Goal: Task Accomplishment & Management: Complete application form

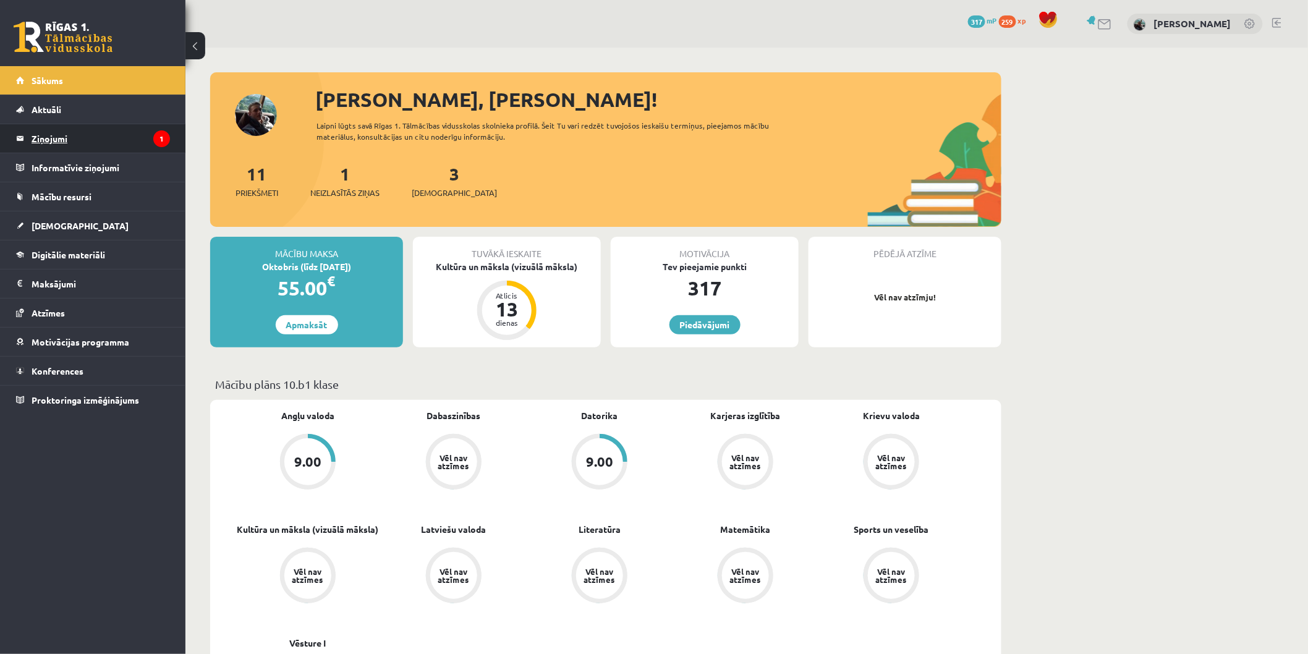
click at [44, 128] on legend "Ziņojumi 1" at bounding box center [101, 138] width 138 height 28
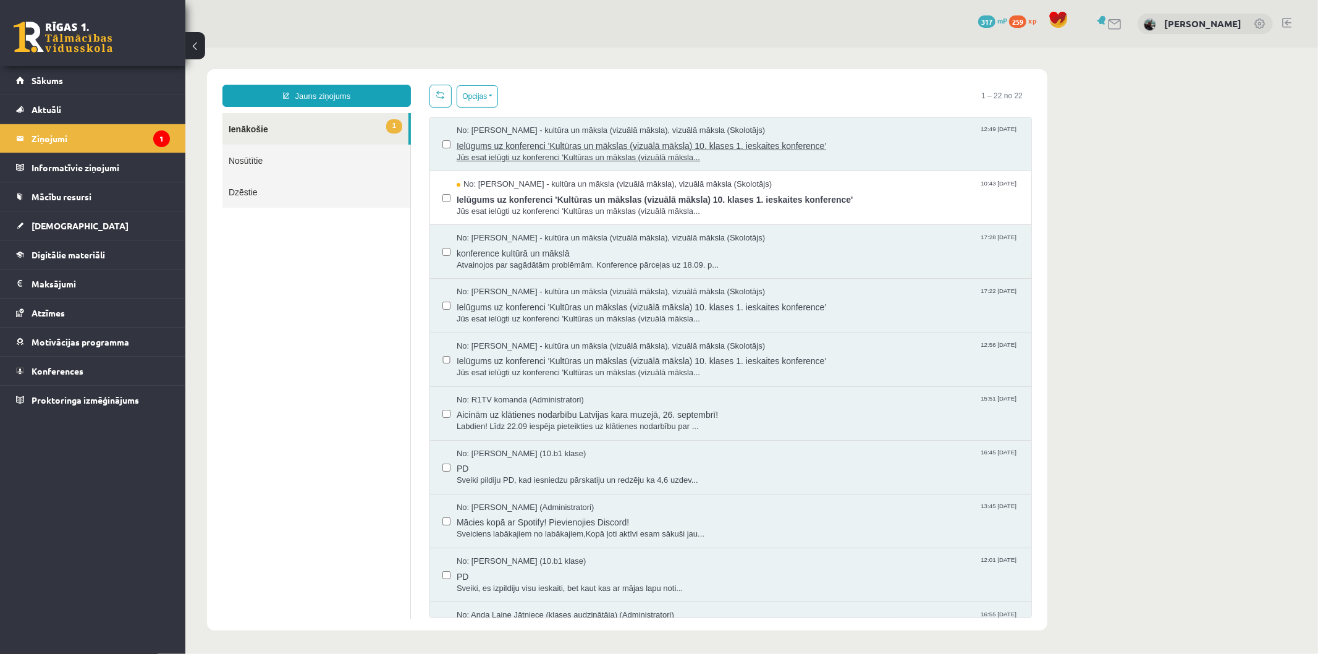
click at [504, 154] on span "Jūs esat ielūgti uz konferenci 'Kultūras un mākslas (vizuālā māksla..." at bounding box center [737, 157] width 562 height 12
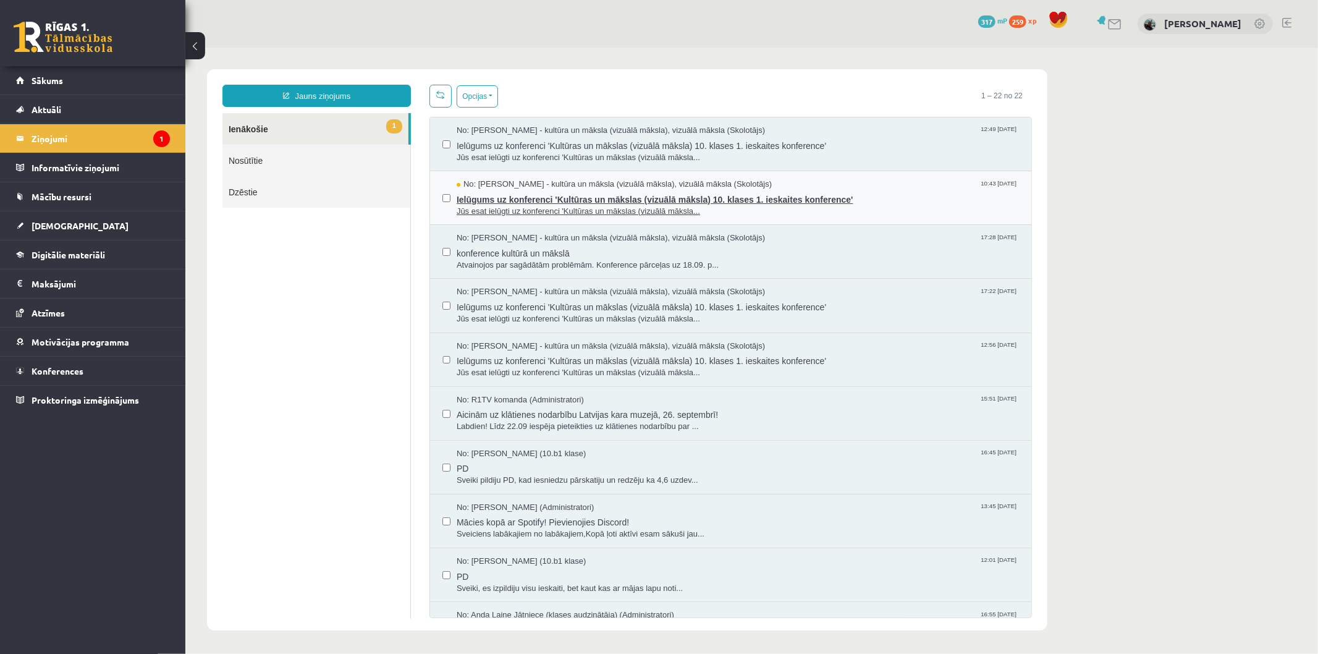
click at [596, 196] on span "Ielūgums uz konferenci 'Kultūras un mākslas (vizuālā māksla) 10. klases 1. iesk…" at bounding box center [737, 197] width 562 height 15
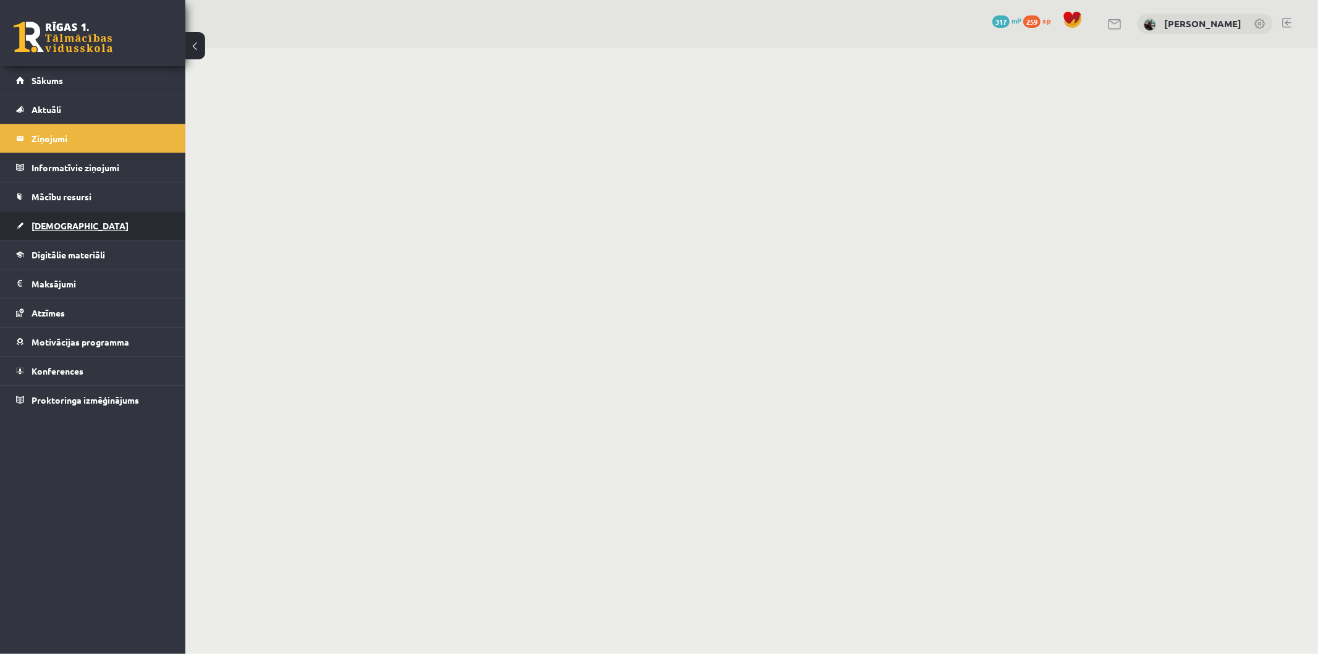
click at [78, 221] on link "[DEMOGRAPHIC_DATA]" at bounding box center [93, 225] width 154 height 28
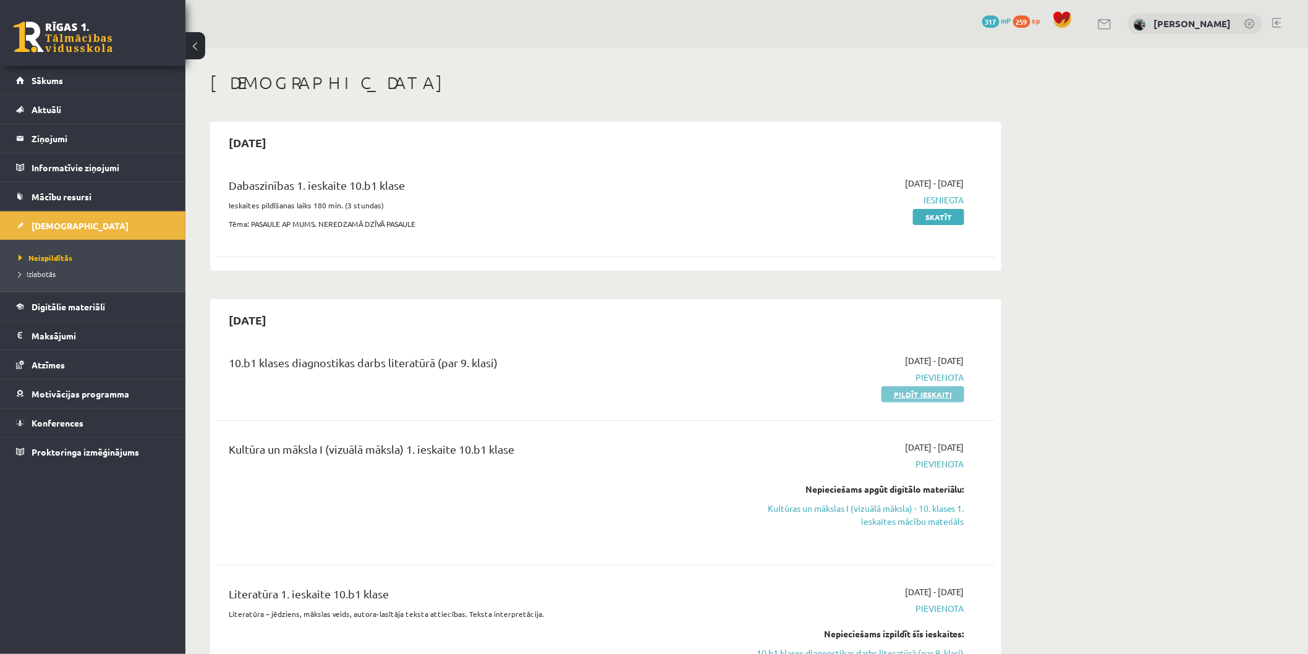
click at [928, 399] on link "Pildīt ieskaiti" at bounding box center [922, 394] width 83 height 16
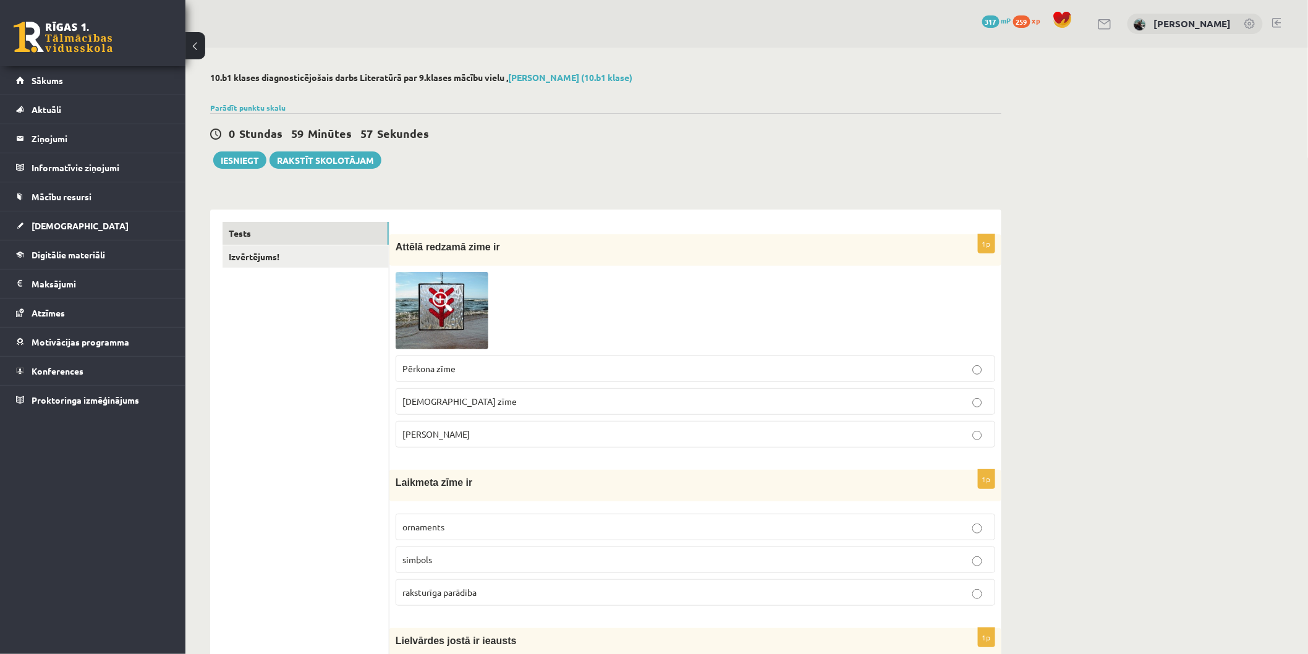
click at [436, 301] on span at bounding box center [443, 302] width 20 height 20
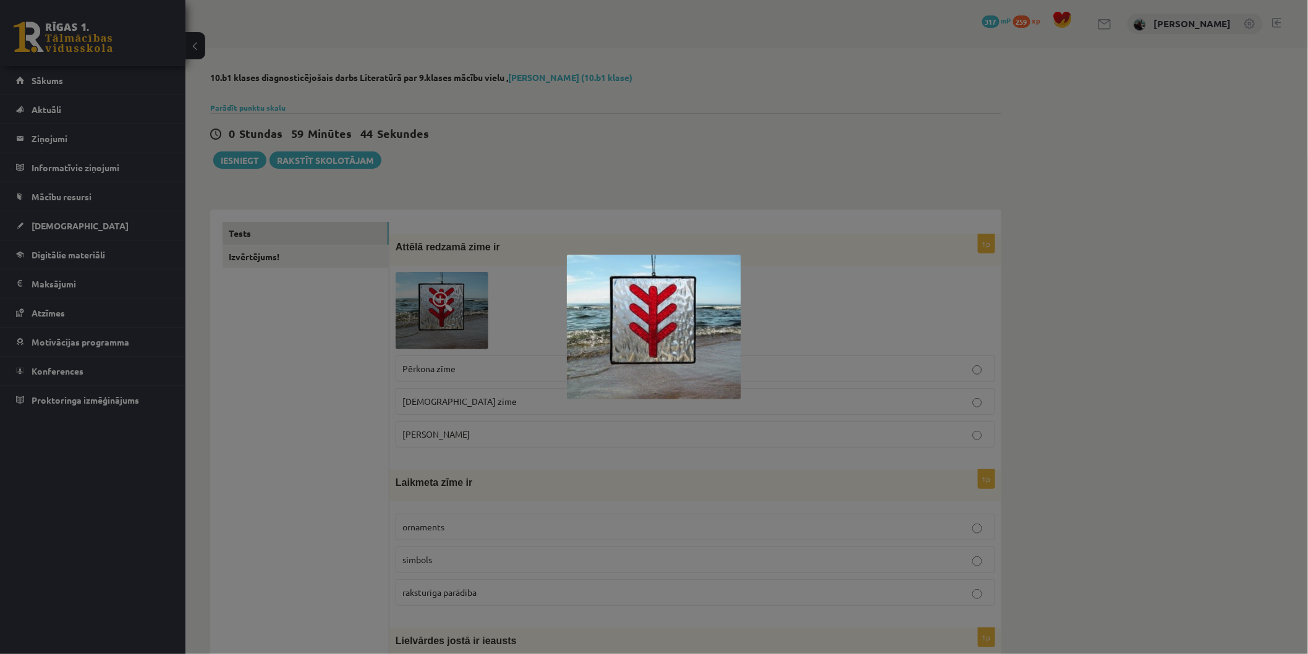
click at [387, 449] on div at bounding box center [654, 327] width 1308 height 654
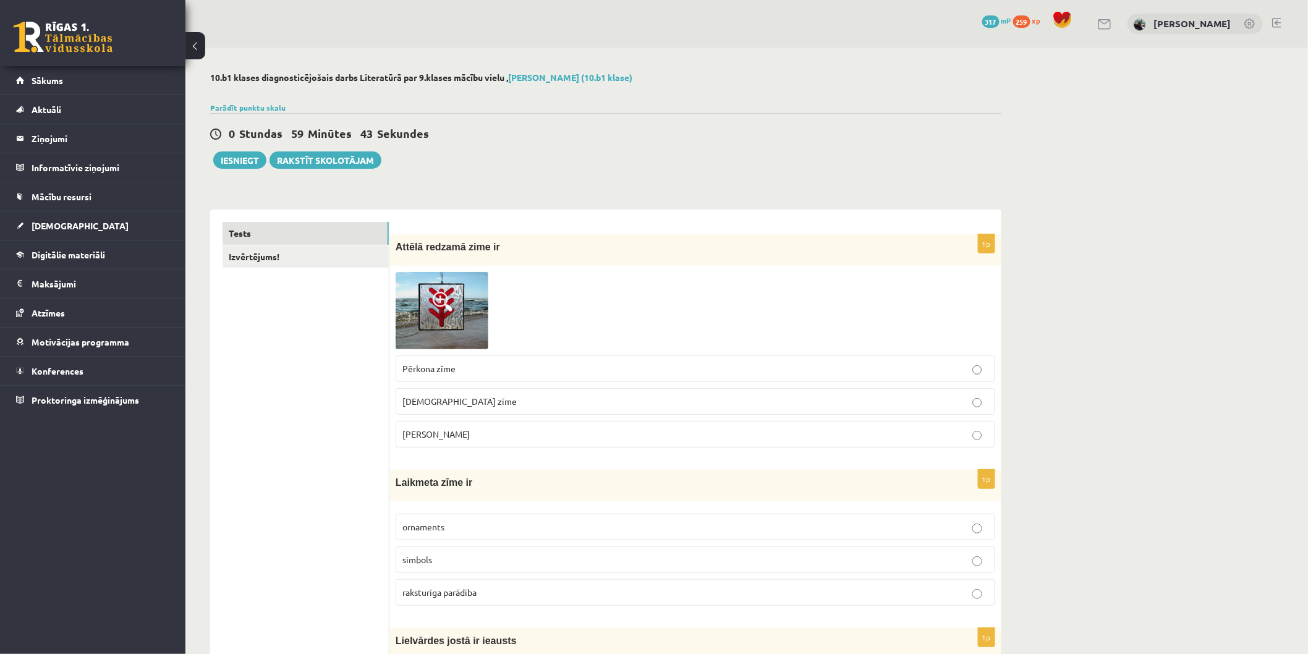
click at [434, 433] on span "Laimas slotiņa" at bounding box center [435, 433] width 67 height 11
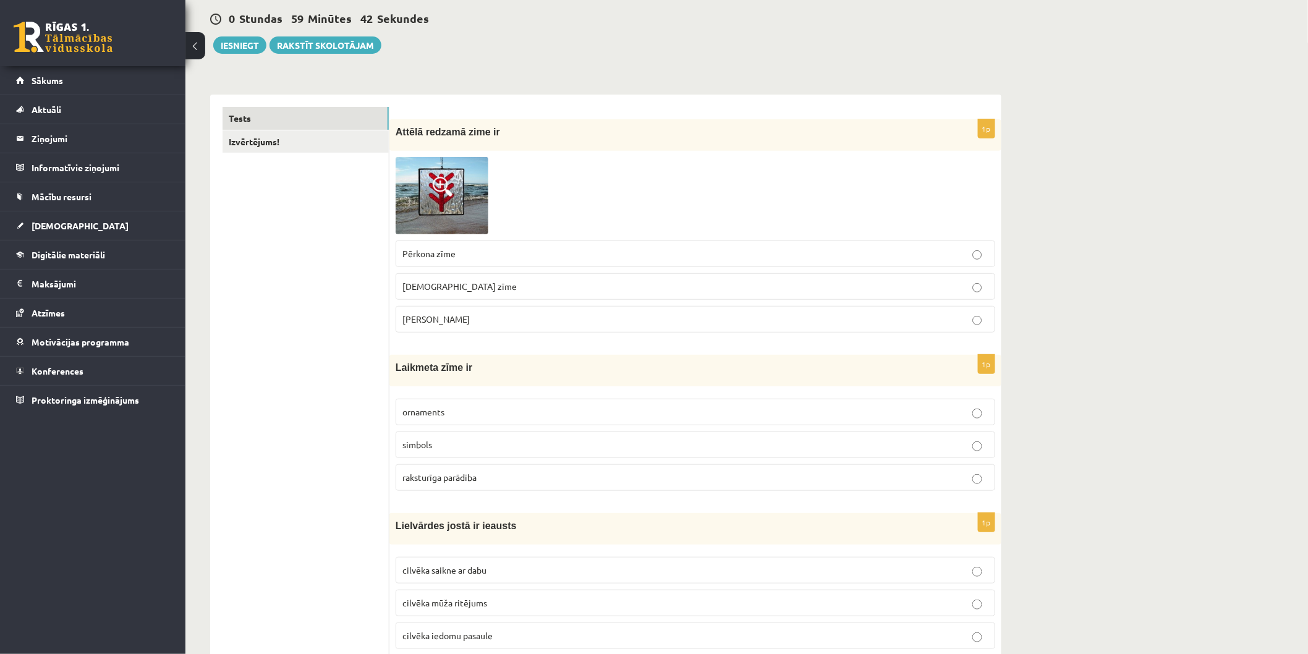
scroll to position [137, 0]
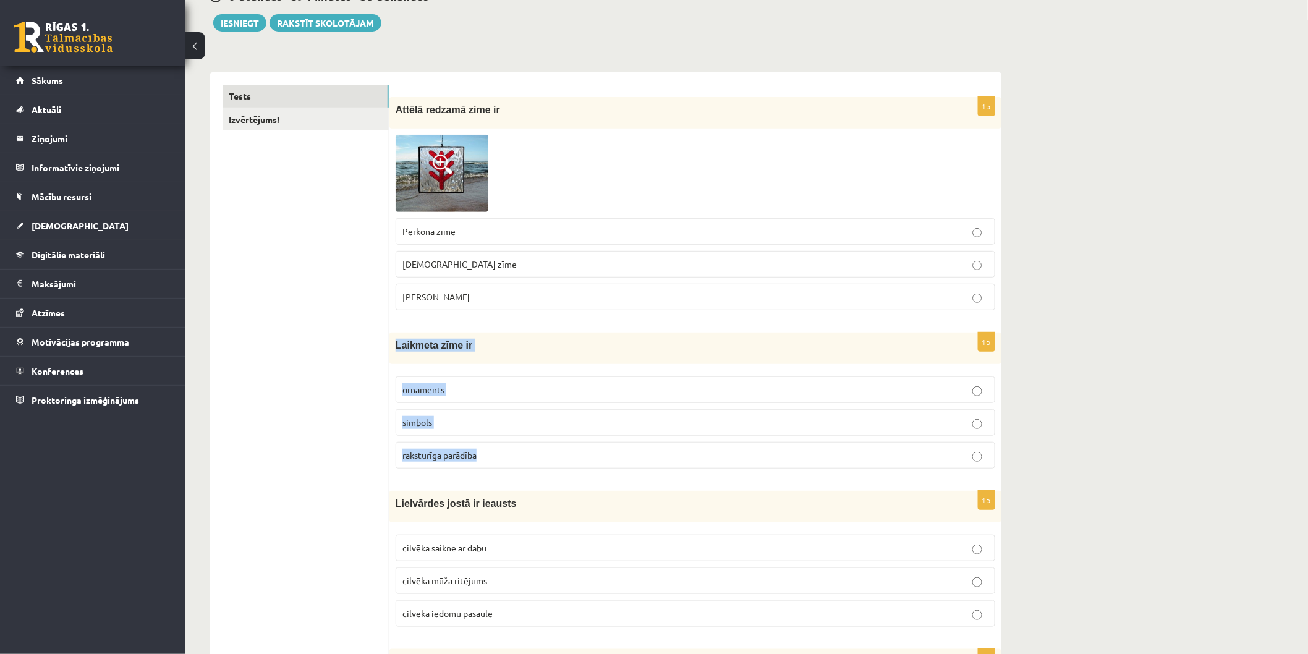
drag, startPoint x: 394, startPoint y: 344, endPoint x: 504, endPoint y: 441, distance: 146.2
click at [504, 441] on div "1p Laikmeta zīme ir ornaments simbols raksturīga parādība" at bounding box center [695, 405] width 612 height 146
copy div "Laikmeta zīme ir ornaments simbols raksturīga parādība"
click at [442, 458] on span "raksturīga parādība" at bounding box center [439, 454] width 74 height 11
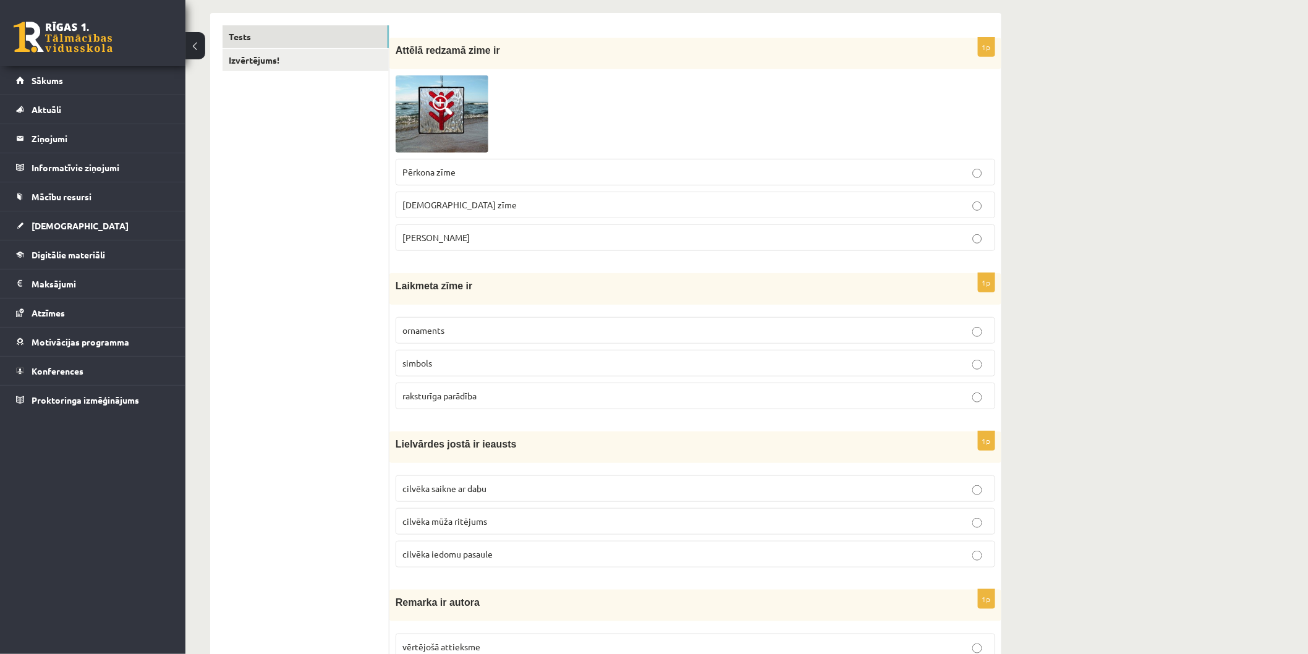
scroll to position [274, 0]
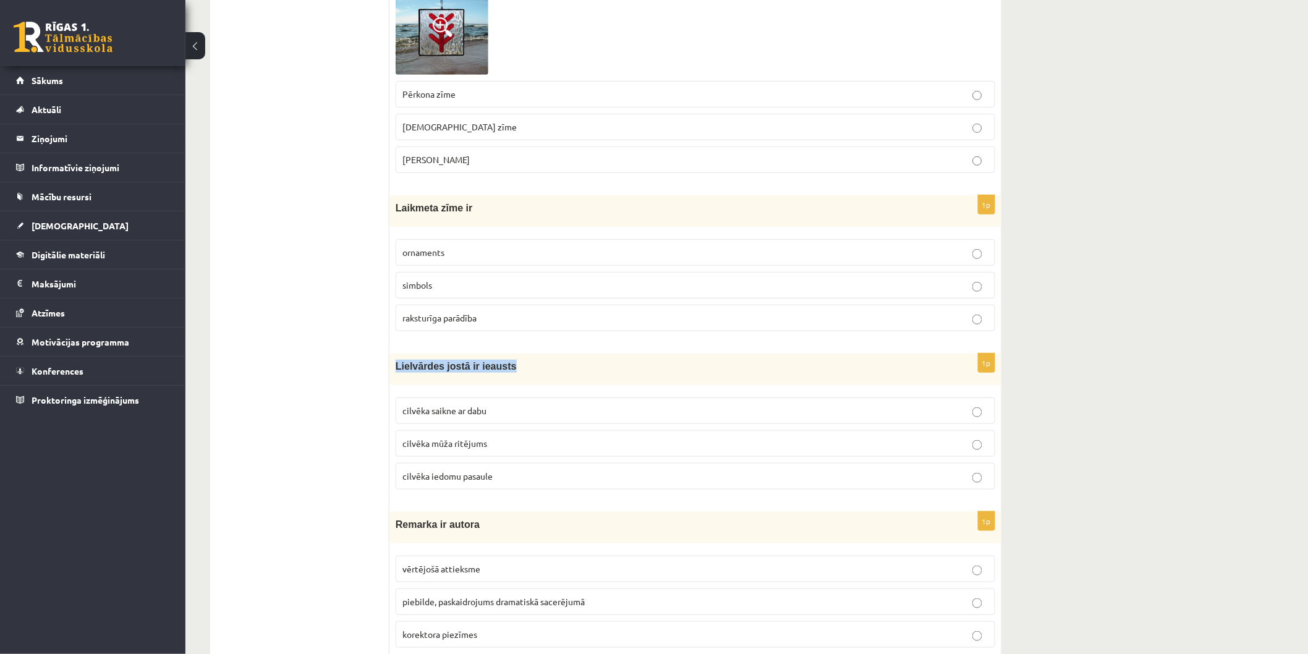
drag, startPoint x: 397, startPoint y: 370, endPoint x: 507, endPoint y: 373, distance: 110.7
click at [507, 373] on div "Lielvārdes jostā ir ieausts" at bounding box center [695, 370] width 612 height 32
copy span "Lielvārdes jostā ir ieausts"
drag, startPoint x: 359, startPoint y: 404, endPoint x: 363, endPoint y: 399, distance: 6.6
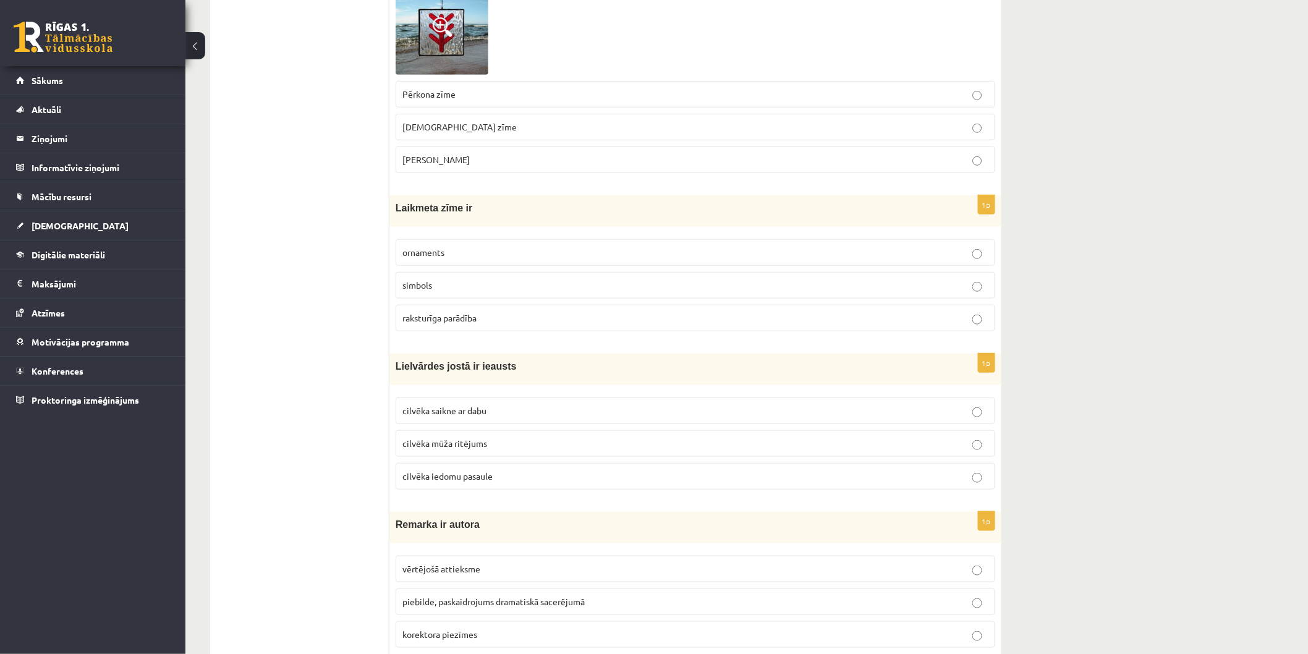
drag, startPoint x: 378, startPoint y: 398, endPoint x: 529, endPoint y: 467, distance: 166.5
click at [391, 367] on div "Lielvārdes jostā ir ieausts" at bounding box center [695, 370] width 612 height 32
drag, startPoint x: 427, startPoint y: 388, endPoint x: 507, endPoint y: 466, distance: 111.4
click at [507, 466] on div "1p Lielvārdes jostā ir ieausts cilvēka saikne ar dabu cilvēka mūža ritējums cil…" at bounding box center [695, 427] width 612 height 146
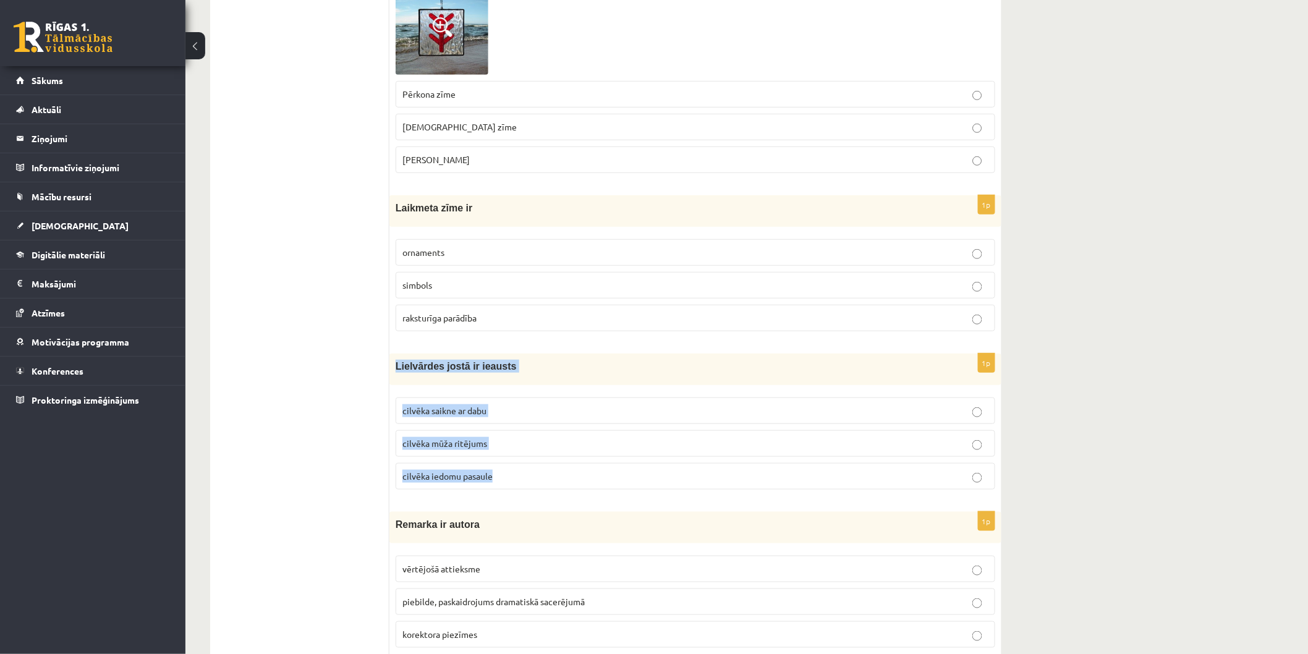
copy div "Lielvārdes jostā ir ieausts cilvēka saikne ar dabu cilvēka mūža ritējums cilvēk…"
click at [455, 441] on span "cilvēka mūža ritējums" at bounding box center [444, 443] width 85 height 11
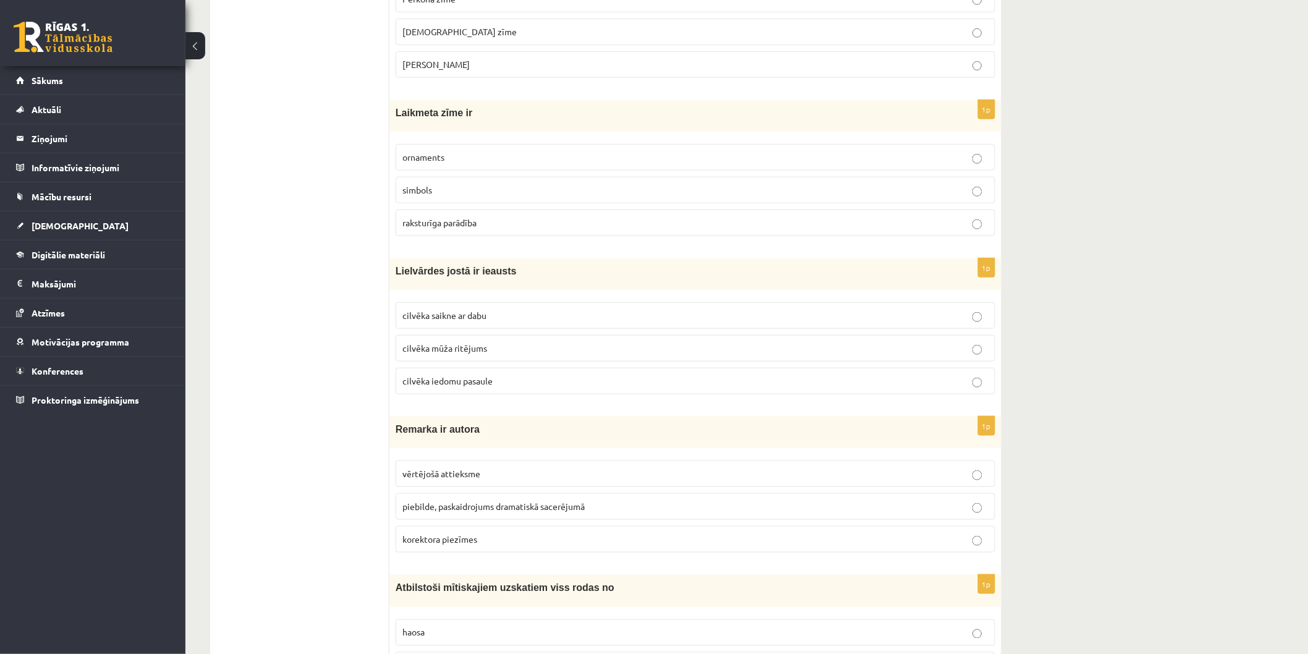
scroll to position [412, 0]
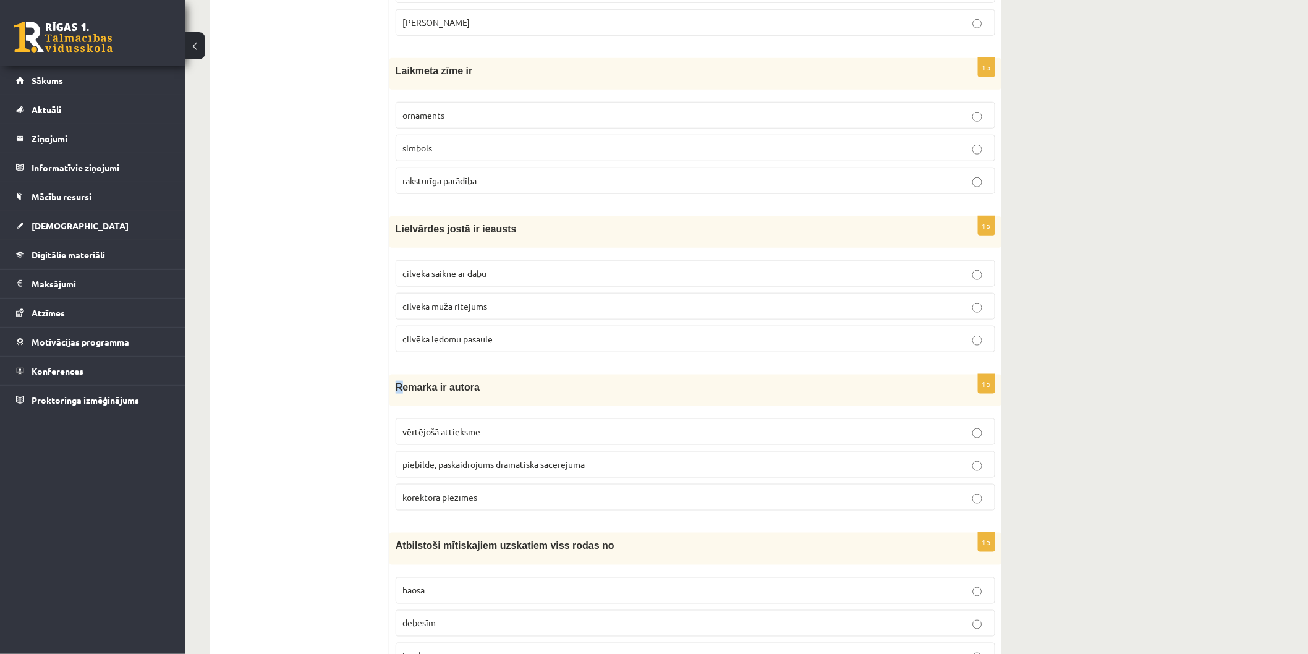
click at [399, 387] on span "Remarka ir autora" at bounding box center [438, 387] width 84 height 11
click at [417, 498] on span "korektora piezīmes" at bounding box center [439, 496] width 75 height 11
drag, startPoint x: 397, startPoint y: 392, endPoint x: 502, endPoint y: 487, distance: 141.8
click at [502, 487] on div "1p Remarka ir autora vērtējošā attieksme piebilde, paskaidrojums dramatiskā sac…" at bounding box center [695, 448] width 612 height 146
copy div "Remarka ir autora vērtējošā attieksme piebilde, paskaidrojums dramatiskā sacerē…"
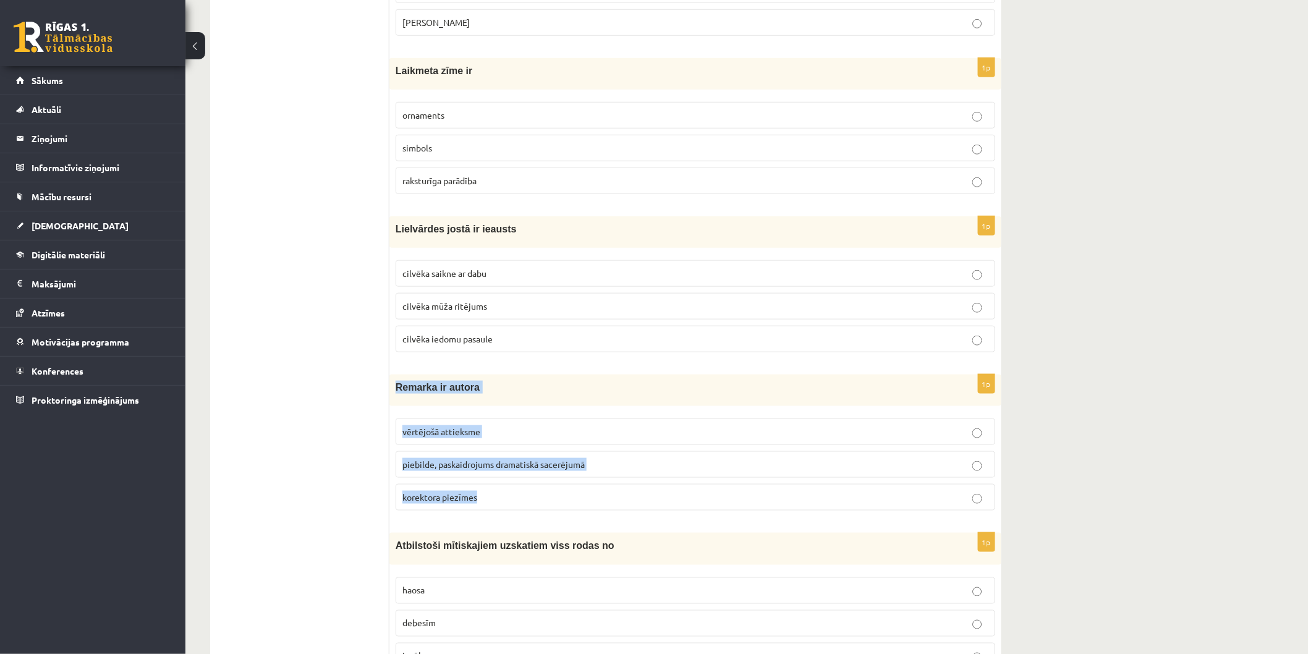
click at [450, 458] on label "piebilde, paskaidrojums dramatiskā sacerējumā" at bounding box center [695, 464] width 599 height 27
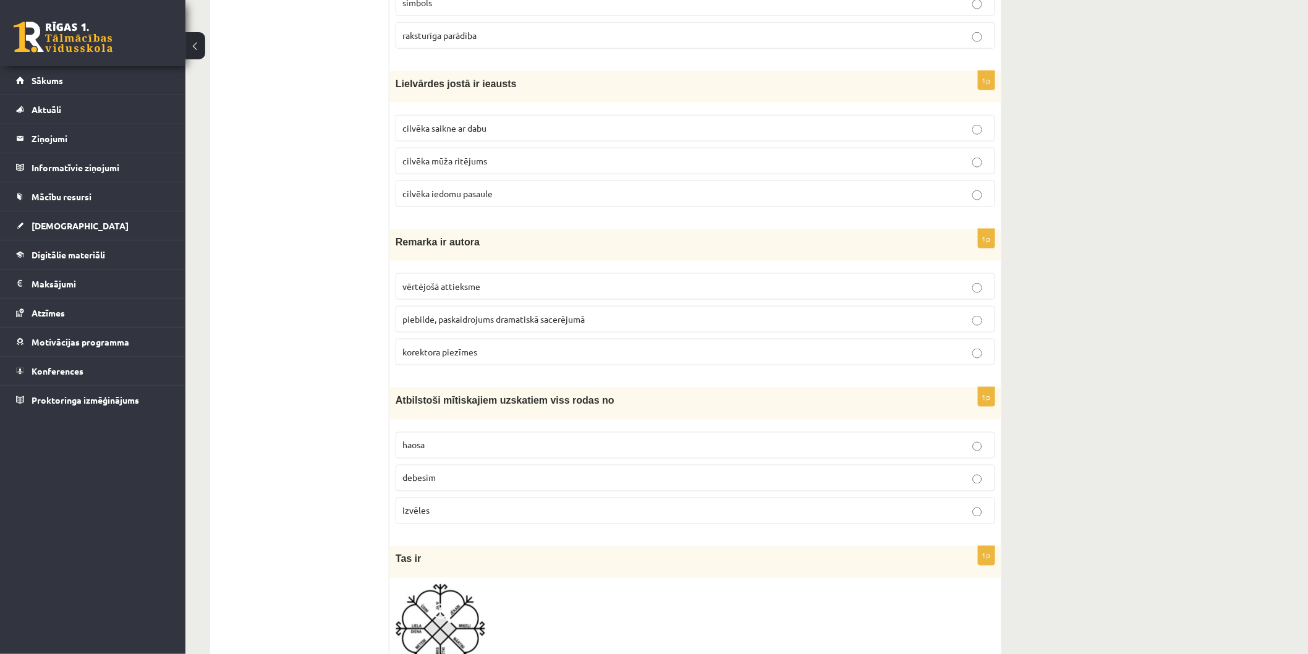
scroll to position [618, 0]
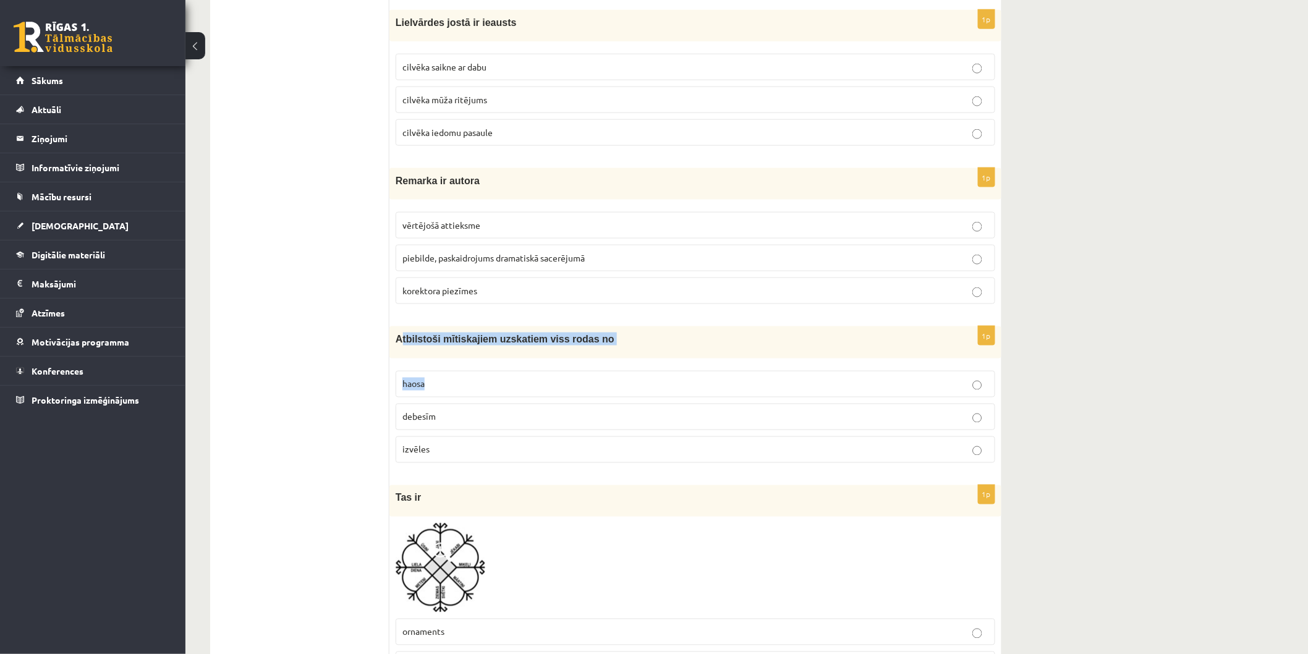
drag, startPoint x: 400, startPoint y: 343, endPoint x: 536, endPoint y: 363, distance: 138.1
click at [536, 363] on div "1p Atbilstoši mītiskajiem uzskatiem viss rodas no haosa debesīm izvēles" at bounding box center [695, 399] width 612 height 146
click at [421, 338] on span "Atbilstoši mītiskajiem uzskatiem viss rodas no" at bounding box center [505, 339] width 219 height 11
drag, startPoint x: 392, startPoint y: 337, endPoint x: 553, endPoint y: 439, distance: 191.2
click at [553, 439] on div "1p Atbilstoši mītiskajiem uzskatiem viss rodas no haosa debesīm izvēles" at bounding box center [695, 399] width 612 height 146
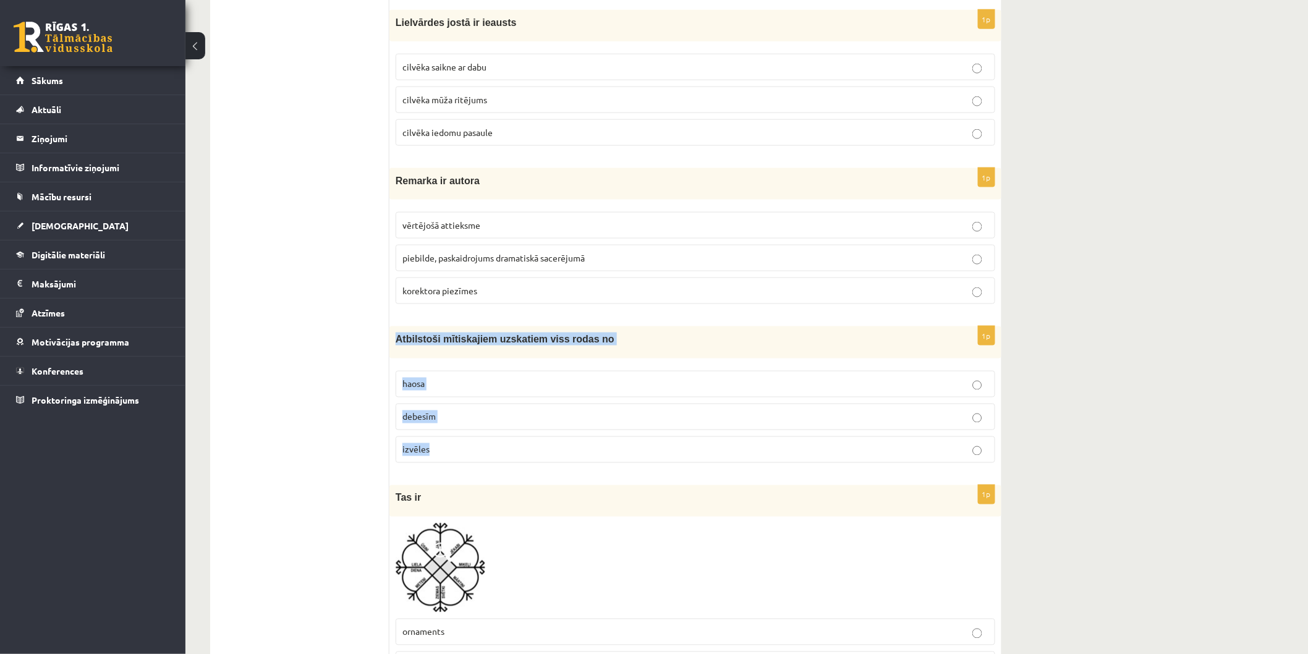
copy div "Atbilstoši mītiskajiem uzskatiem viss rodas no haosa debesīm izvēles"
click at [445, 389] on p "haosa" at bounding box center [695, 384] width 586 height 13
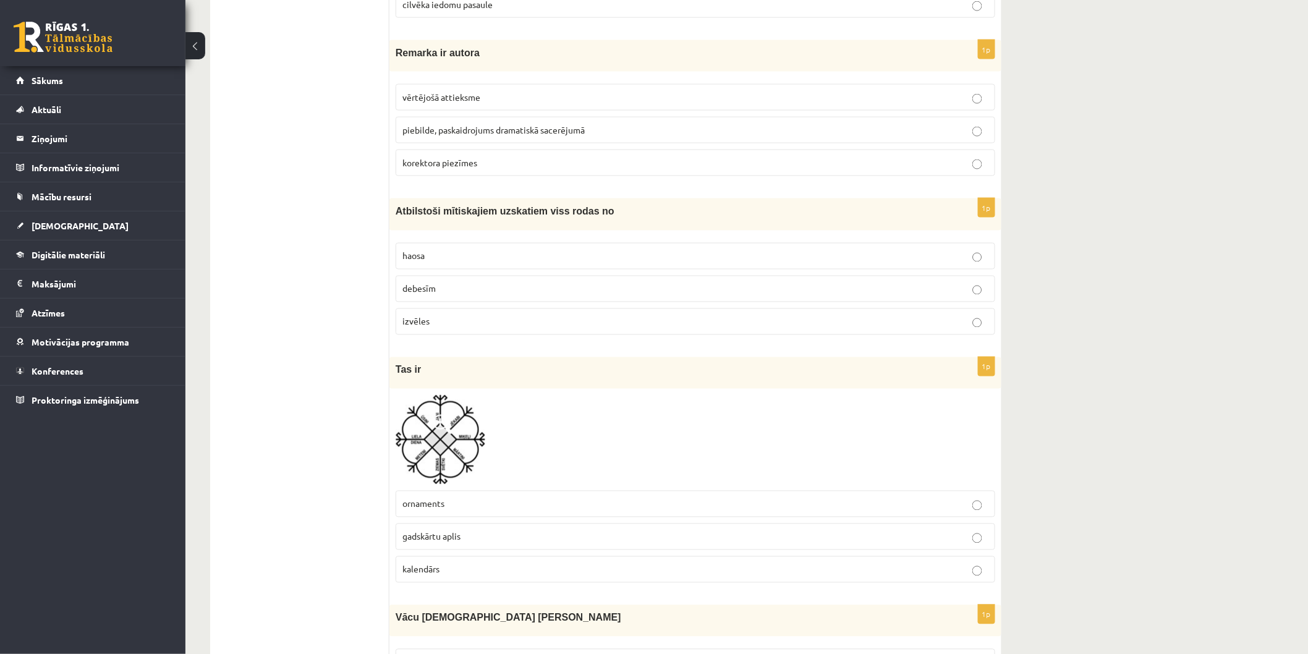
scroll to position [755, 0]
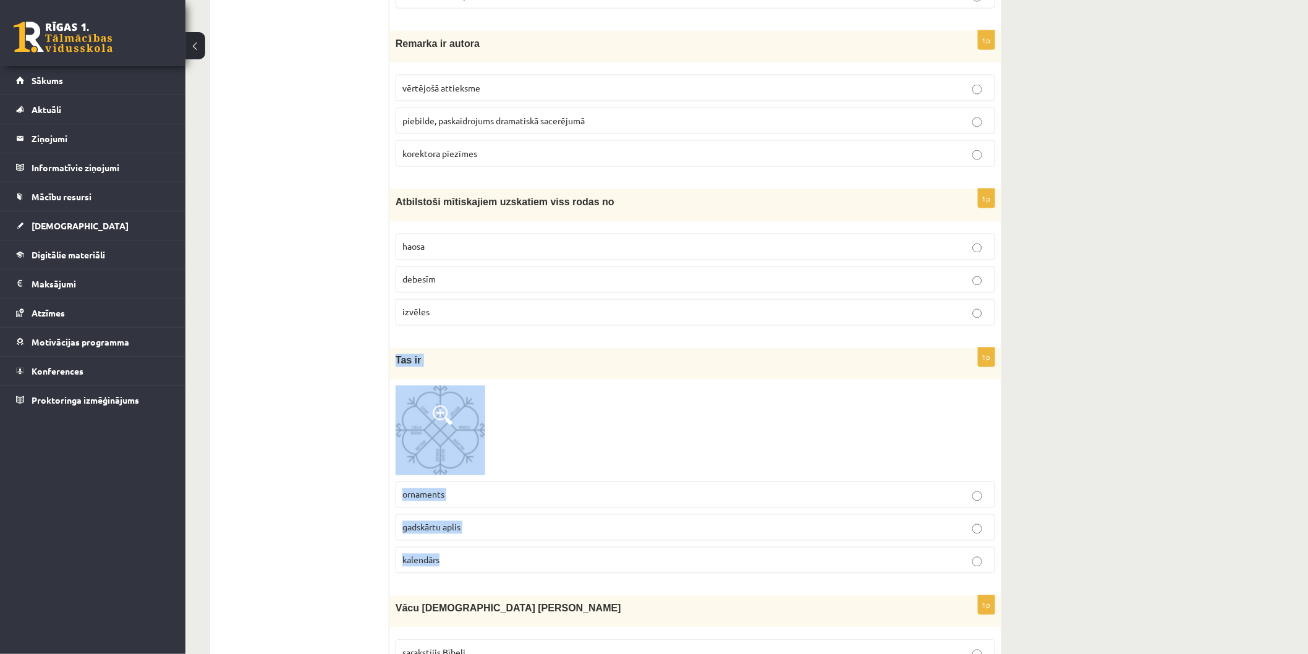
drag, startPoint x: 396, startPoint y: 362, endPoint x: 494, endPoint y: 551, distance: 213.4
click at [494, 551] on div "1p Tas ir ornaments gadskārtu aplis kalendārs" at bounding box center [695, 465] width 612 height 235
copy div "Tas ir ornaments gadskārtu aplis kalendārs"
click at [582, 448] on div at bounding box center [695, 431] width 599 height 90
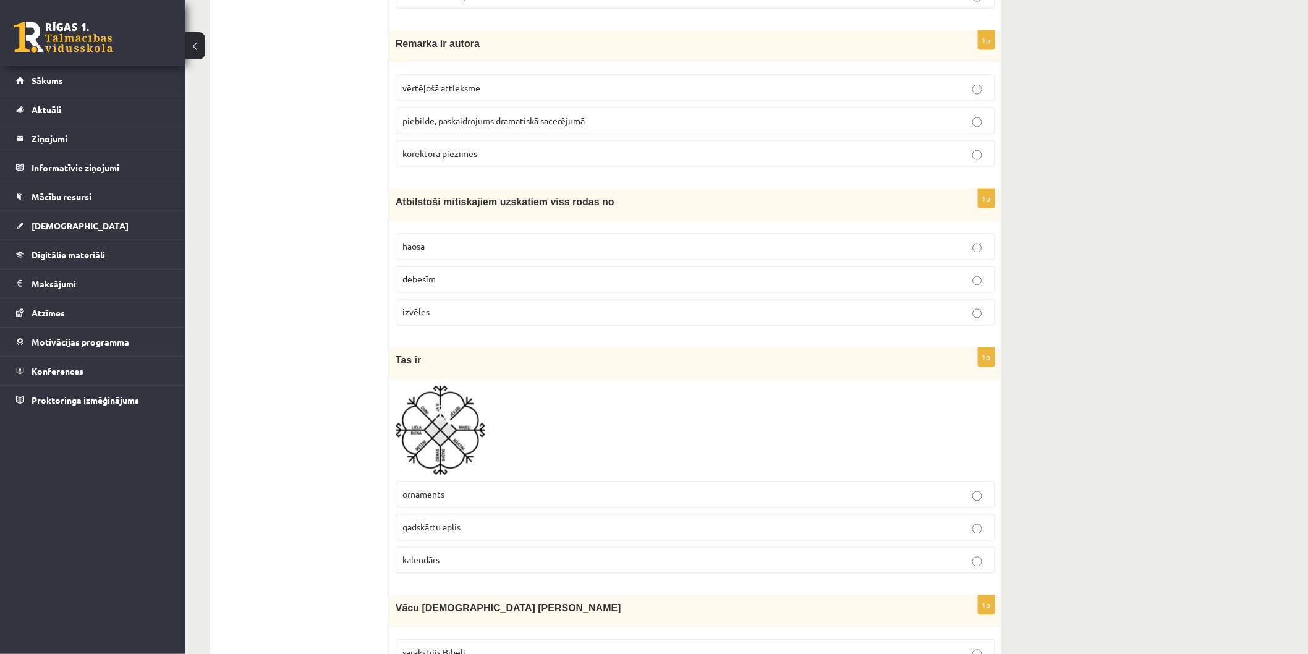
click at [444, 528] on span "gadskārtu aplis" at bounding box center [431, 527] width 58 height 11
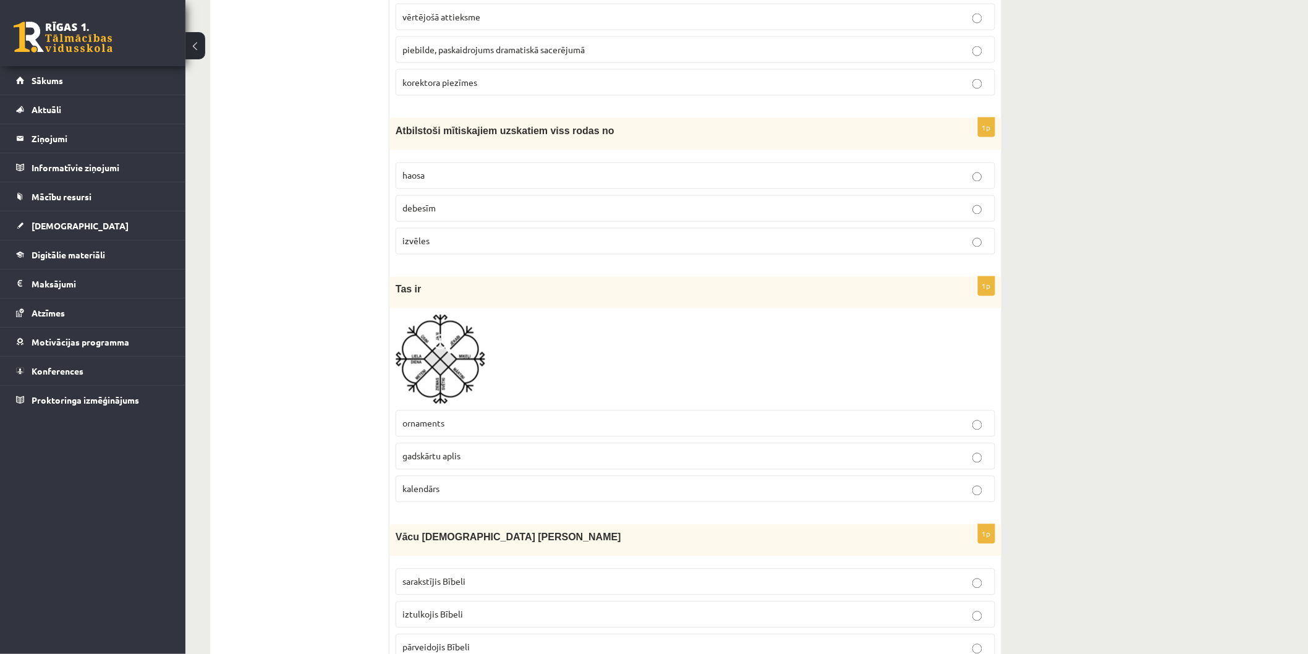
scroll to position [961, 0]
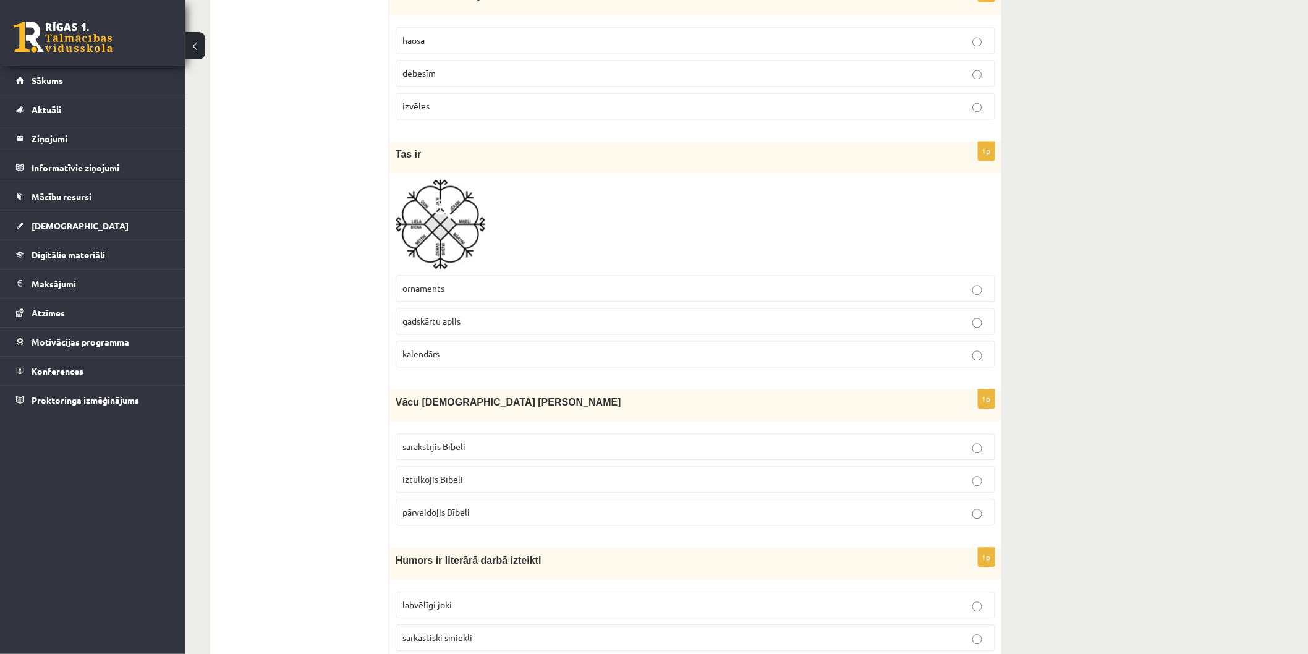
drag, startPoint x: 393, startPoint y: 402, endPoint x: 515, endPoint y: 507, distance: 161.3
click at [515, 507] on div "1p Vācu mācītājs Ernsts Gliks sarakstījis Bībeli iztulkojis Bībeli pārveidojis …" at bounding box center [695, 463] width 612 height 146
copy div "Vācu mācītājs Ernsts Gliks sarakstījis Bībeli iztulkojis Bībeli pārveidojis Bīb…"
click at [498, 449] on p "sarakstījis Bībeli" at bounding box center [695, 447] width 586 height 13
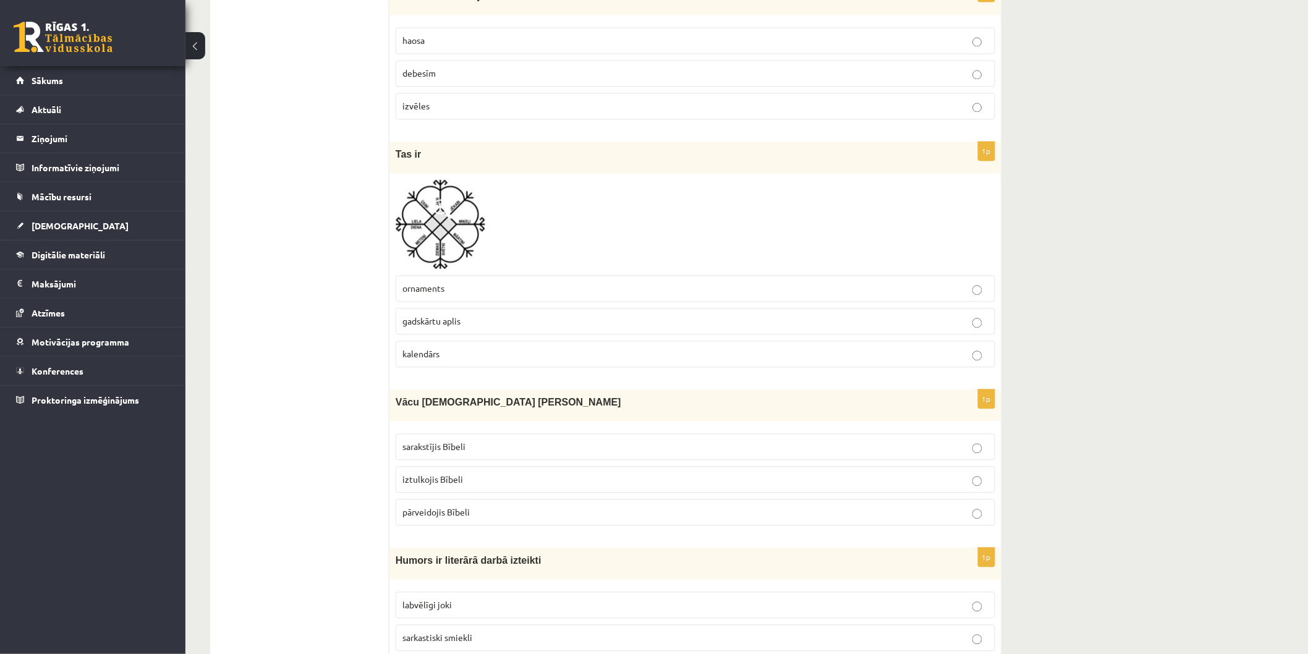
click at [490, 486] on p "iztulkojis Bībeli" at bounding box center [695, 479] width 586 height 13
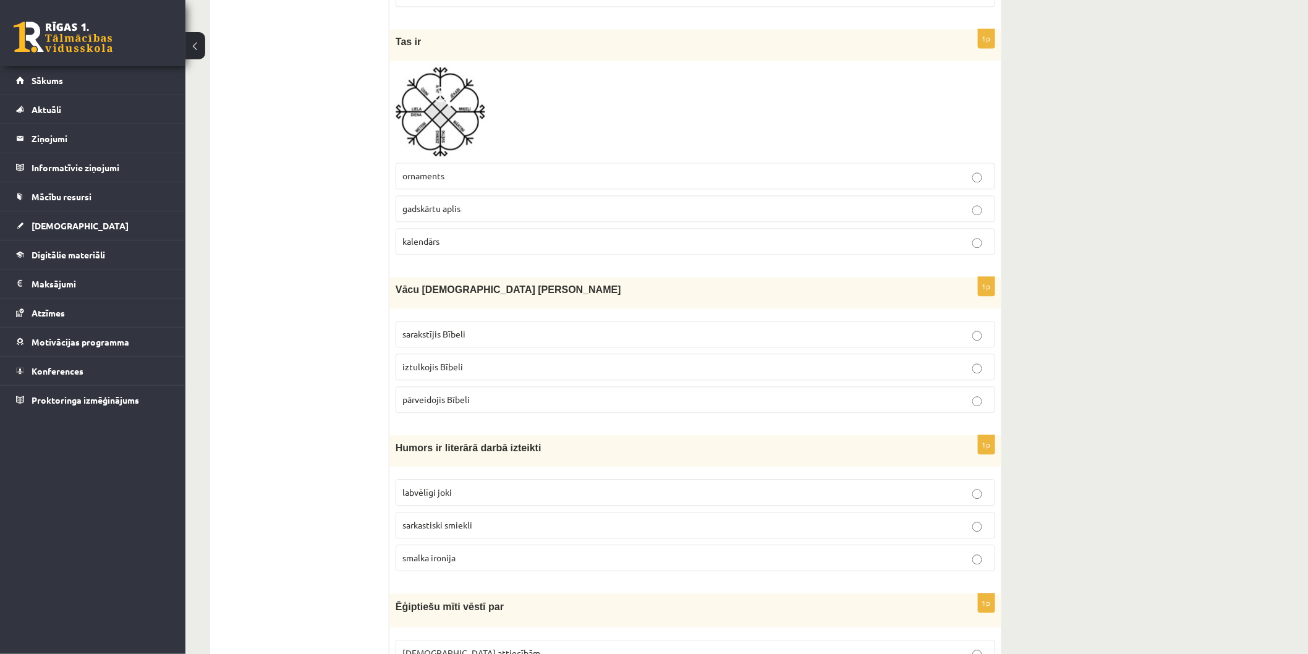
scroll to position [1098, 0]
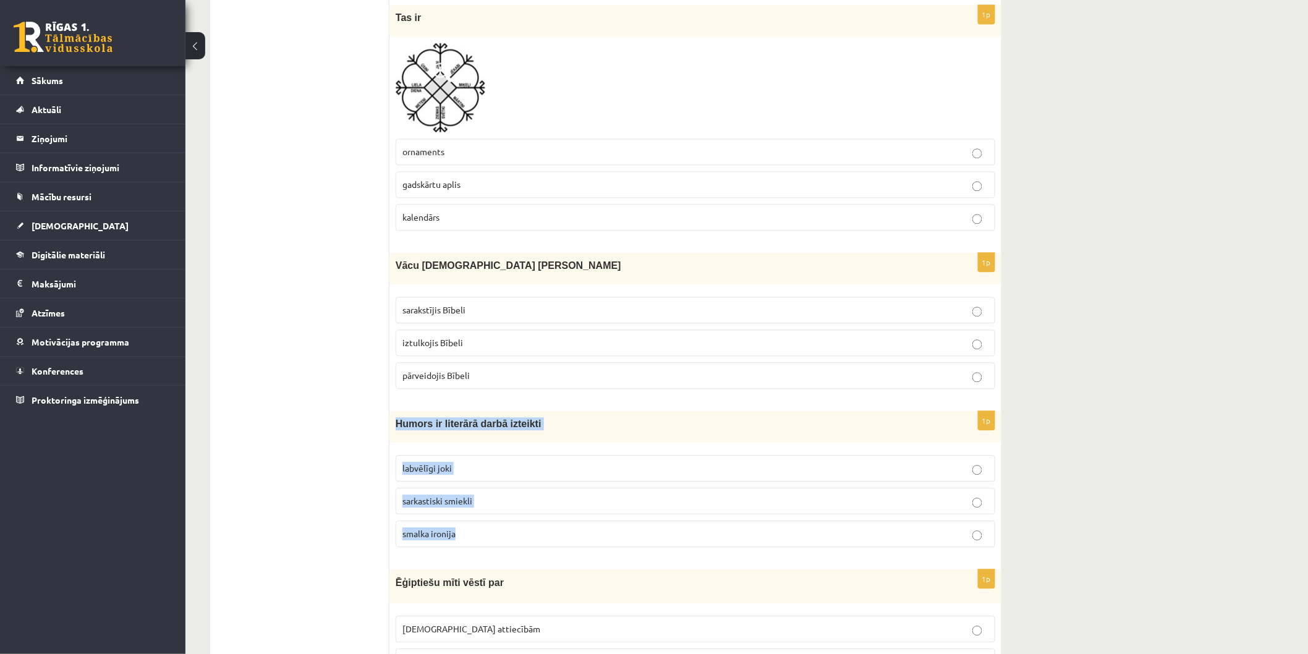
drag, startPoint x: 392, startPoint y: 425, endPoint x: 567, endPoint y: 542, distance: 211.2
click at [567, 542] on div "1p Humors ir literārā darbā izteikti labvēlīgi joki sarkastiski smiekli smalka …" at bounding box center [695, 484] width 612 height 146
copy div "Humors ir literārā darbā izteikti labvēlīgi joki sarkastiski smiekli smalka iro…"
drag, startPoint x: 390, startPoint y: 428, endPoint x: 478, endPoint y: 449, distance: 90.2
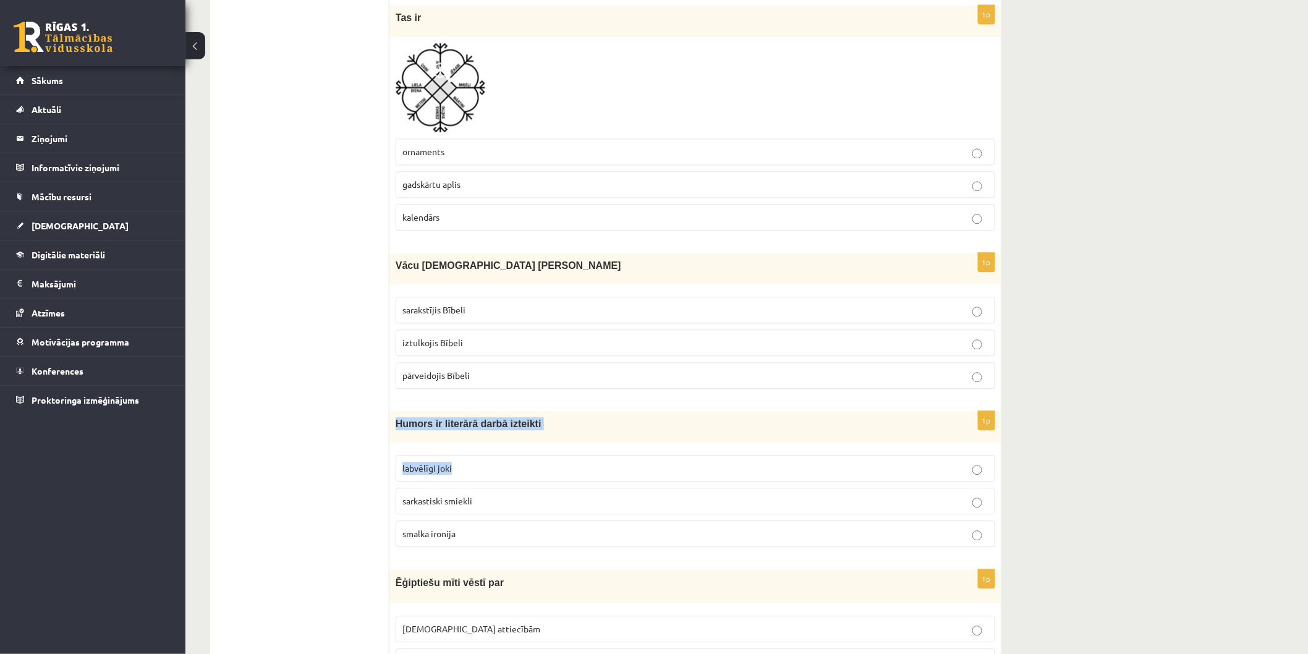
click at [479, 455] on div "1p Humors ir literārā darbā izteikti labvēlīgi joki sarkastiski smiekli smalka …" at bounding box center [695, 484] width 612 height 146
click at [478, 450] on div "1p Humors ir literārā darbā izteikti labvēlīgi joki sarkastiski smiekli smalka …" at bounding box center [695, 484] width 612 height 146
drag, startPoint x: 390, startPoint y: 425, endPoint x: 501, endPoint y: 534, distance: 155.6
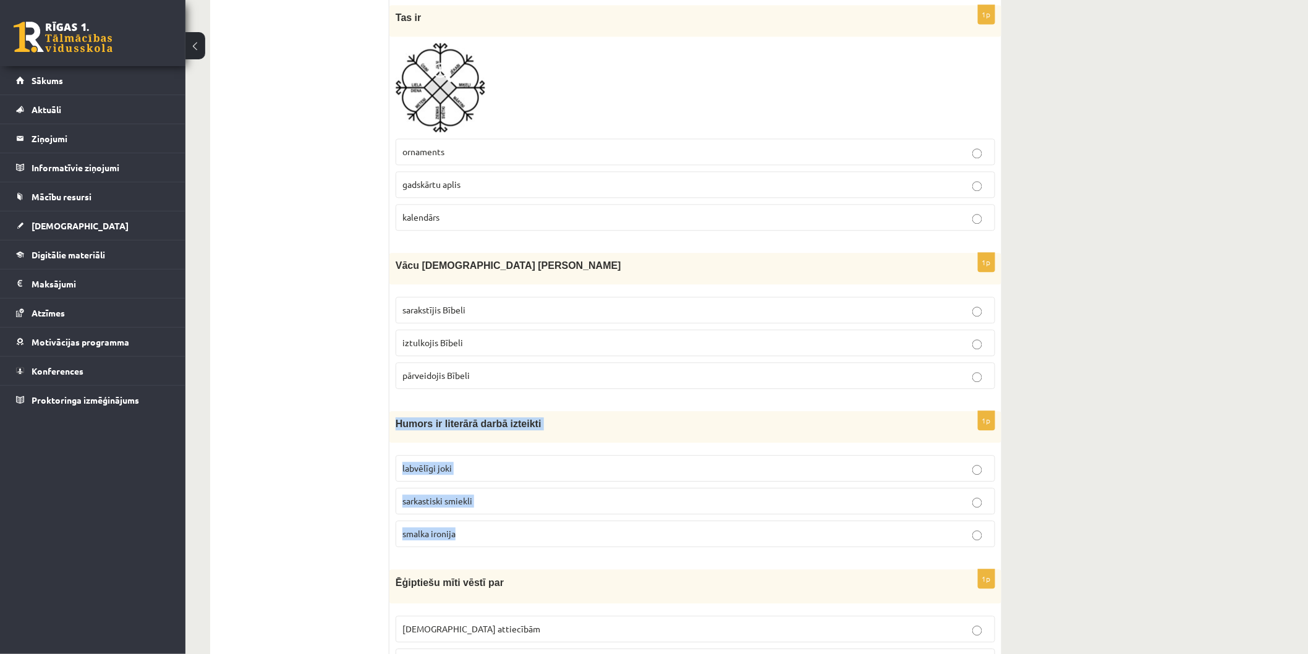
drag, startPoint x: 394, startPoint y: 425, endPoint x: 470, endPoint y: 527, distance: 128.1
click at [470, 529] on div "1p Humors ir literārā darbā izteikti labvēlīgi joki sarkastiski smiekli smalka …" at bounding box center [695, 484] width 612 height 146
copy div "Humors ir literārā darbā izteikti labvēlīgi joki sarkastiski smiekli smalka iro…"
click at [497, 531] on p "smalka ironija" at bounding box center [695, 533] width 586 height 13
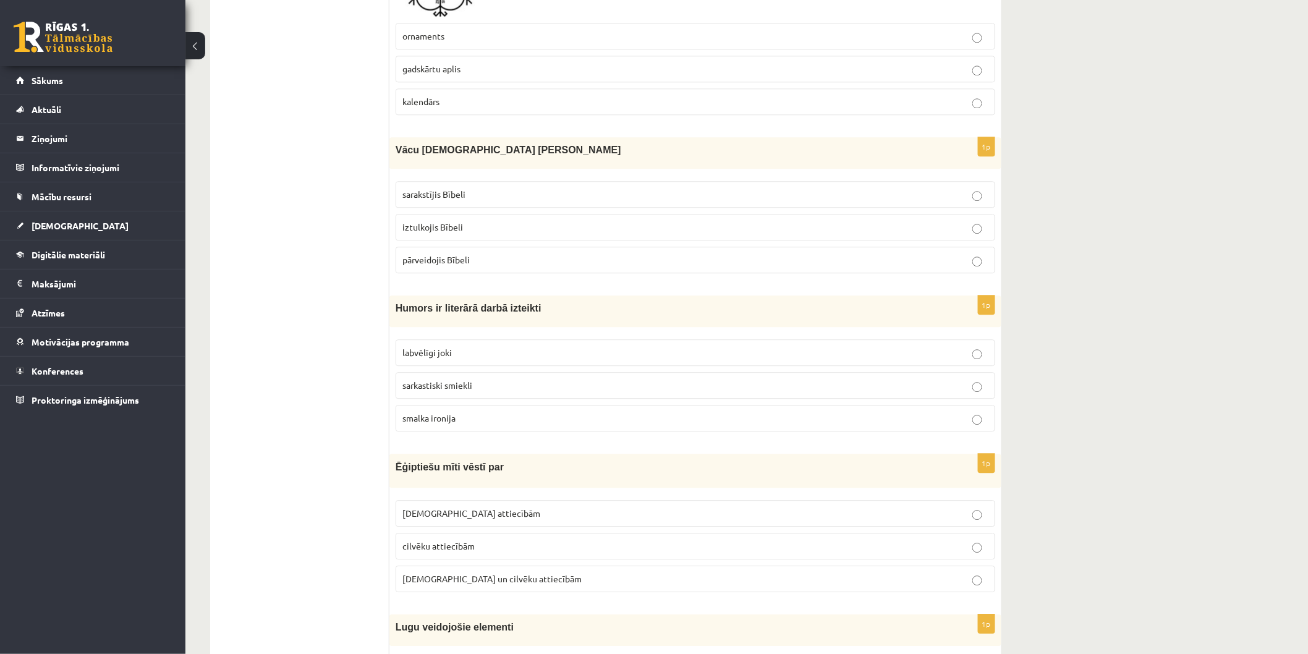
scroll to position [1236, 0]
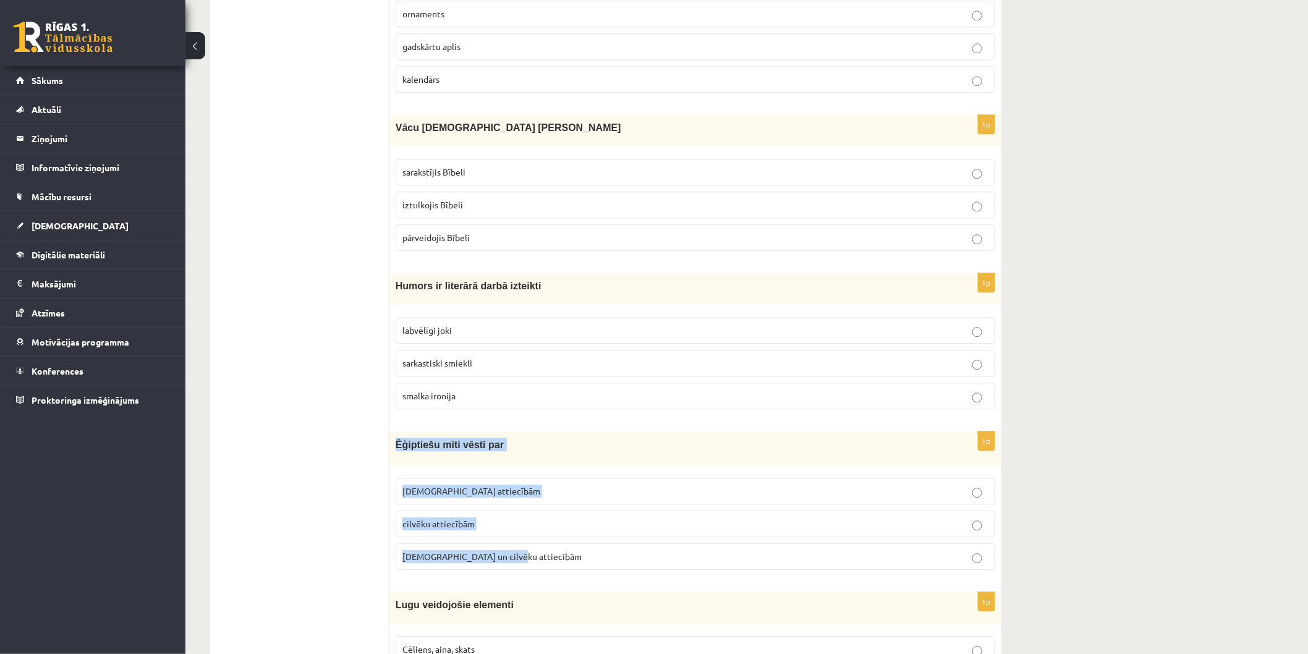
drag, startPoint x: 399, startPoint y: 447, endPoint x: 534, endPoint y: 553, distance: 171.7
click at [534, 553] on div "1p Ēģiptiešu mīti vēstī par Dievu attiecībām cilvēku attiecībām Dievu un cilvēk…" at bounding box center [695, 505] width 612 height 148
copy div "Ēģiptiešu mīti vēstī par Dievu attiecībām cilvēku attiecībām Dievu un cilvēku a…"
click at [414, 553] on label "Dievu un cilvēku attiecībām" at bounding box center [695, 556] width 599 height 27
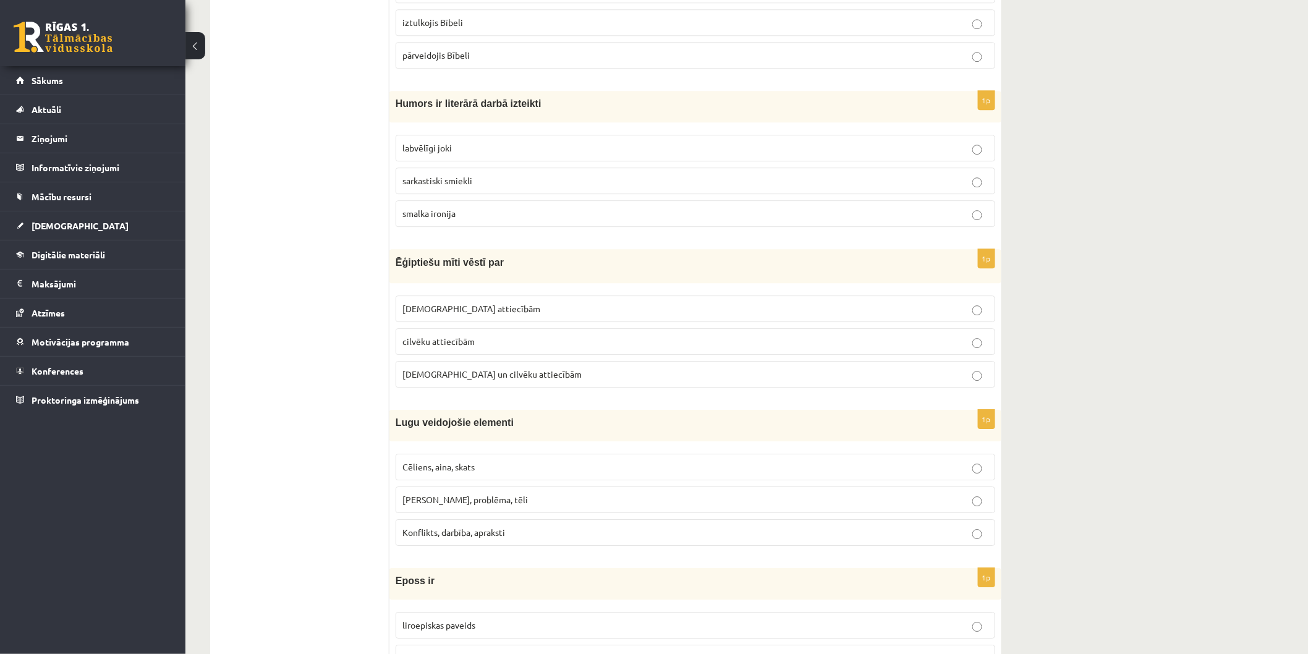
scroll to position [1611, 0]
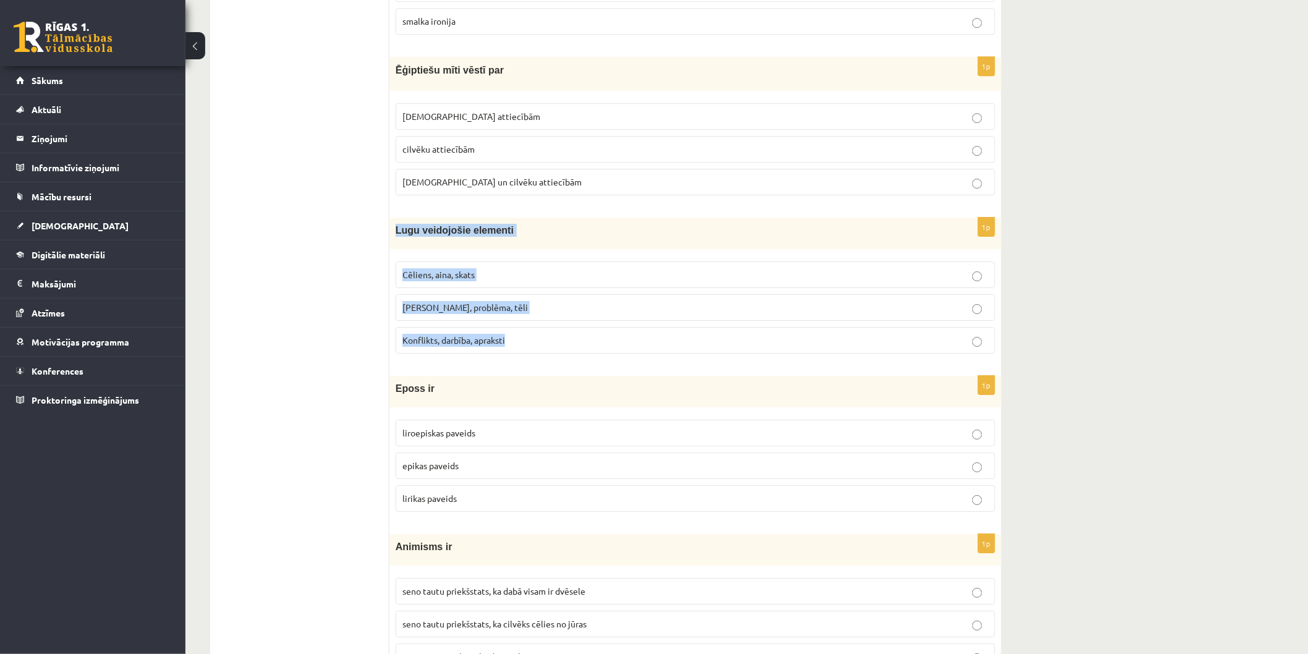
drag, startPoint x: 394, startPoint y: 234, endPoint x: 526, endPoint y: 336, distance: 167.4
click at [526, 336] on div "1p Lugu veidojošie elementi Cēliens, aina, skats Motīvs, problēma, tēli Konflik…" at bounding box center [695, 291] width 612 height 146
click at [440, 279] on span "Cēliens, aina, skats" at bounding box center [438, 274] width 72 height 11
click at [464, 502] on p "lirikas paveids" at bounding box center [695, 498] width 586 height 13
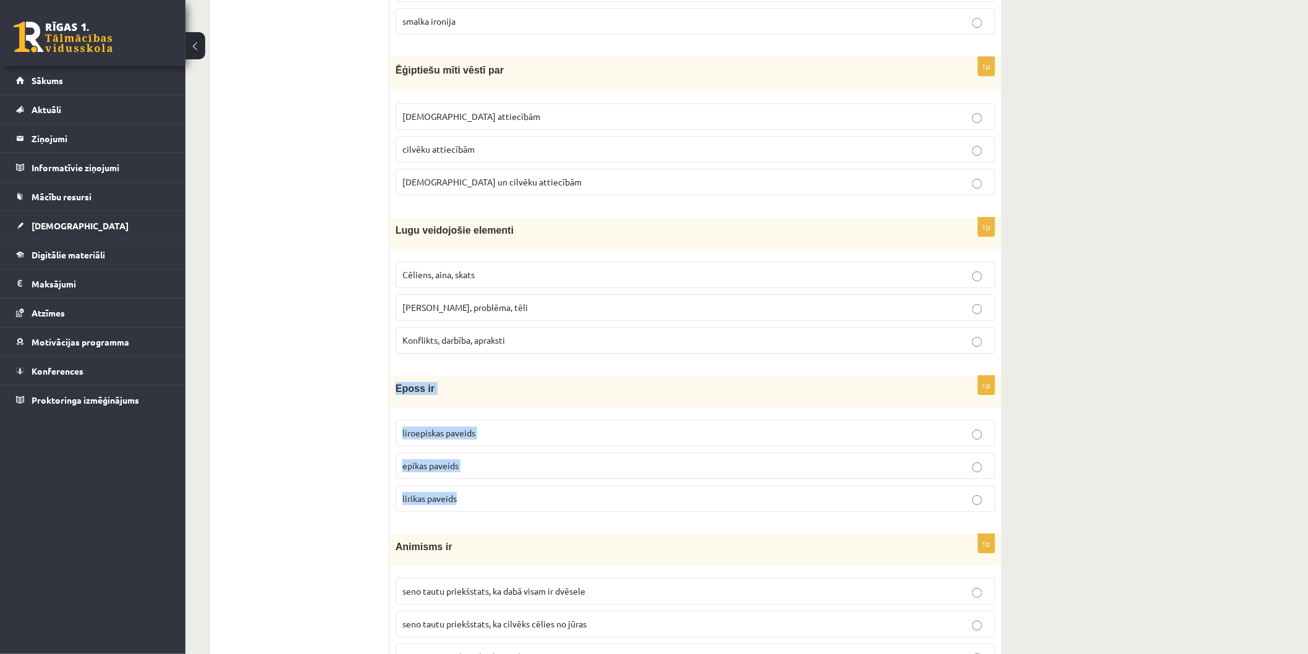
drag, startPoint x: 390, startPoint y: 384, endPoint x: 466, endPoint y: 522, distance: 156.9
click at [466, 522] on div "1p Eposs ir liroepiskas paveids epikas paveids lirikas paveids" at bounding box center [695, 449] width 612 height 146
click at [444, 436] on span "liroepiskas paveids" at bounding box center [438, 432] width 73 height 11
click at [481, 465] on p "epikas paveids" at bounding box center [695, 465] width 586 height 13
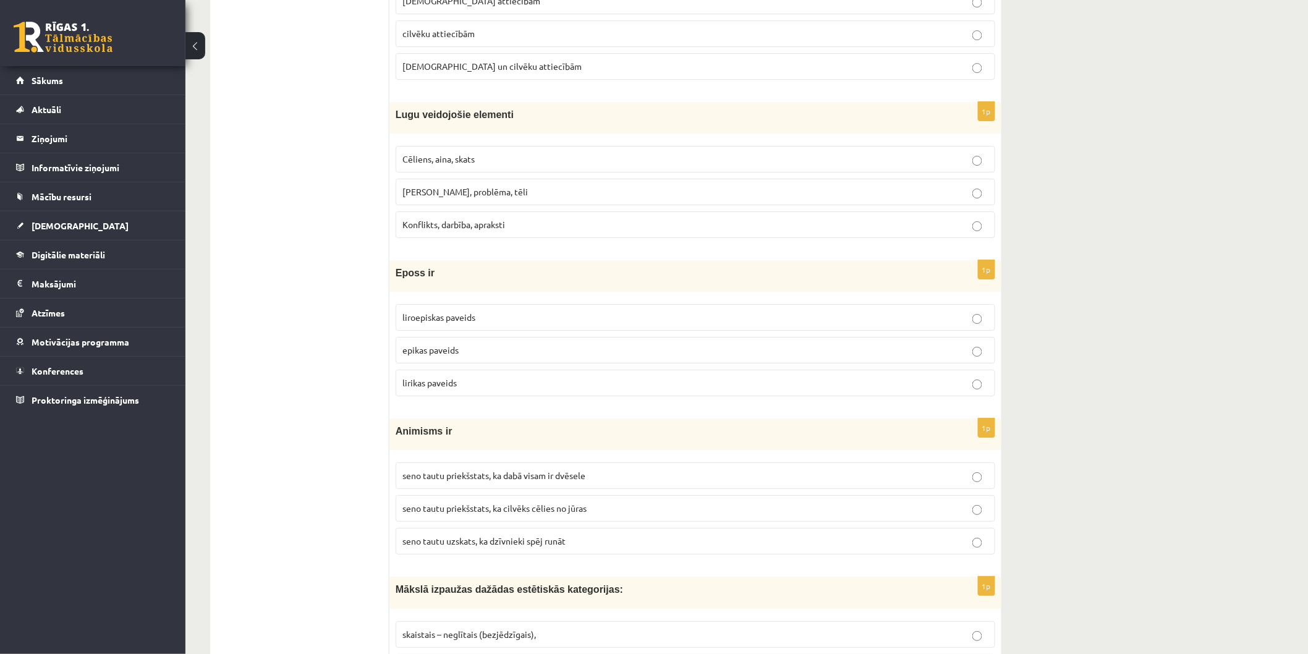
scroll to position [1748, 0]
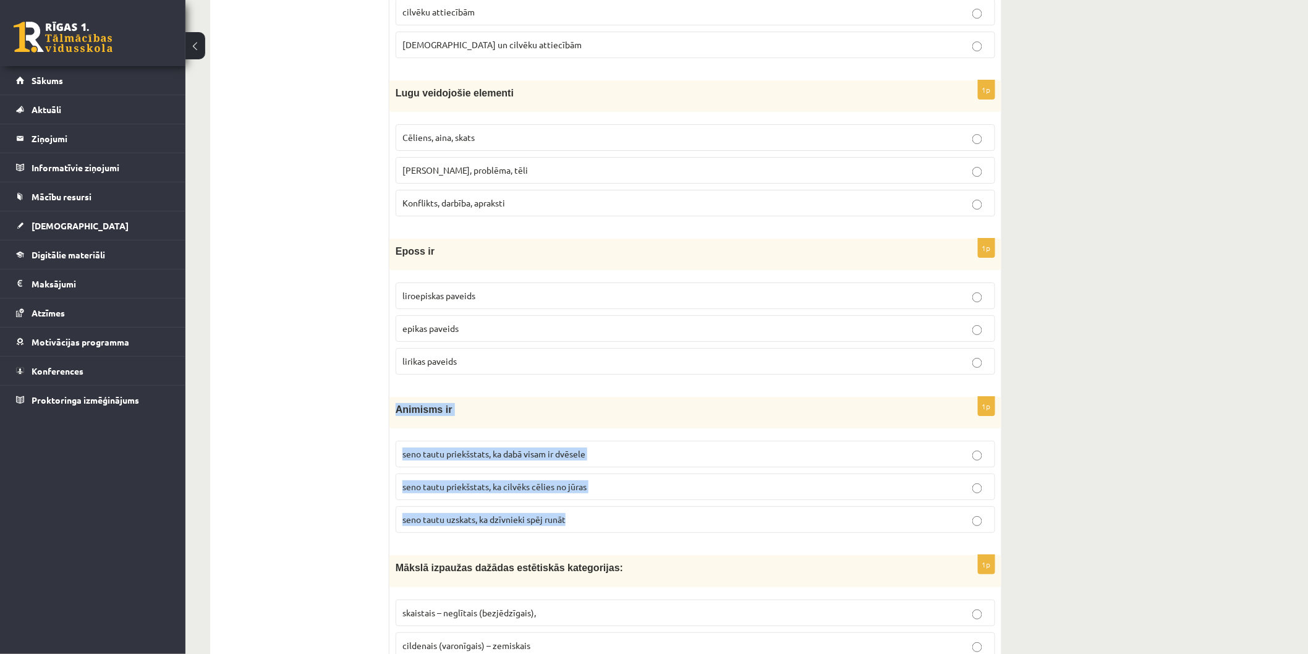
drag, startPoint x: 393, startPoint y: 415, endPoint x: 575, endPoint y: 519, distance: 209.3
click at [575, 519] on div "1p Animisms ir seno tautu priekšstats, ka dabā visam ir dvēsele seno tautu prie…" at bounding box center [695, 470] width 612 height 146
click at [399, 436] on div "1p Animisms ir seno tautu priekšstats, ka dabā visam ir dvēsele seno tautu prie…" at bounding box center [695, 470] width 612 height 146
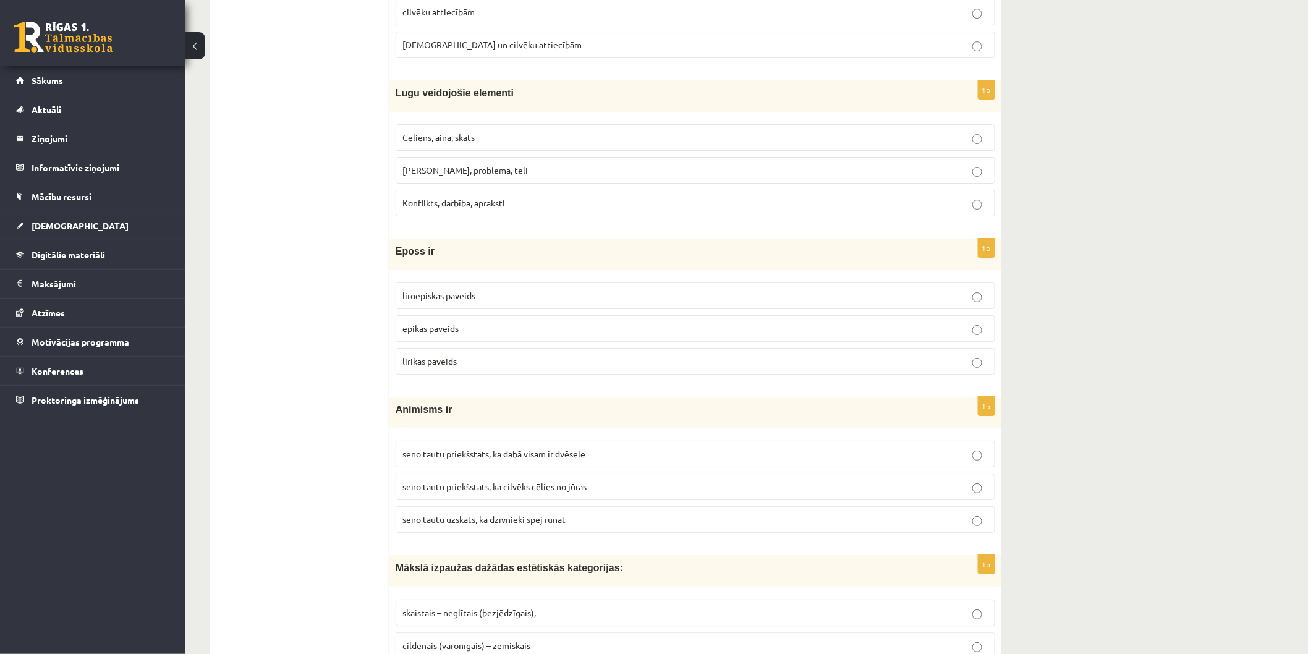
click at [455, 454] on span "seno tautu priekšstats, ka dabā visam ir dvēsele" at bounding box center [493, 453] width 183 height 11
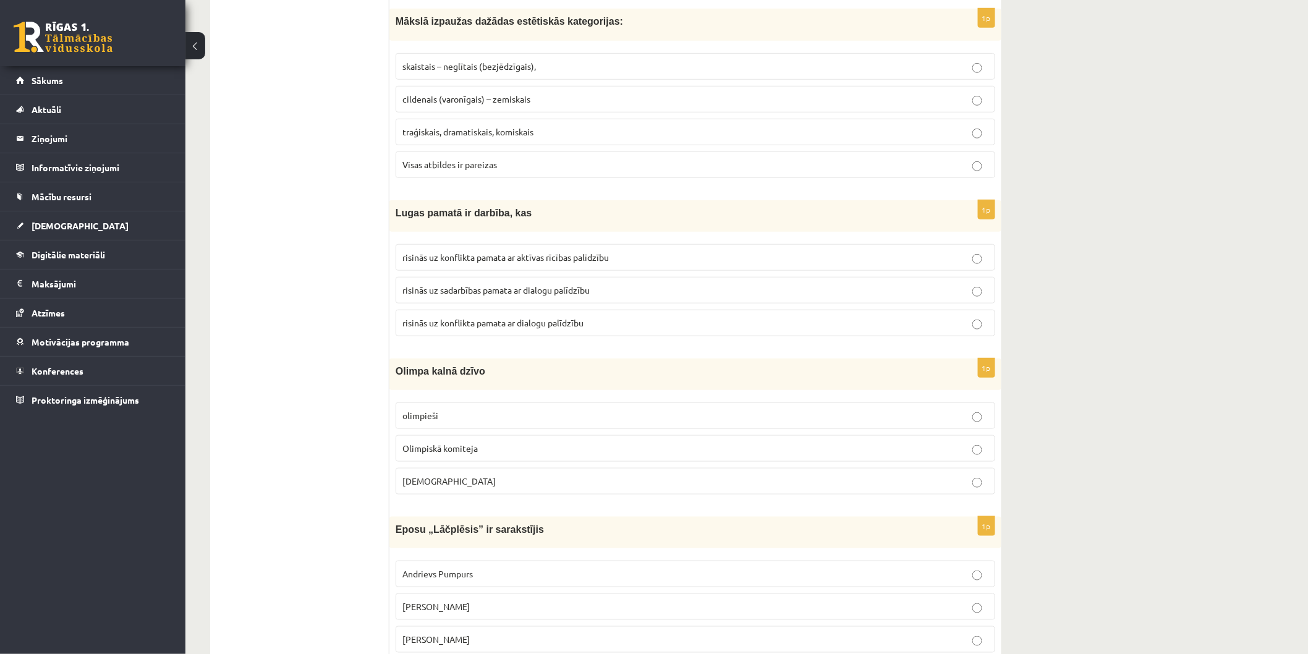
scroll to position [2297, 0]
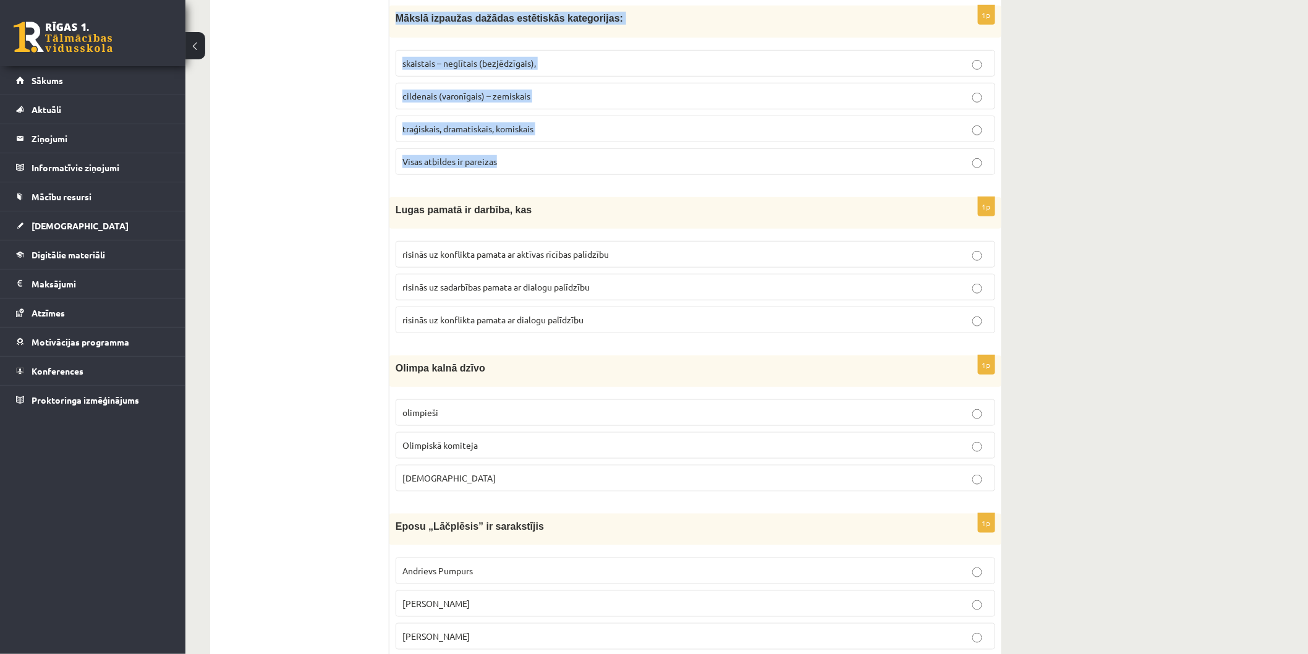
drag, startPoint x: 402, startPoint y: 25, endPoint x: 523, endPoint y: 157, distance: 179.3
click at [523, 157] on div "1p Mākslā izpaužas dažādas estētiskās kategorijas: skaistais – neglītais (bezjē…" at bounding box center [695, 95] width 612 height 179
drag, startPoint x: 494, startPoint y: 171, endPoint x: 527, endPoint y: 235, distance: 71.3
drag, startPoint x: 527, startPoint y: 235, endPoint x: 504, endPoint y: 165, distance: 73.5
click at [504, 165] on p "Visas atbildes ir pareizas" at bounding box center [695, 161] width 586 height 13
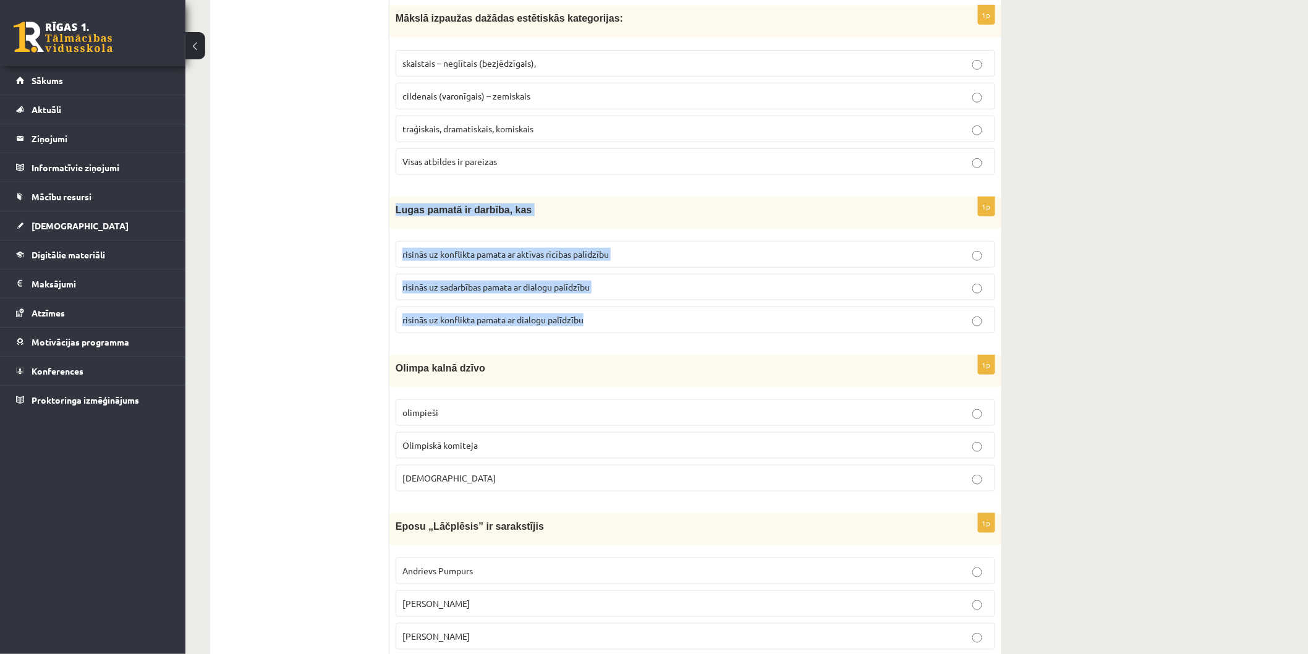
drag, startPoint x: 394, startPoint y: 216, endPoint x: 620, endPoint y: 319, distance: 248.4
click at [620, 319] on div "1p Lugas pamatā ir darbība, kas risinās uz konflikta pamata ar aktīvas rīcības …" at bounding box center [695, 270] width 612 height 146
click at [481, 325] on span "risinās uz konflikta pamata ar dialogu palīdzību" at bounding box center [492, 319] width 181 height 11
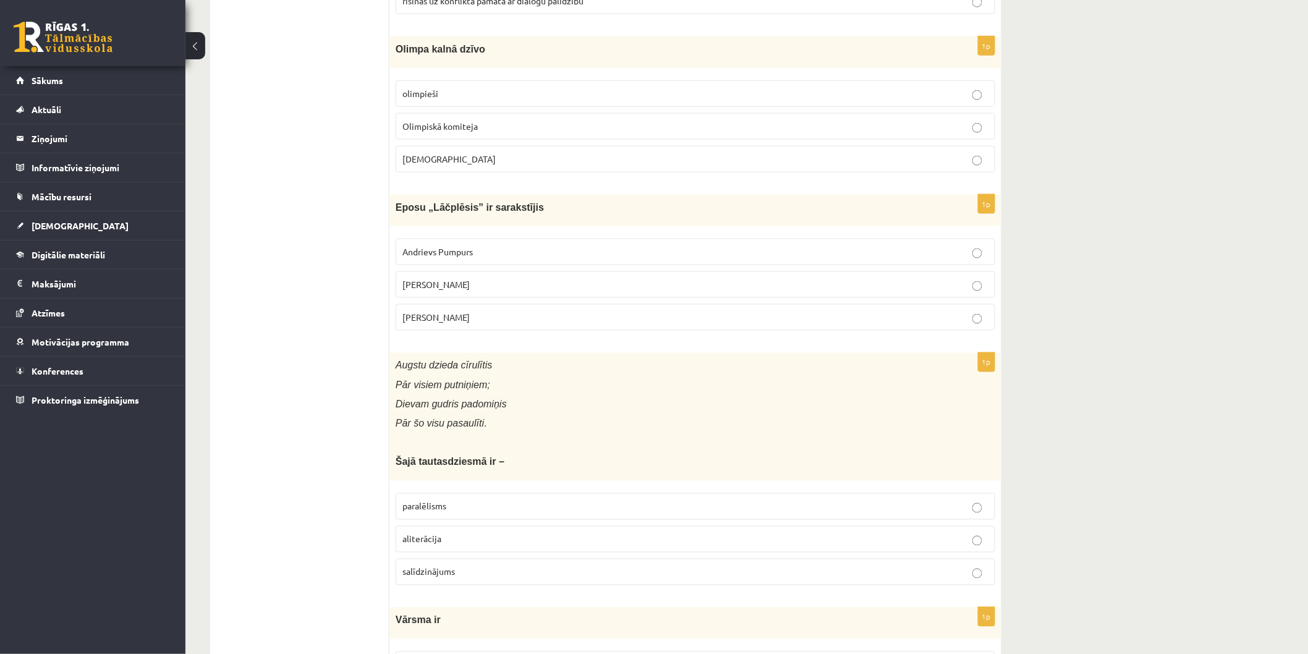
scroll to position [2641, 0]
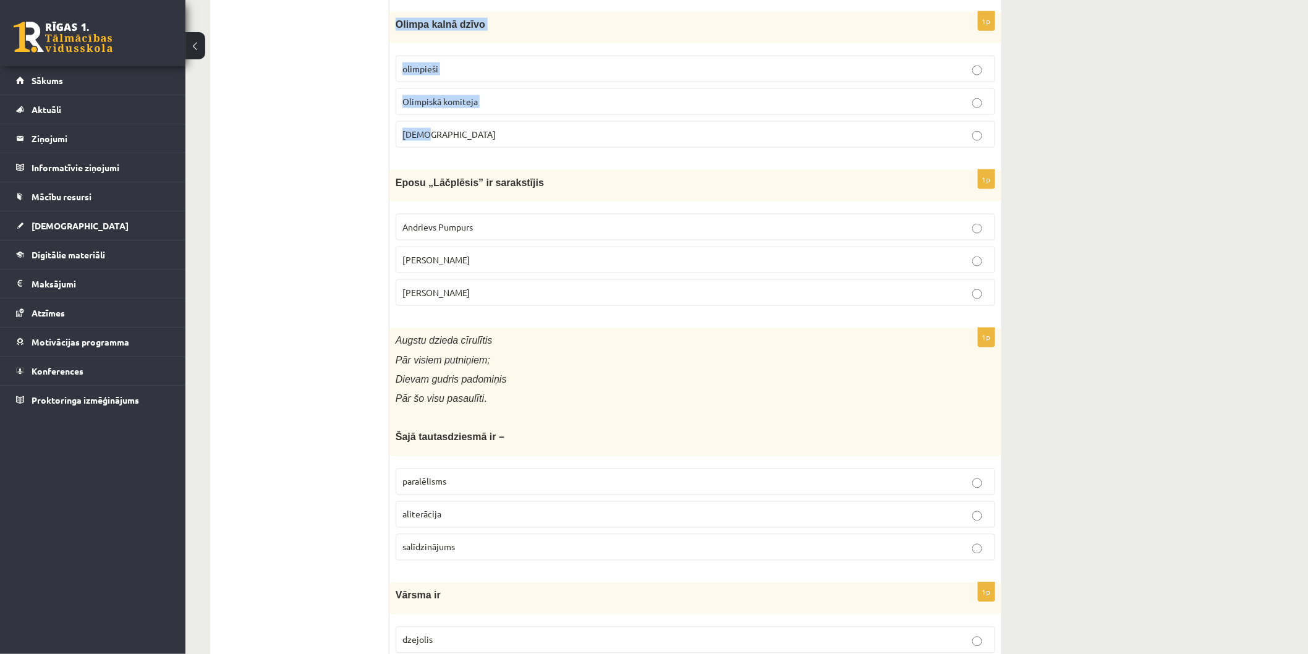
drag, startPoint x: 397, startPoint y: 30, endPoint x: 478, endPoint y: 129, distance: 127.8
click at [478, 129] on div "1p Olimpa kalnā dzīvo olimpieši Olimpiskā komiteja Dievi" at bounding box center [695, 85] width 612 height 146
click at [475, 137] on p "Dievi" at bounding box center [695, 134] width 586 height 13
click at [331, 235] on ul "Tests Izvērtējums!" at bounding box center [305, 122] width 167 height 5083
click at [415, 263] on span "Andrejs Pumpurs" at bounding box center [435, 259] width 67 height 11
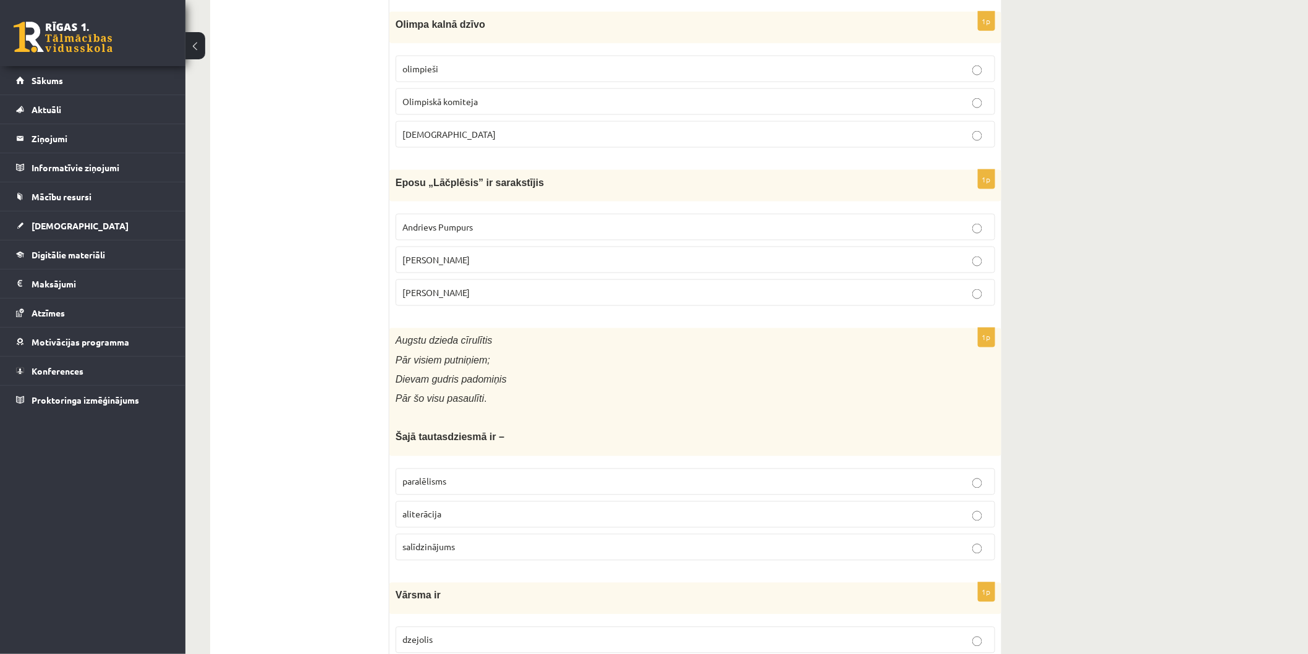
drag, startPoint x: 388, startPoint y: 188, endPoint x: 476, endPoint y: 283, distance: 129.5
click at [476, 283] on div "**********" at bounding box center [605, 122] width 791 height 5107
click at [436, 232] on span "Andrievs Pumpurs" at bounding box center [437, 226] width 70 height 11
drag, startPoint x: 394, startPoint y: 190, endPoint x: 474, endPoint y: 309, distance: 143.8
click at [474, 309] on div "1p Eposu „Lāčplēsis” ir sarakstījis Andrievs Pumpurs Andrejs Pumpurs Arni Pumpu…" at bounding box center [695, 243] width 612 height 146
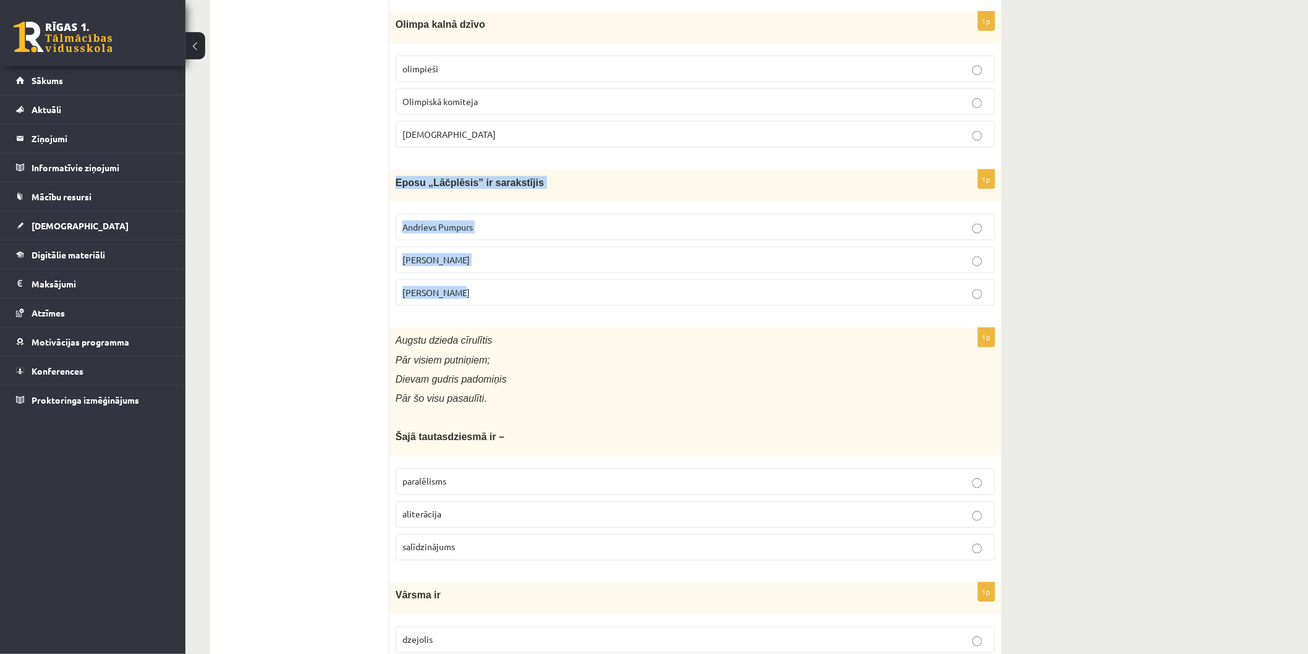
click at [441, 273] on label "Andrejs Pumpurs" at bounding box center [695, 260] width 599 height 27
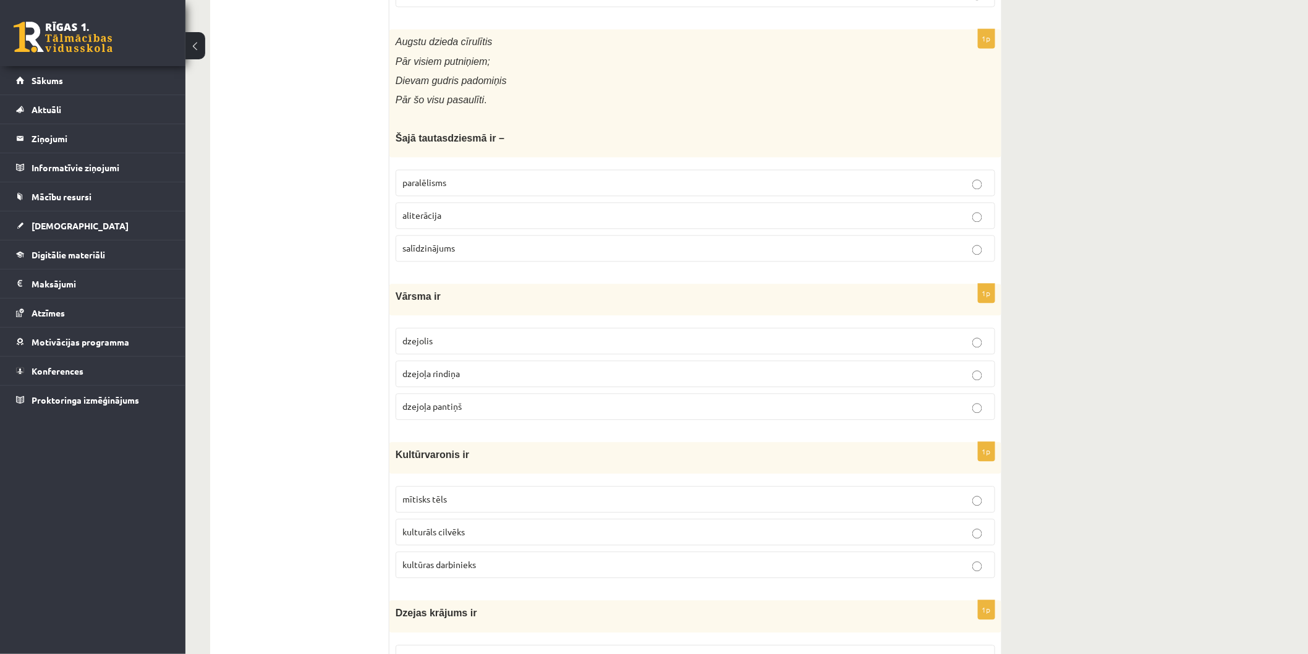
scroll to position [2915, 0]
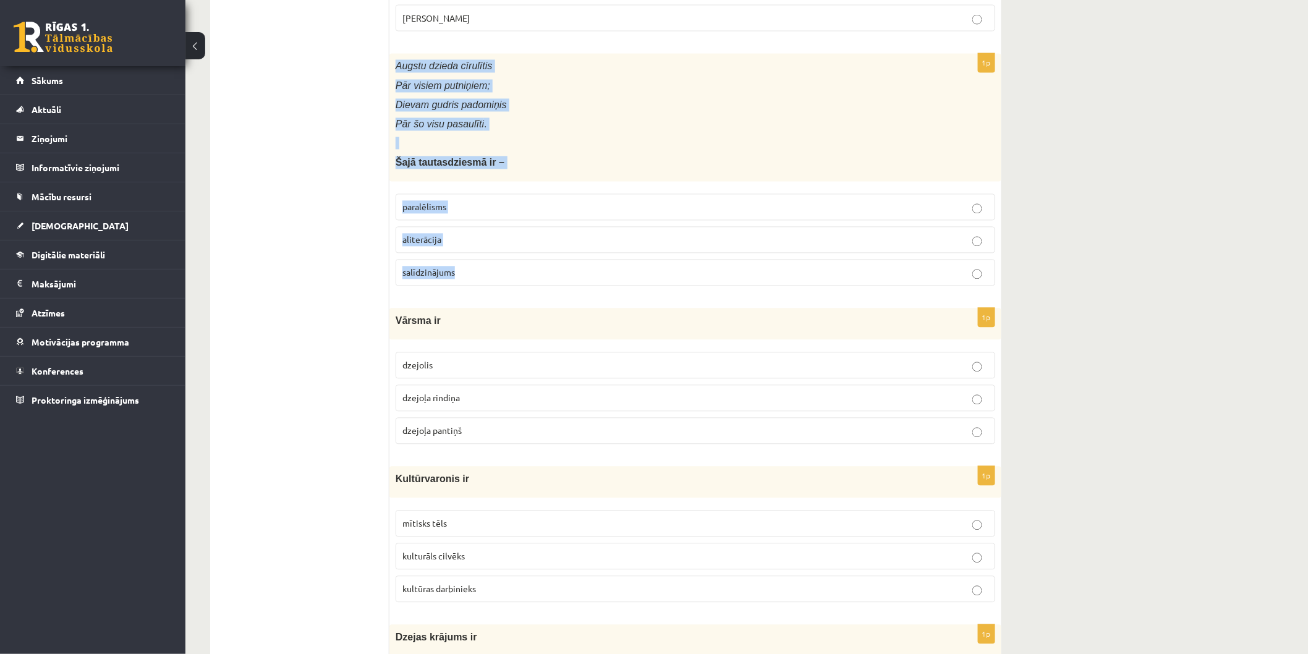
drag, startPoint x: 392, startPoint y: 69, endPoint x: 491, endPoint y: 274, distance: 228.1
click at [491, 274] on div "1p Augstu dzieda cīrulītis Pār visiem putniņiem; Dievam gudris padomiņis Pār šo…" at bounding box center [695, 175] width 612 height 242
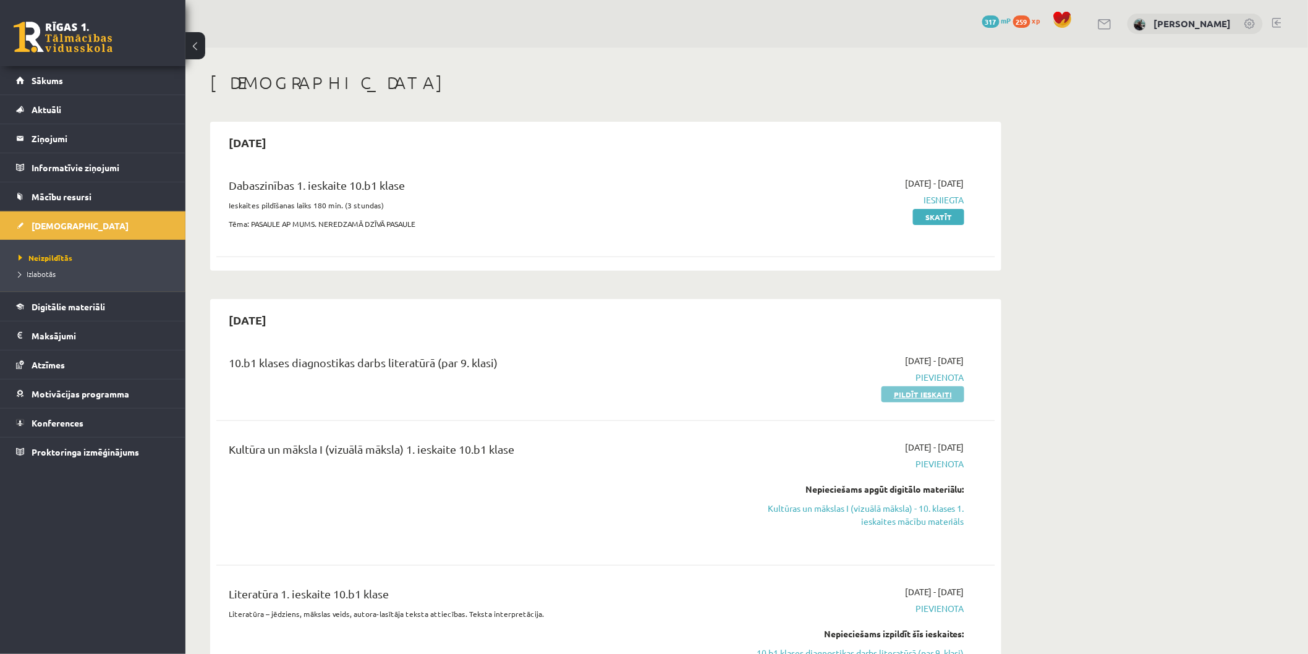
click at [889, 394] on link "Pildīt ieskaiti" at bounding box center [922, 394] width 83 height 16
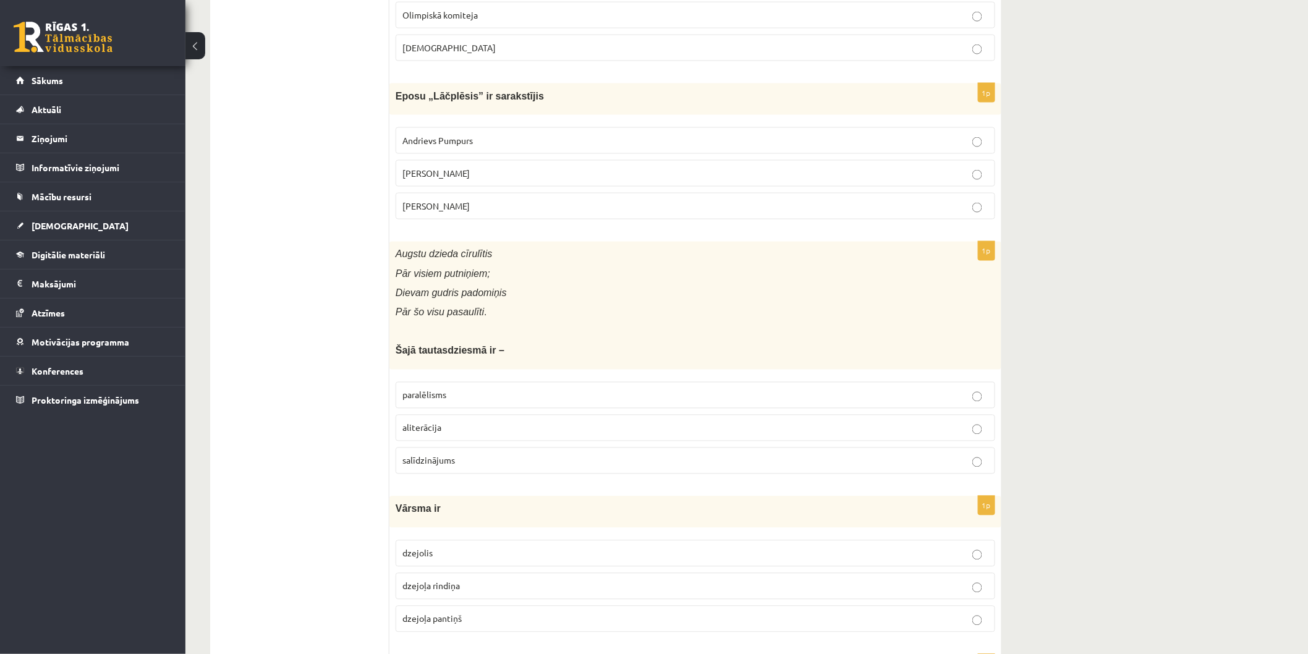
scroll to position [2815, 0]
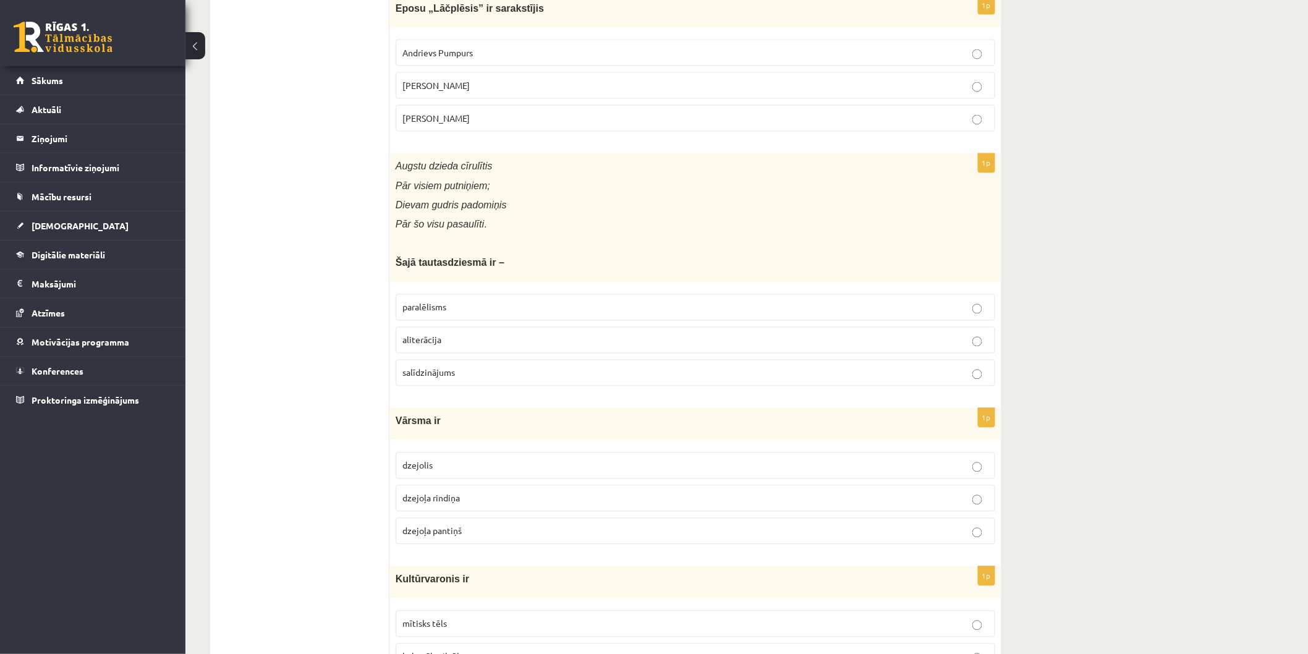
click at [490, 314] on p "paralēlisms" at bounding box center [695, 307] width 586 height 13
drag, startPoint x: 397, startPoint y: 429, endPoint x: 495, endPoint y: 530, distance: 140.3
click at [495, 530] on div "1p Vārsma ir [GEOGRAPHIC_DATA] dzejoļa rindiņa [PERSON_NAME]" at bounding box center [695, 482] width 612 height 146
copy div "Vārsma ir dzejolis dzejoļa rindiņa dzejoļa pantiņš"
click at [459, 504] on span "dzejoļa rindiņa" at bounding box center [430, 498] width 57 height 11
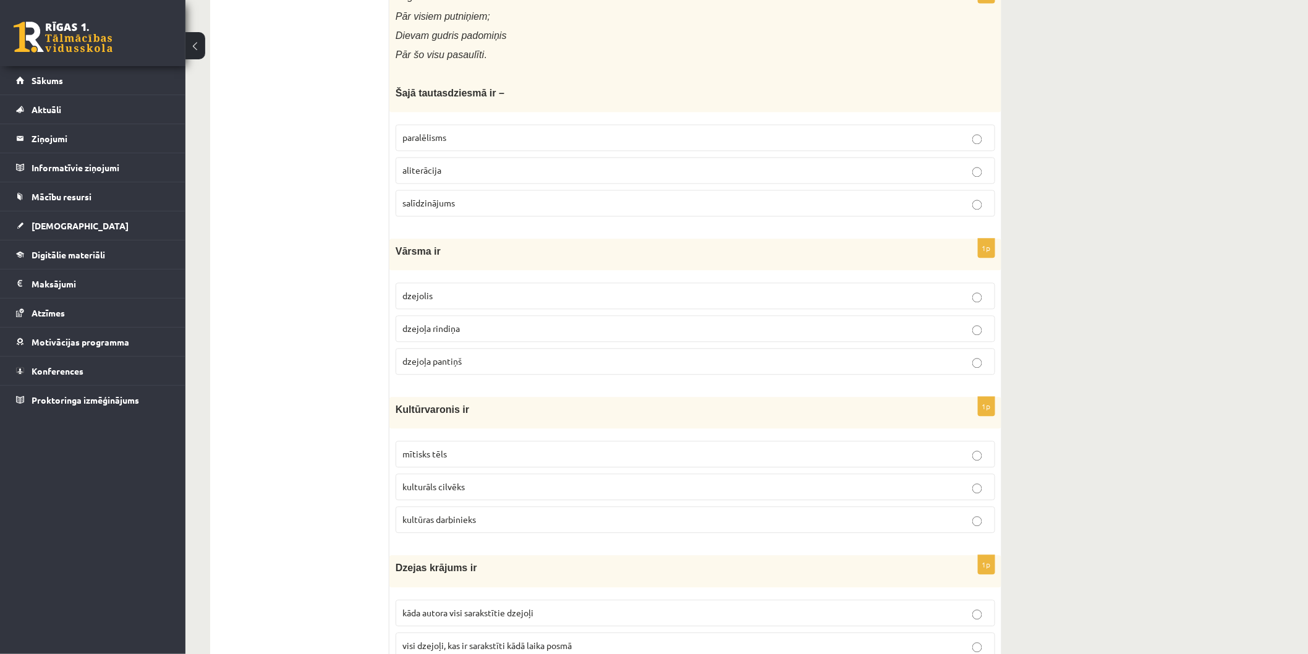
scroll to position [3021, 0]
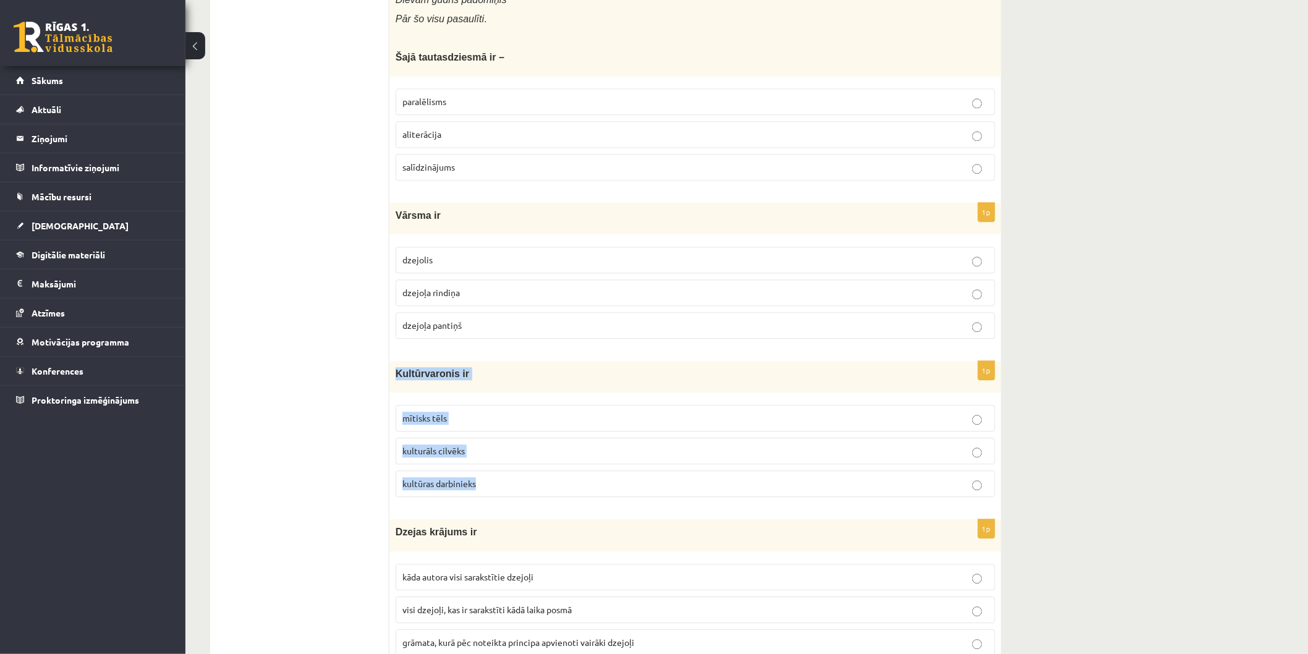
drag, startPoint x: 397, startPoint y: 379, endPoint x: 492, endPoint y: 485, distance: 141.8
click at [492, 485] on div "1p Kultūrvaronis ir mītisks tēls kulturāls cilvēks kultūras darbinieks" at bounding box center [695, 434] width 612 height 146
copy div "Kultūrvaronis ir mītisks tēls kulturāls cilvēks kultūras darbinieks"
click at [464, 425] on p "mītisks tēls" at bounding box center [695, 418] width 586 height 13
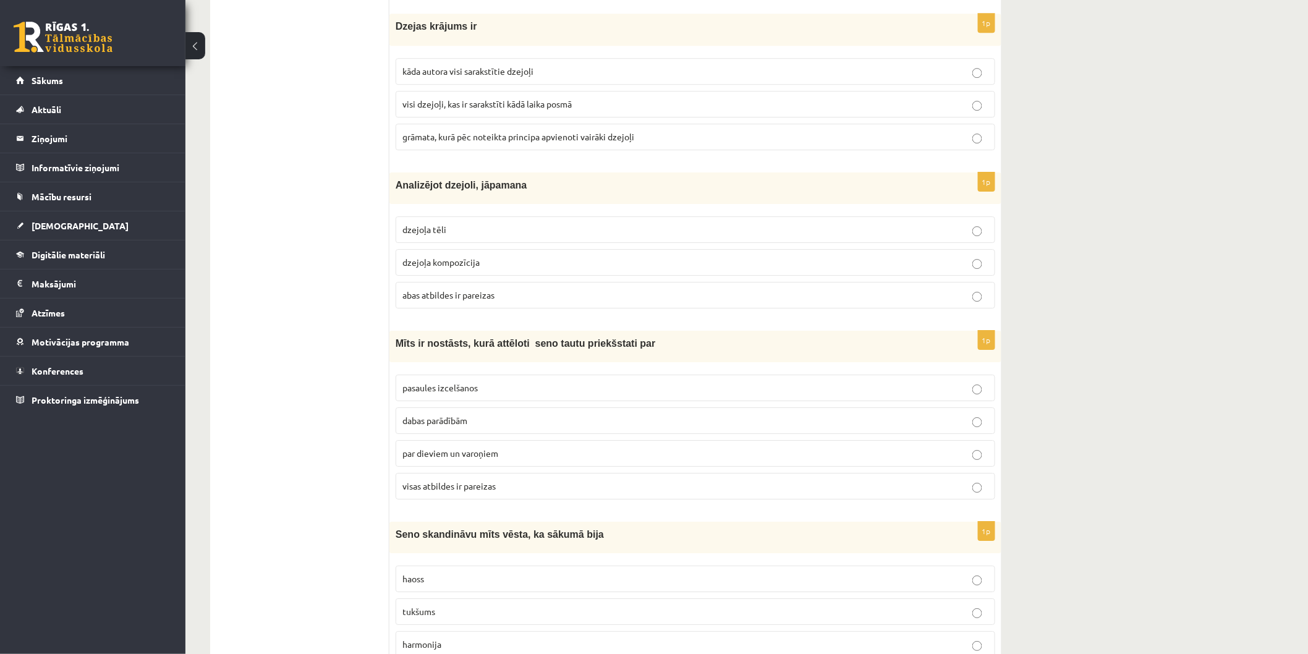
scroll to position [3502, 0]
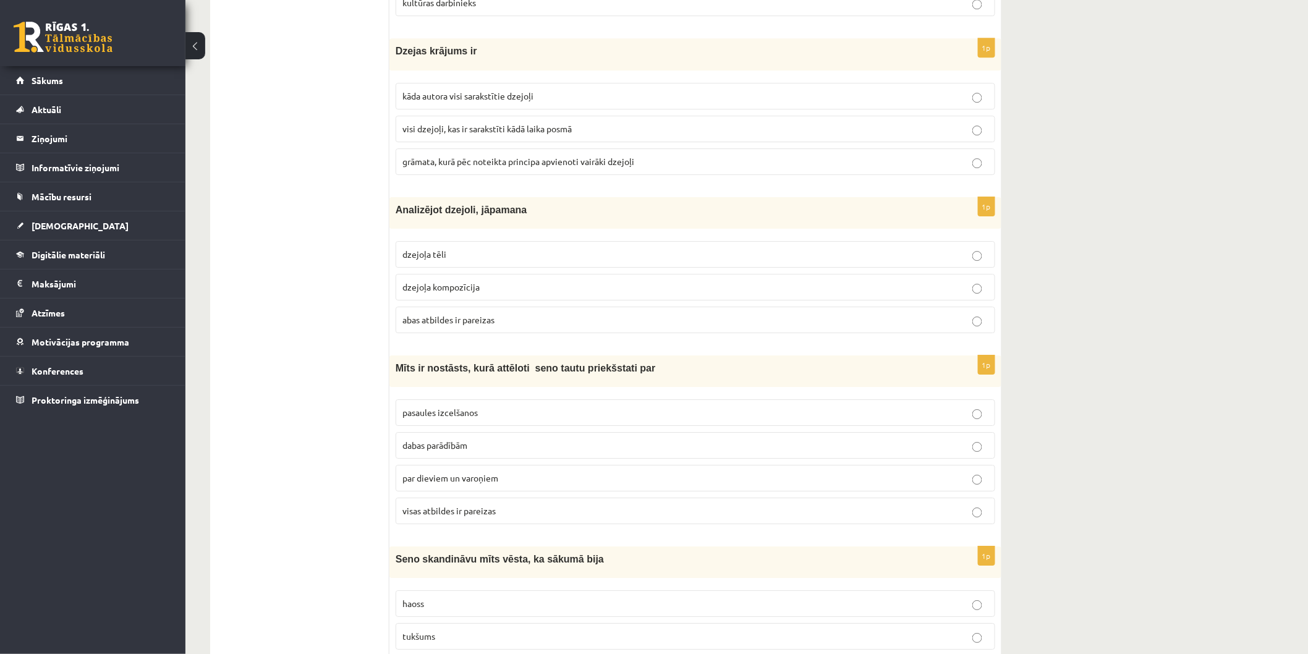
click at [446, 167] on span "grāmata, kurā pēc noteikta principa apvienoti vairāki dzejoļi" at bounding box center [518, 161] width 232 height 11
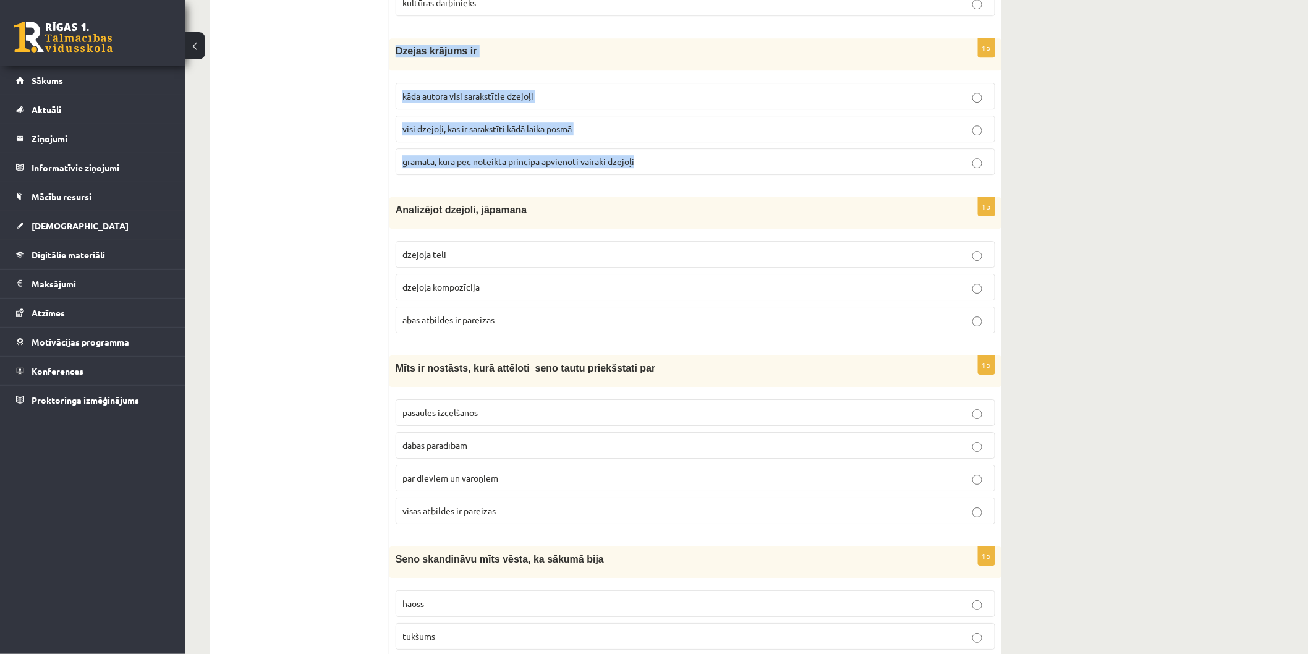
drag, startPoint x: 390, startPoint y: 59, endPoint x: 644, endPoint y: 173, distance: 278.6
click at [644, 173] on div "1p Dzejas krājums ir kāda autora visi sarakstītie dzejoļi visi dzejoļi, kas ir …" at bounding box center [695, 111] width 612 height 146
copy div "Dzejas krājums ir kāda autora visi sarakstītie dzejoļi visi dzejoļi, kas ir sar…"
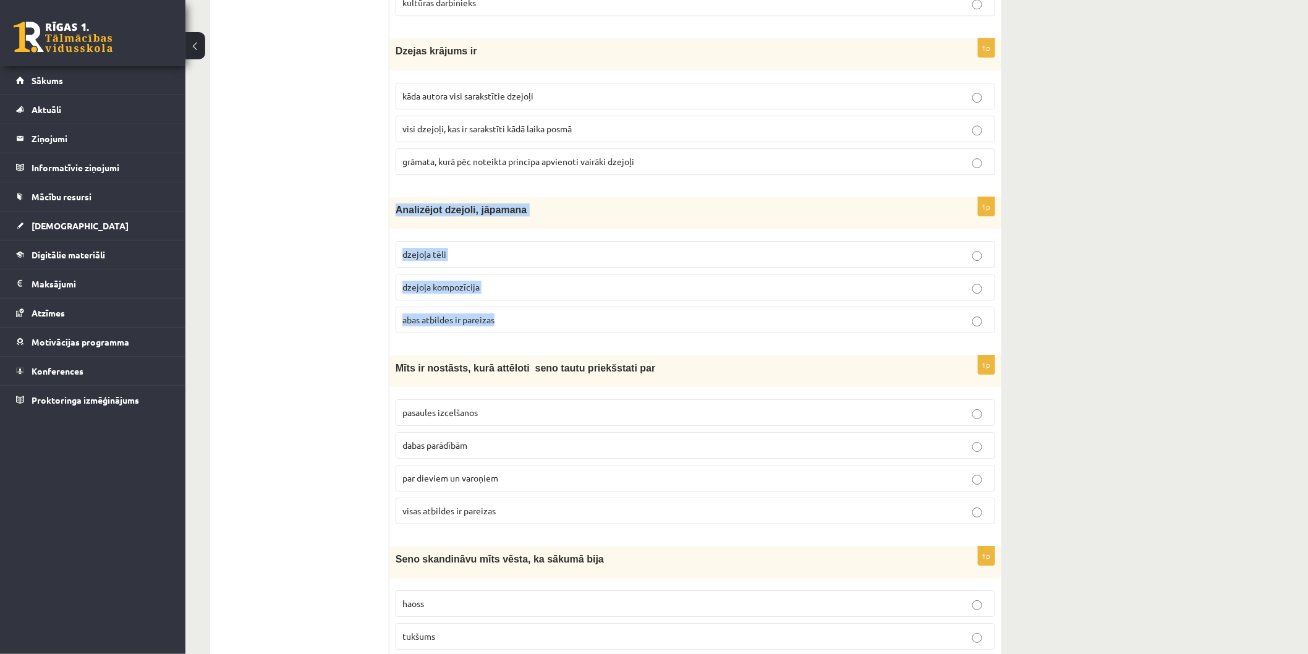
drag, startPoint x: 397, startPoint y: 219, endPoint x: 565, endPoint y: 321, distance: 197.5
click at [565, 321] on div "1p Analizējot dzejoli, jāpamana dzejoļa tēli dzejoļa kompozīcija abas atbildes …" at bounding box center [695, 270] width 612 height 146
copy div "Analizējot dzejoli, jāpamana dzejoļa tēli dzejoļa kompozīcija abas atbildes ir …"
click at [441, 315] on fieldset "dzejoļa tēli dzejoļa kompozīcija abas atbildes ir pareizas" at bounding box center [695, 286] width 599 height 102
click at [441, 318] on label "abas atbildes ir pareizas" at bounding box center [695, 320] width 599 height 27
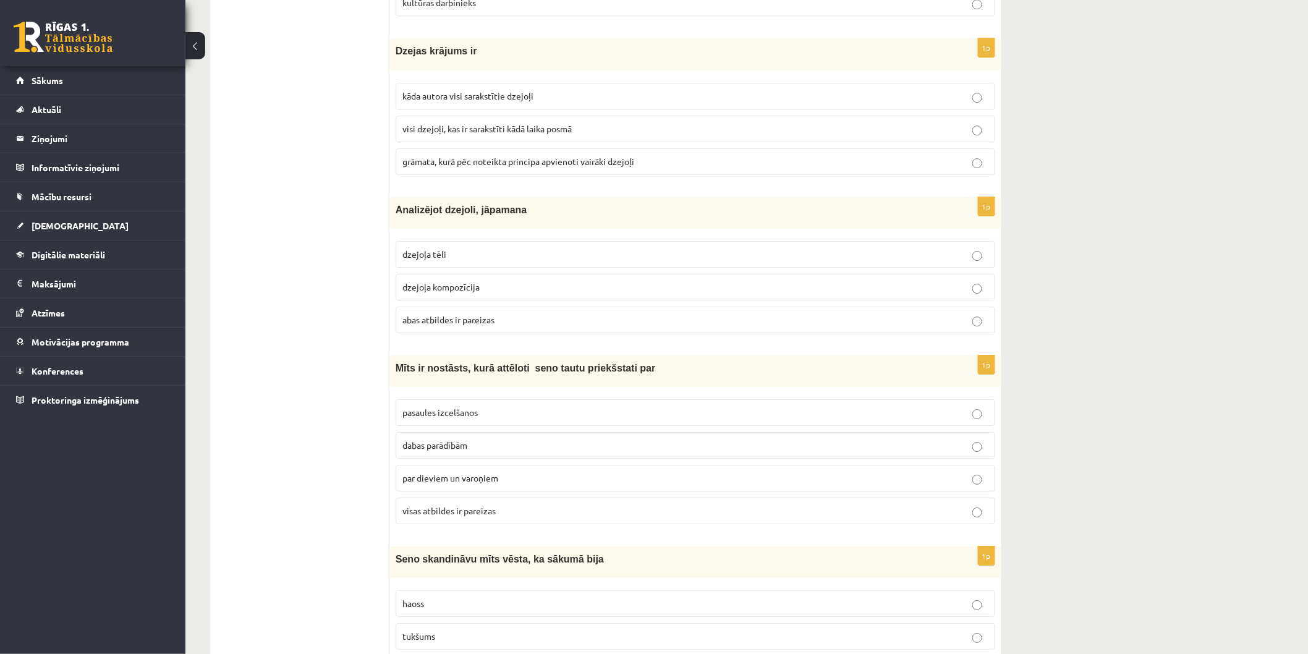
drag, startPoint x: 535, startPoint y: 527, endPoint x: 477, endPoint y: 486, distance: 70.8
click at [535, 517] on p "visas atbildes ir pareizas" at bounding box center [695, 510] width 586 height 13
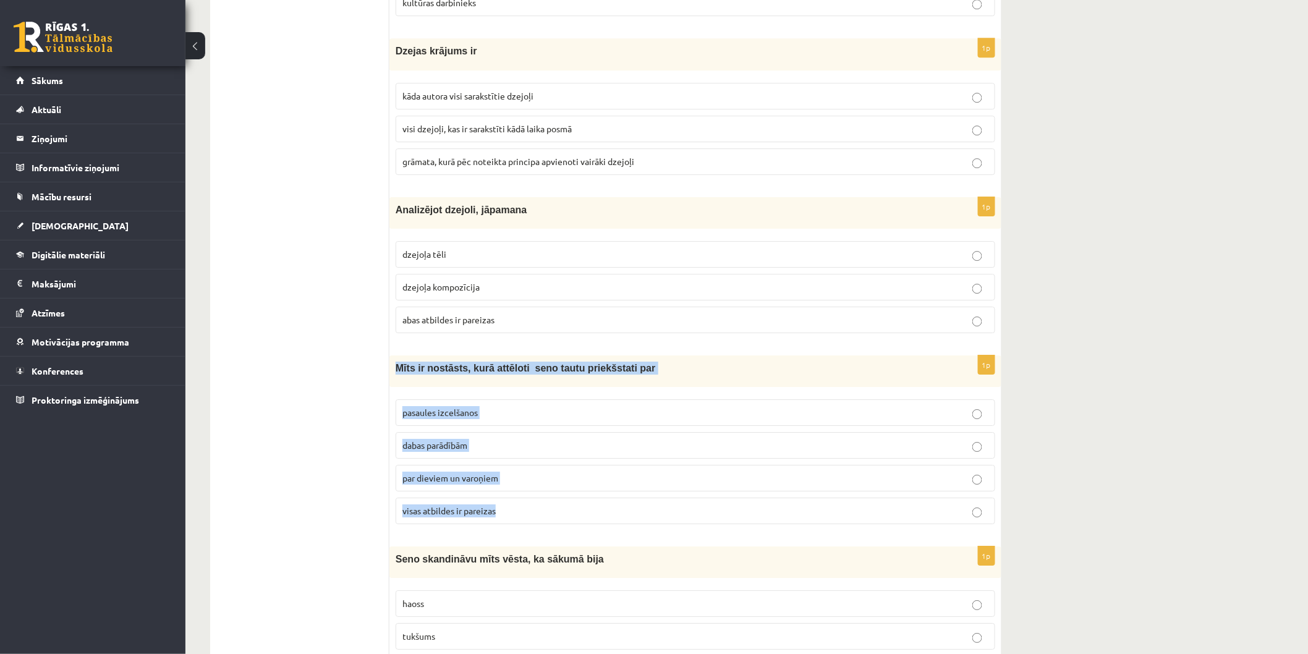
drag, startPoint x: 398, startPoint y: 376, endPoint x: 546, endPoint y: 509, distance: 199.1
click at [546, 509] on div "1p Mīts ir nostāsts, kurā attēloti seno tautu priekšstati par pasaules izcelšan…" at bounding box center [695, 444] width 612 height 179
copy div "Mīts ir nostāsts, kurā attēloti seno tautu priekšstati par pasaules izcelšanos …"
click at [468, 418] on span "pasaules izcelšanos" at bounding box center [439, 412] width 75 height 11
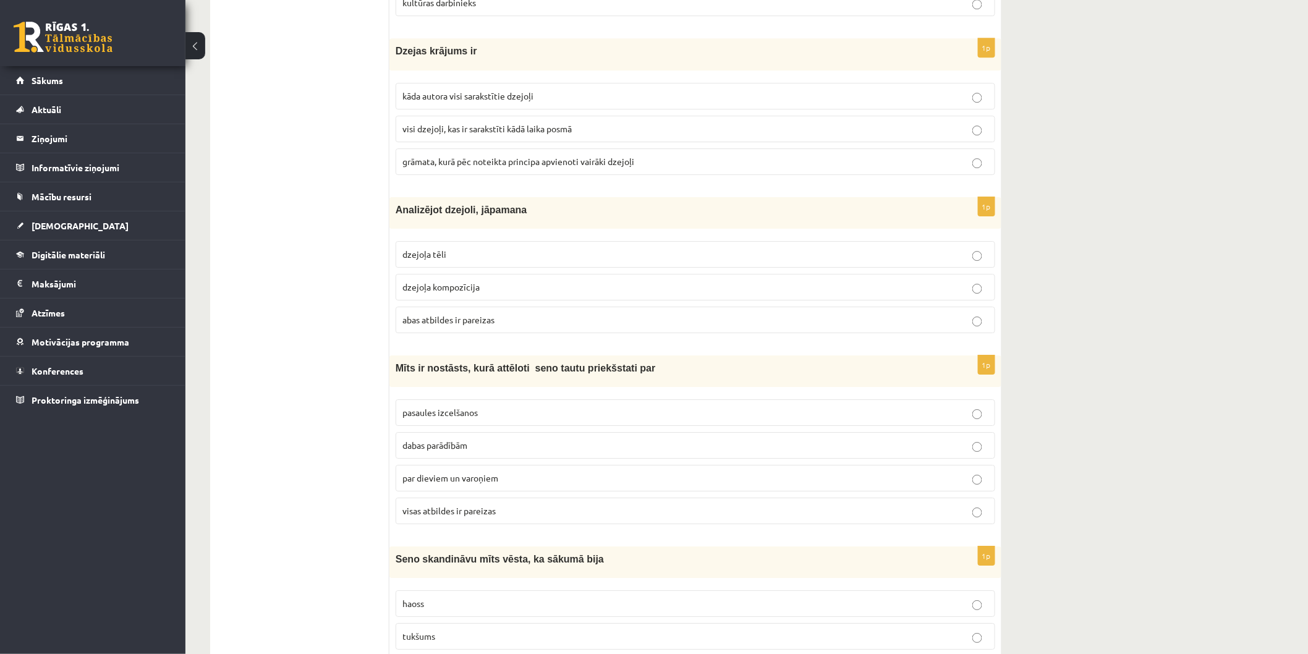
click at [460, 514] on p "visas atbildes ir pareizas" at bounding box center [695, 510] width 586 height 13
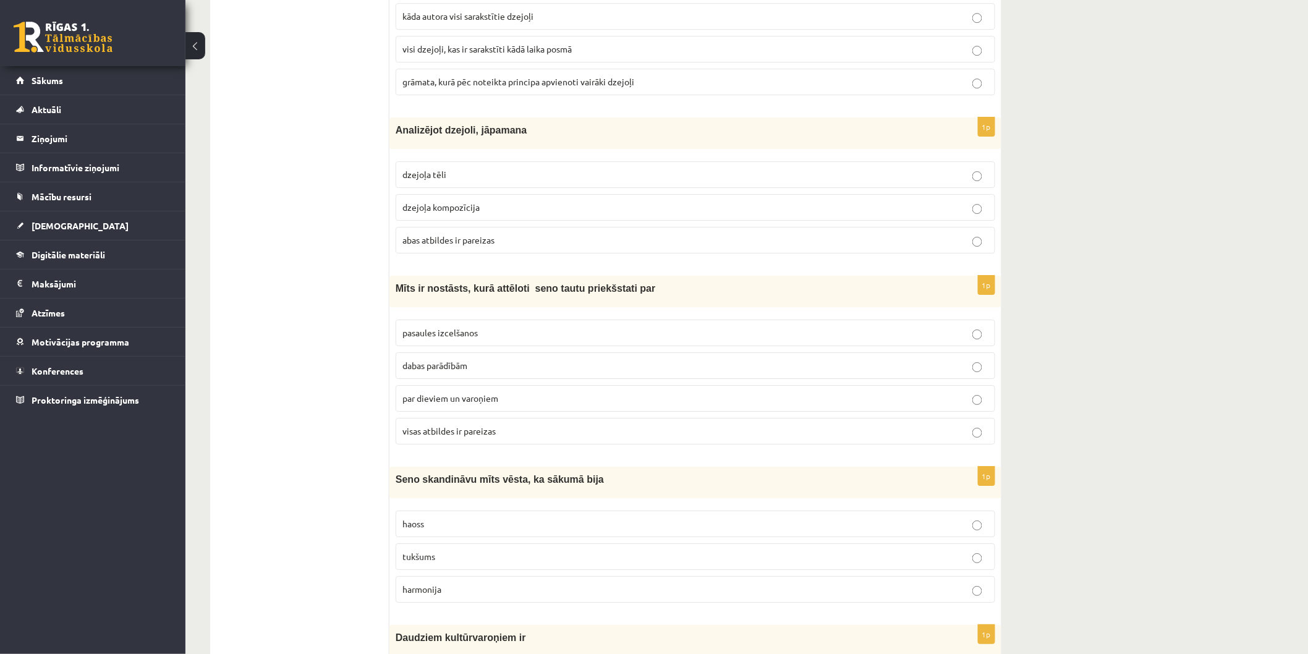
scroll to position [3708, 0]
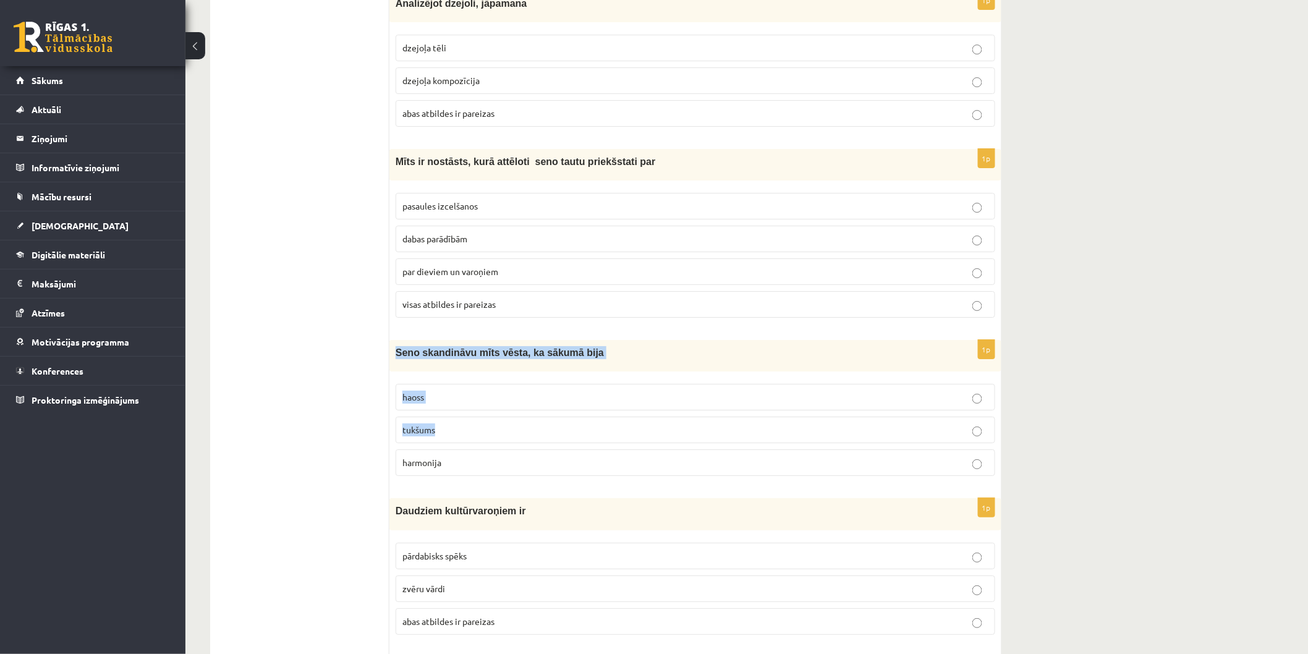
drag, startPoint x: 404, startPoint y: 357, endPoint x: 577, endPoint y: 442, distance: 192.6
click at [577, 442] on div "1p Seno skandināvu mīts vēsta, ka sākumā bija haoss tukšums harmonija" at bounding box center [695, 413] width 612 height 146
click at [392, 350] on div "Seno skandināvu mīts vēsta, ka sākumā bija" at bounding box center [695, 356] width 612 height 32
drag, startPoint x: 386, startPoint y: 363, endPoint x: 485, endPoint y: 433, distance: 120.6
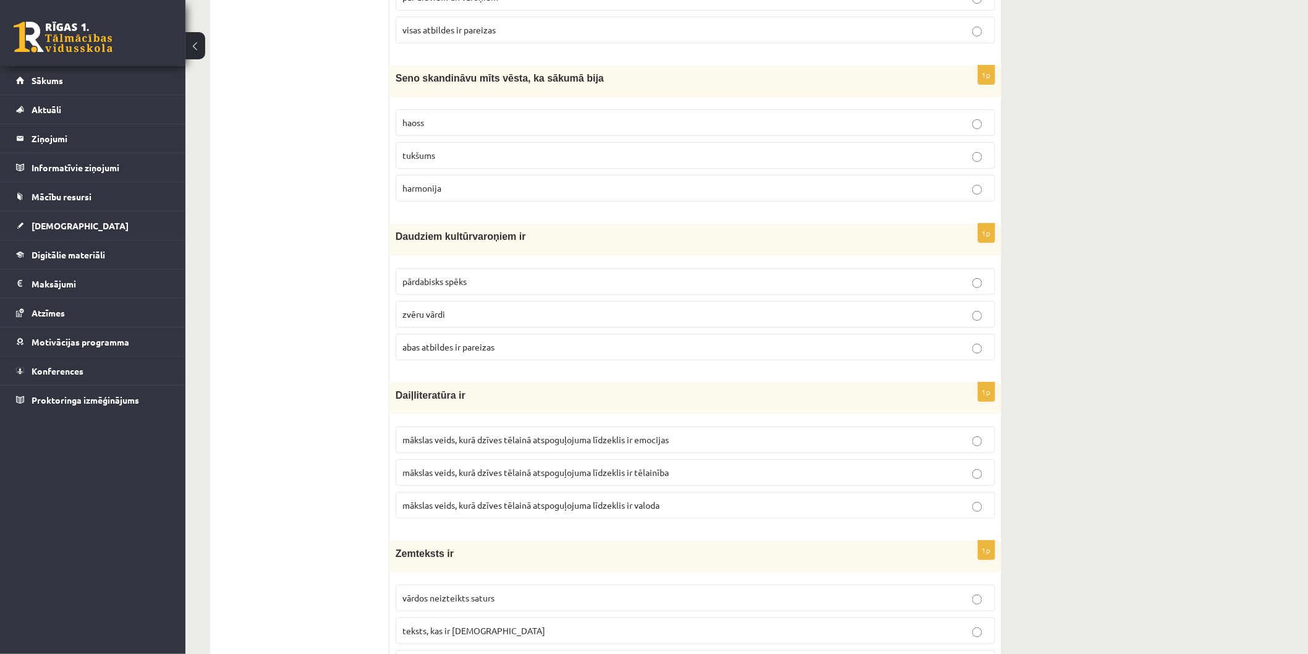
scroll to position [4051, 0]
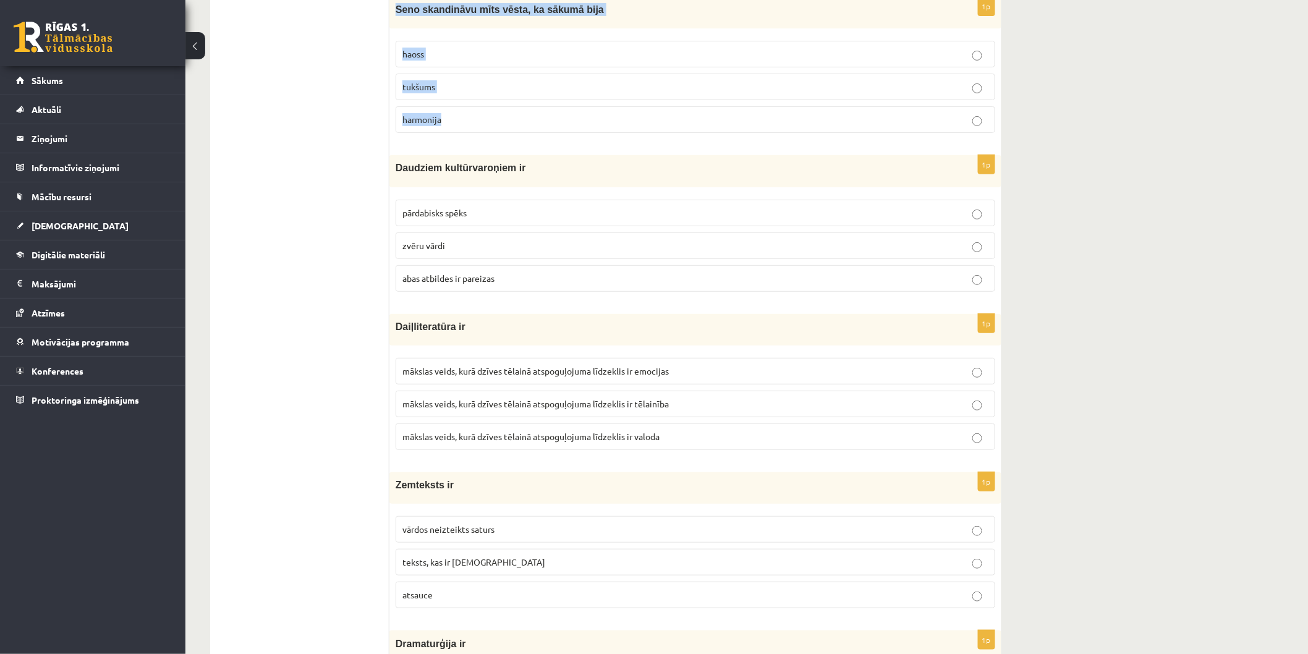
drag, startPoint x: 396, startPoint y: 17, endPoint x: 483, endPoint y: 131, distance: 143.4
click at [483, 132] on div "1p Seno skandināvu mīts vēsta, ka sākumā bija haoss tukšums harmonija" at bounding box center [695, 70] width 612 height 146
copy div "Seno skandināvu mīts vēsta, ka sākumā bija haoss tukšums harmonija"
click at [418, 93] on p "tukšums" at bounding box center [695, 86] width 586 height 13
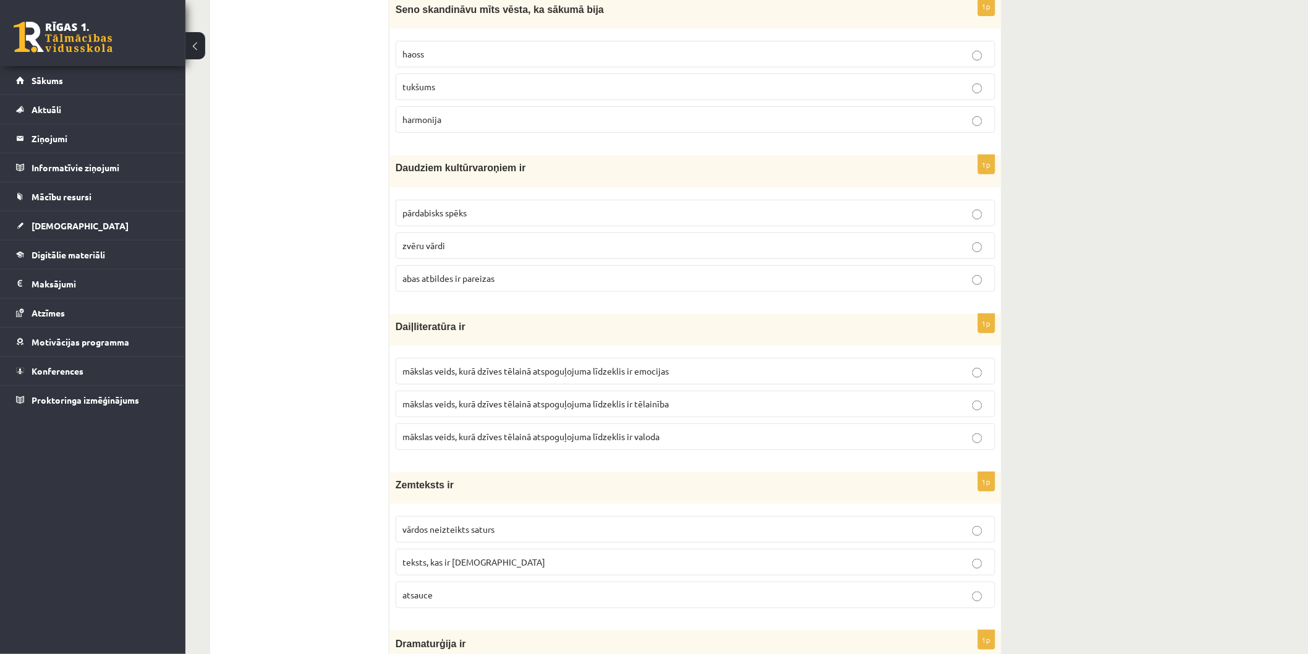
click at [423, 59] on span "haoss" at bounding box center [413, 53] width 22 height 11
drag, startPoint x: 394, startPoint y: 175, endPoint x: 533, endPoint y: 279, distance: 174.0
click at [533, 279] on div "1p Daudziem kultūrvaroņiem ir pārdabisks spēks zvēru vārdi abas atbildes ir par…" at bounding box center [695, 228] width 612 height 146
copy div "Daudziem kultūrvaroņiem ir pārdabisks spēks zvēru vārdi abas atbildes ir pareiz…"
click at [451, 284] on span "abas atbildes ir pareizas" at bounding box center [448, 278] width 92 height 11
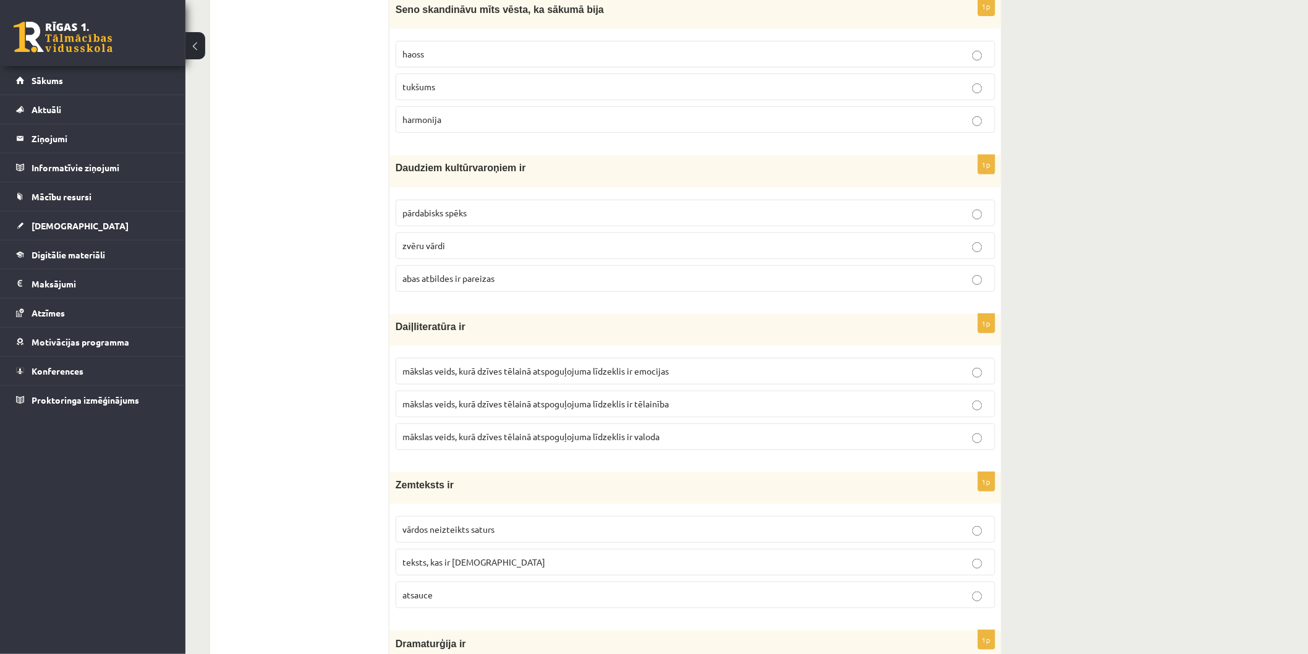
click at [412, 442] on span "mākslas veids, kurā dzīves tēlainā atspoguļojuma līdzeklis ir valoda" at bounding box center [530, 436] width 257 height 11
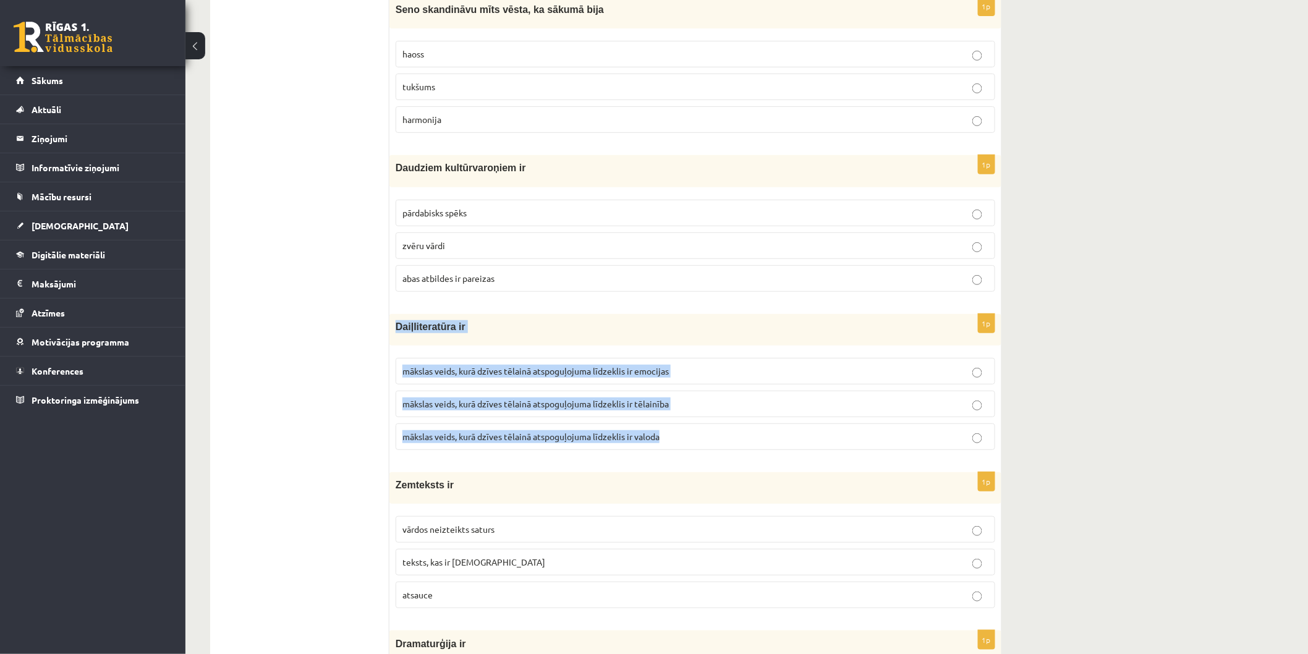
drag, startPoint x: 393, startPoint y: 339, endPoint x: 669, endPoint y: 446, distance: 296.4
click at [669, 446] on div "1p Daiļliteratūra ir mākslas veids, kurā dzīves tēlainā atspoguļojuma līdzeklis…" at bounding box center [695, 387] width 612 height 146
copy div "Daiļliteratūra ir mākslas veids, kurā dzīves tēlainā atspoguļojuma līdzeklis ir…"
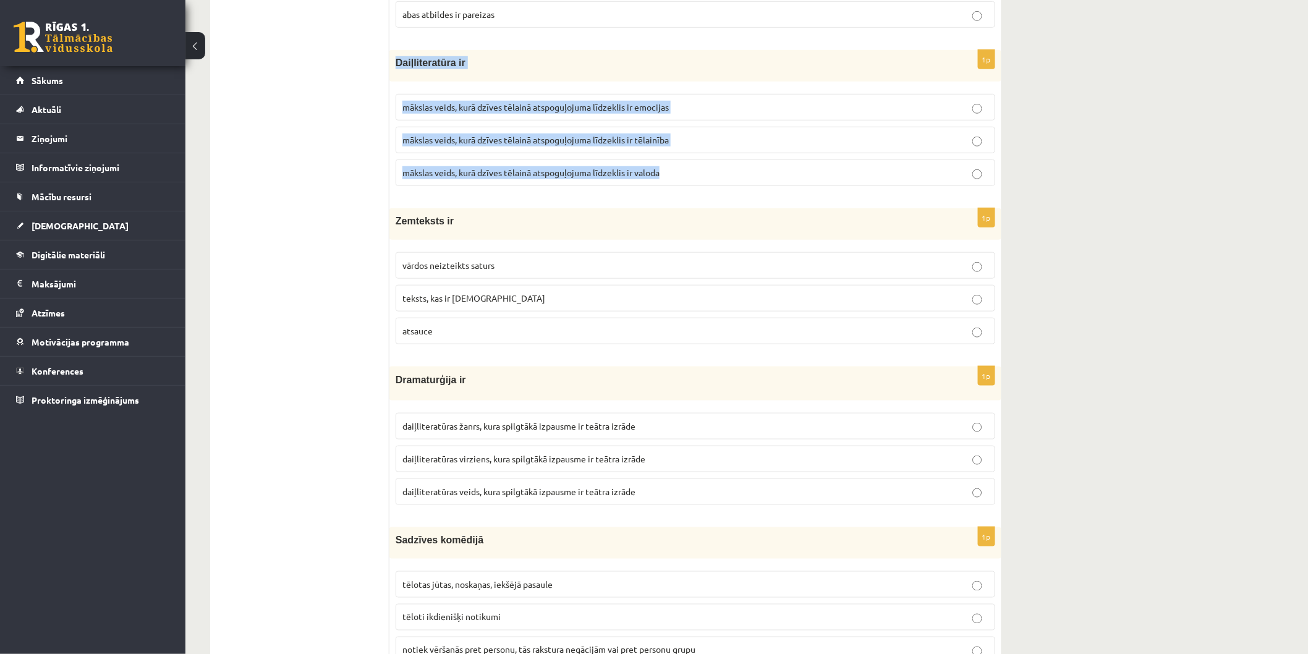
scroll to position [4326, 0]
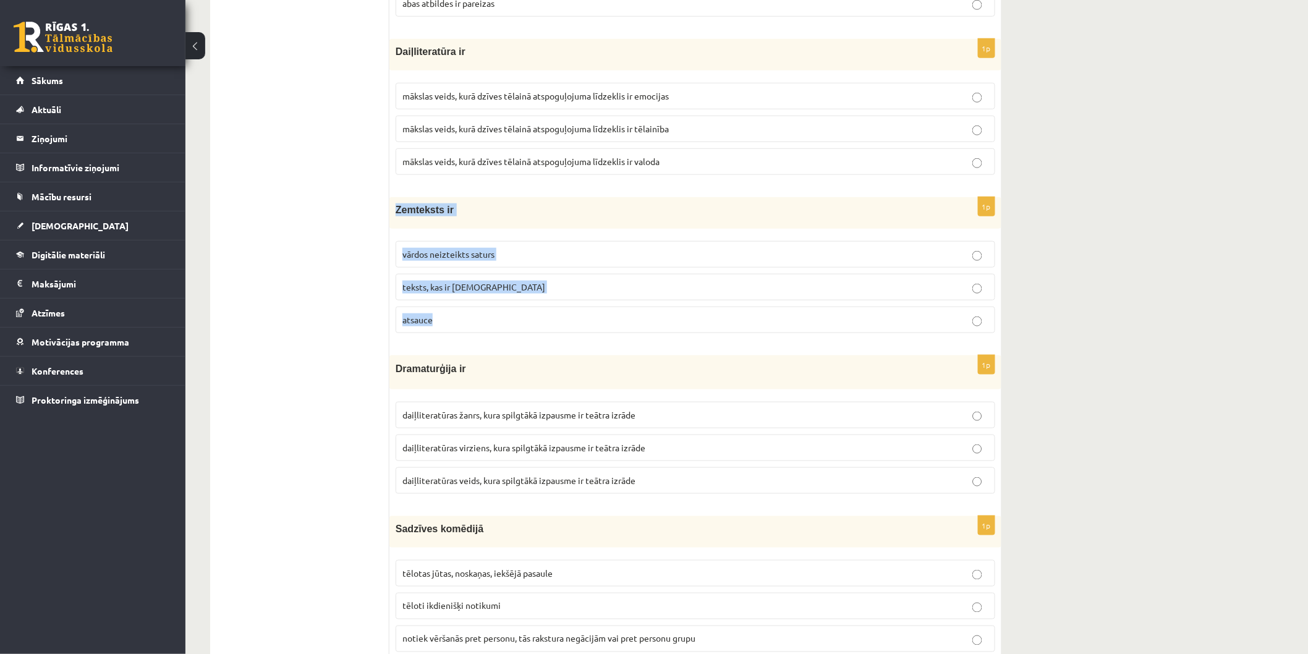
drag, startPoint x: 390, startPoint y: 221, endPoint x: 492, endPoint y: 336, distance: 154.1
click at [492, 336] on div "1p Zemteksts ir vārdos neizteikts saturs teksts, kas ir iekavās atsauce" at bounding box center [695, 270] width 612 height 146
copy div "Zemteksts ir vārdos neizteikts saturs teksts, kas ir iekavās atsauce"
click at [480, 258] on label "vārdos neizteikts saturs" at bounding box center [695, 254] width 599 height 27
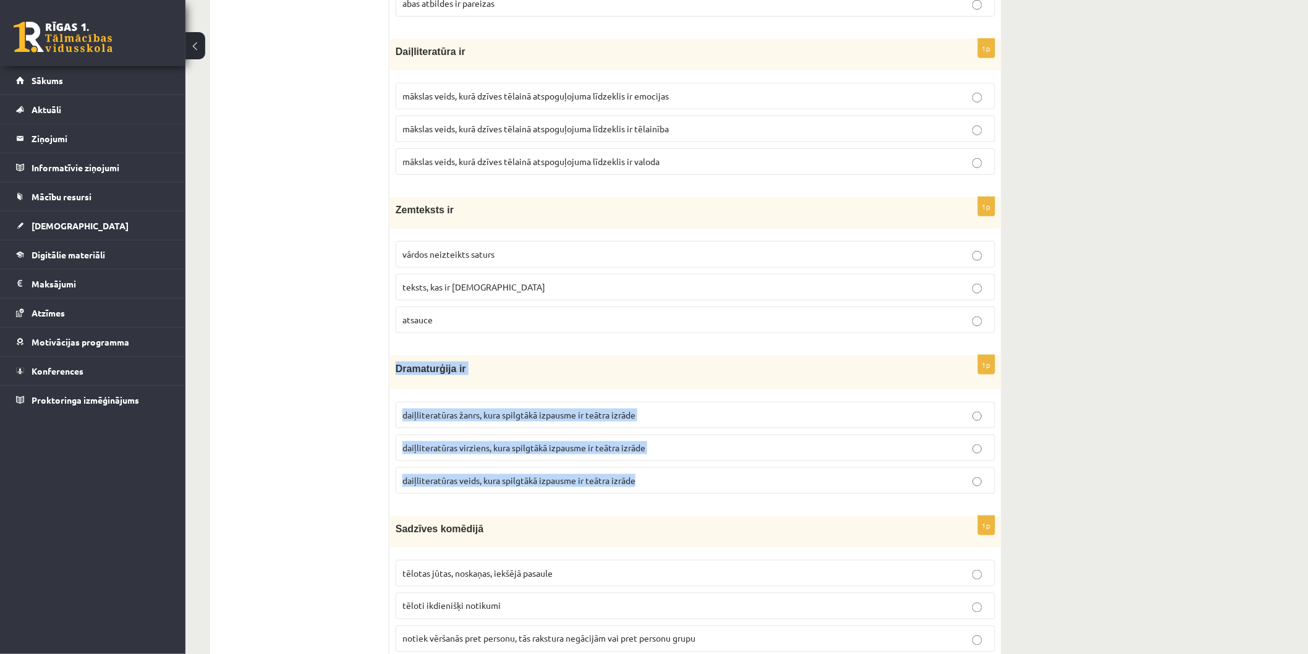
drag, startPoint x: 396, startPoint y: 380, endPoint x: 663, endPoint y: 486, distance: 287.1
click at [663, 486] on div "1p Dramaturģija ir daiļliteratūras žanrs, kura spilgtākā izpausme ir teātra izr…" at bounding box center [695, 429] width 612 height 148
copy div "Dramaturģija ir daiļliteratūras žanrs, kura spilgtākā izpausme ir teātra izrāde…"
click at [477, 485] on label "daiļliteratūras veids, kura spilgtākā izpausme ir teātra izrāde" at bounding box center [695, 480] width 599 height 27
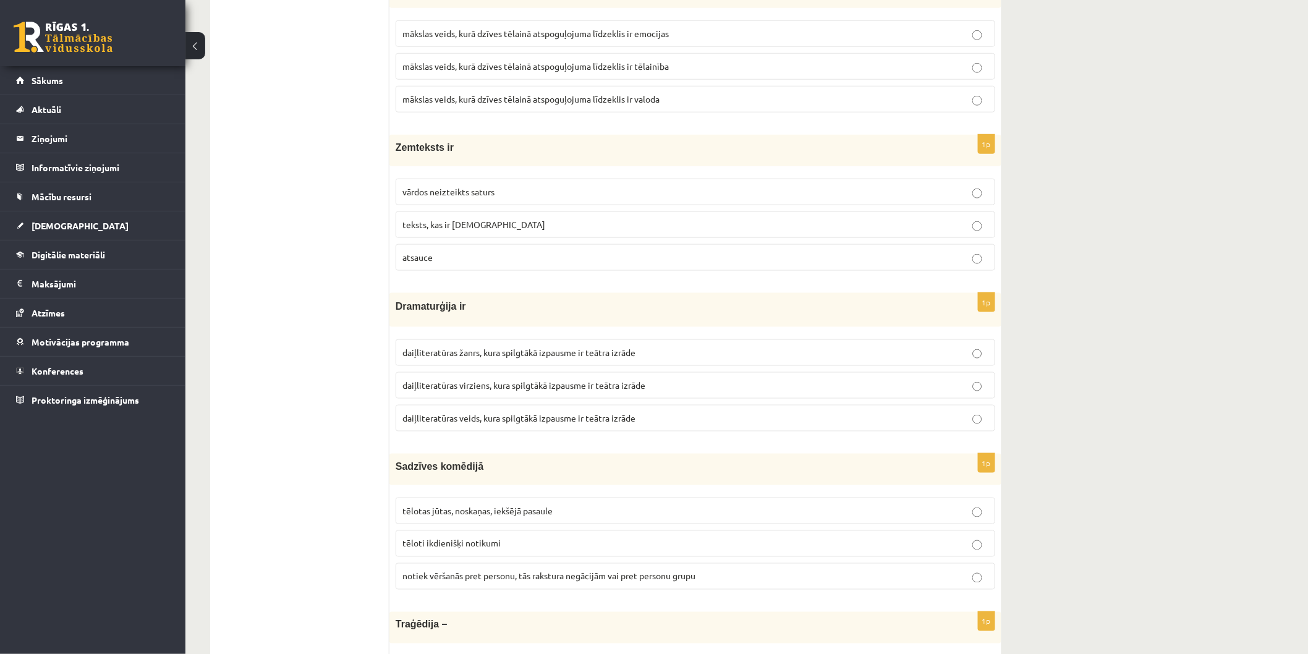
scroll to position [4463, 0]
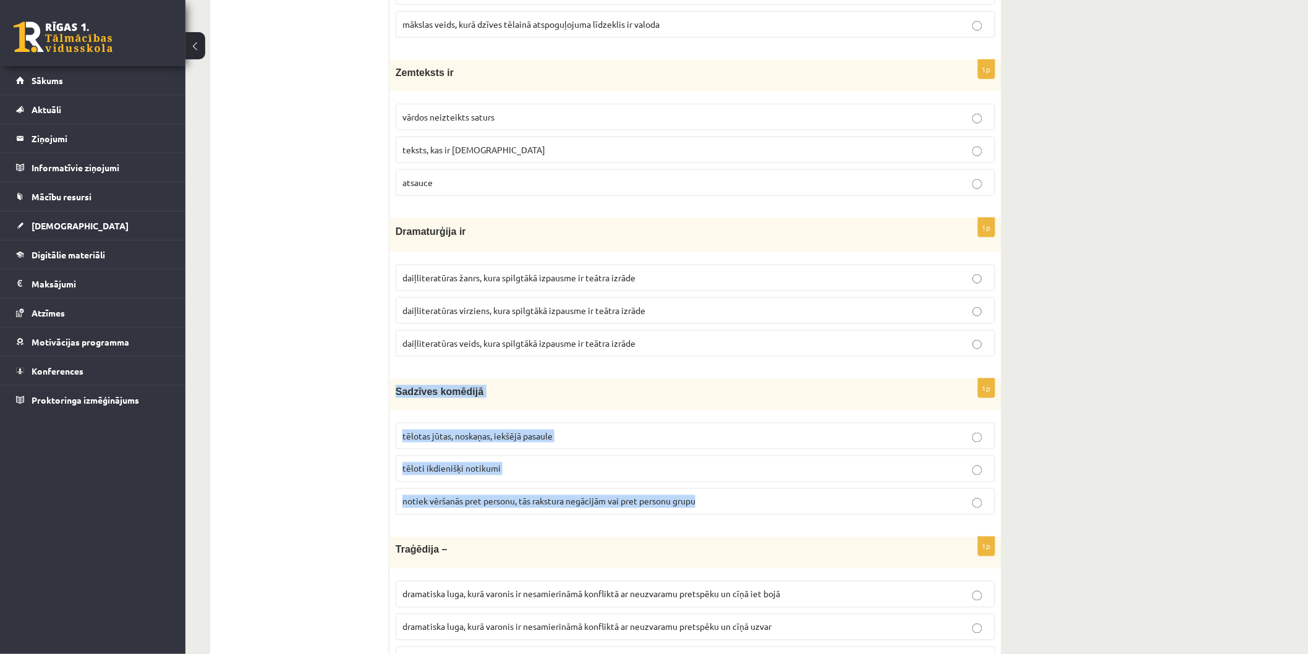
drag, startPoint x: 396, startPoint y: 403, endPoint x: 713, endPoint y: 519, distance: 337.1
click at [713, 519] on div "1p Sadzīves komēdijā tēlotas jūtas, noskaņas, iekšējā pasaule tēloti ikdienišķi…" at bounding box center [695, 452] width 612 height 146
click at [514, 475] on p "tēloti ikdienišķi notikumi" at bounding box center [695, 468] width 586 height 13
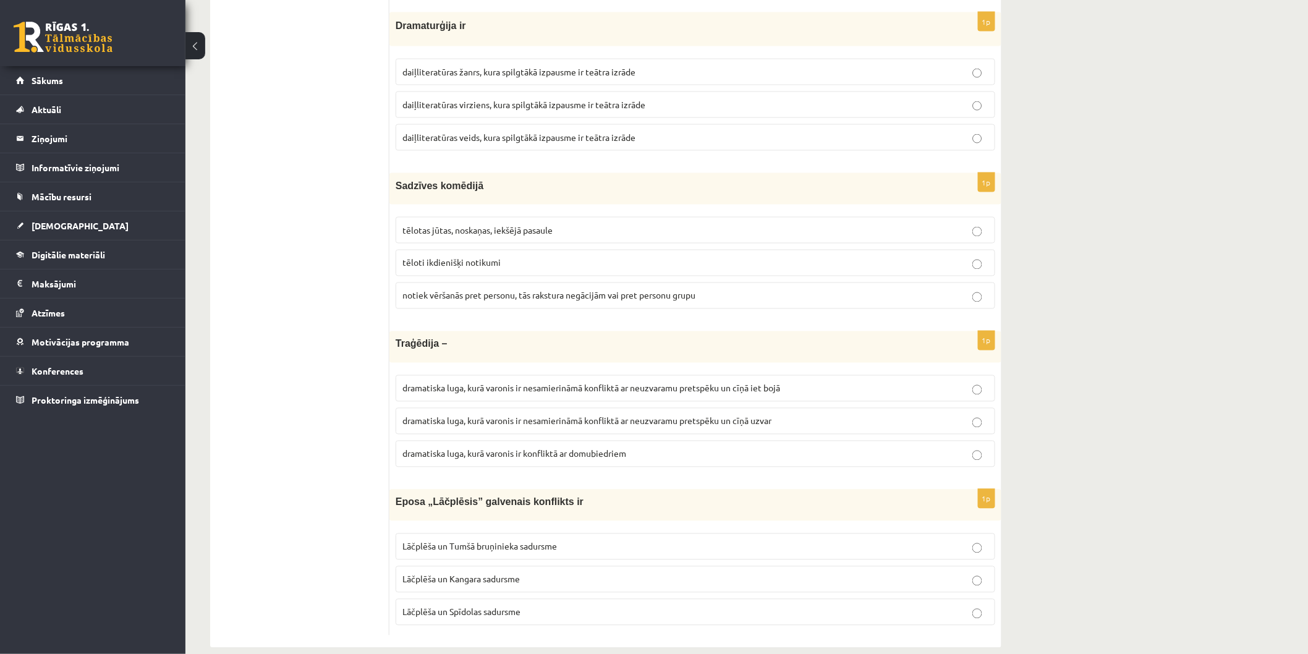
scroll to position [4701, 0]
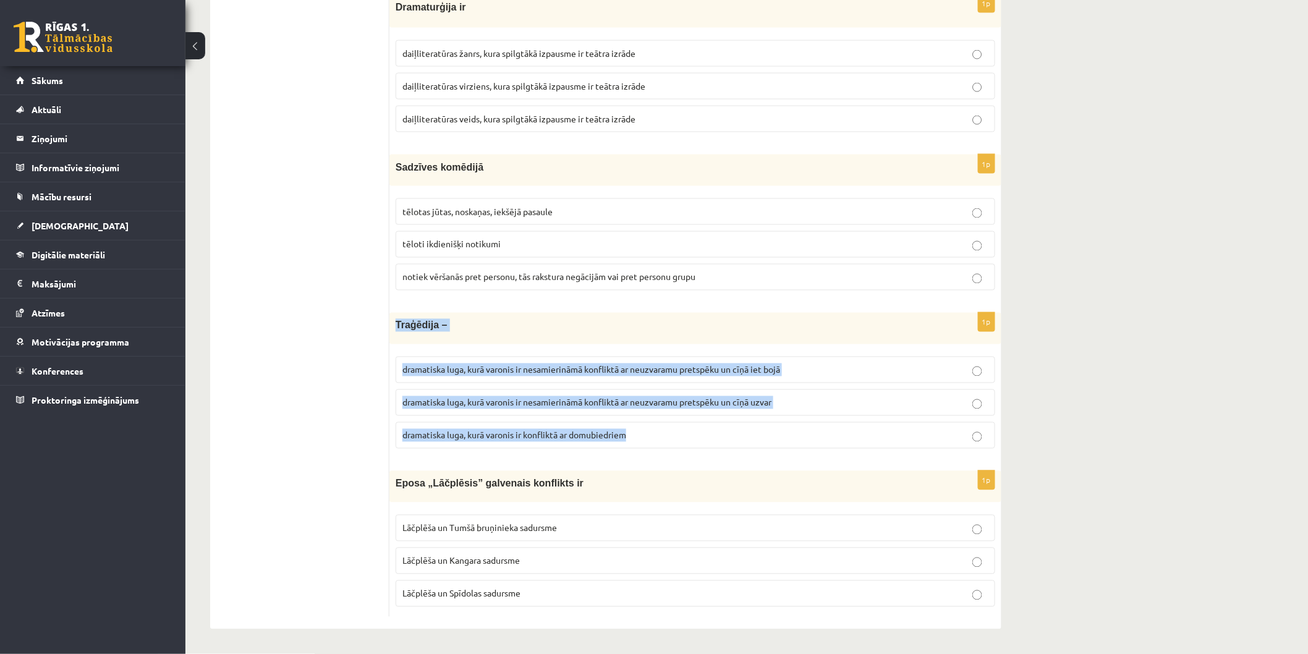
drag, startPoint x: 397, startPoint y: 323, endPoint x: 678, endPoint y: 433, distance: 302.2
click at [678, 433] on div "1p Traģēdija – dramatiska luga, kurā varonis ir nesamierināmā konfliktā ar neuz…" at bounding box center [695, 386] width 612 height 146
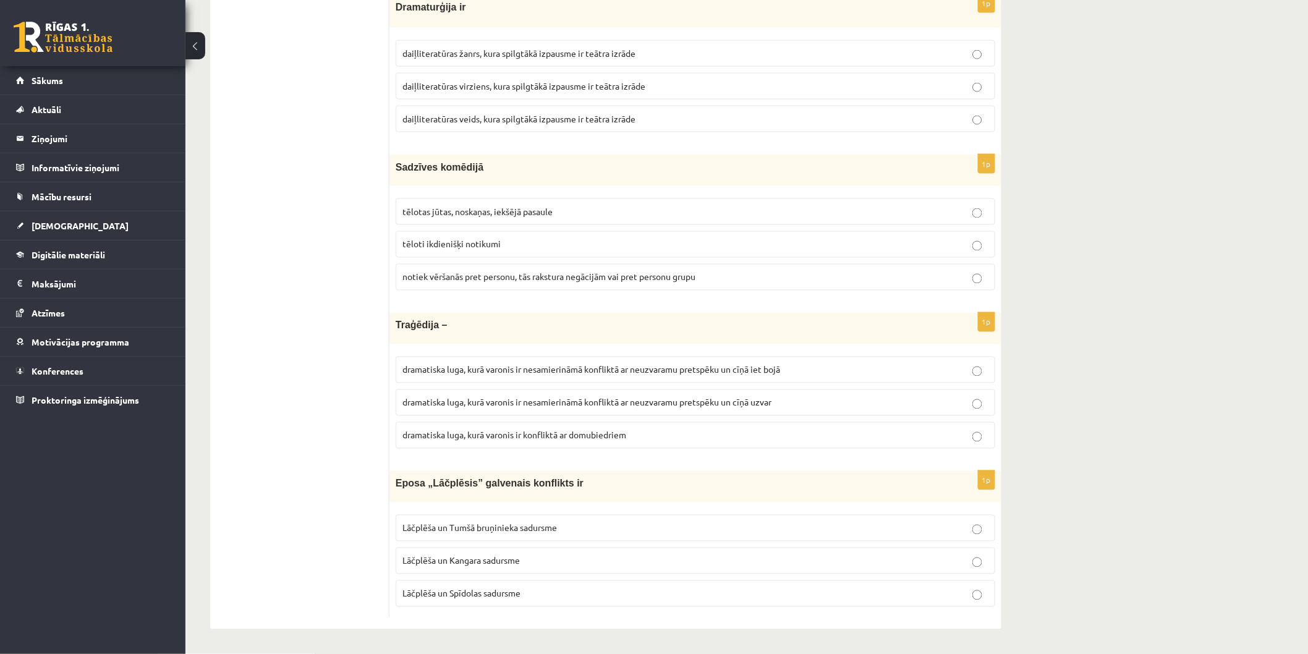
click at [542, 378] on label "dramatiska luga, kurā varonis ir nesamierināmā konfliktā ar neuzvaramu pretspēk…" at bounding box center [695, 370] width 599 height 27
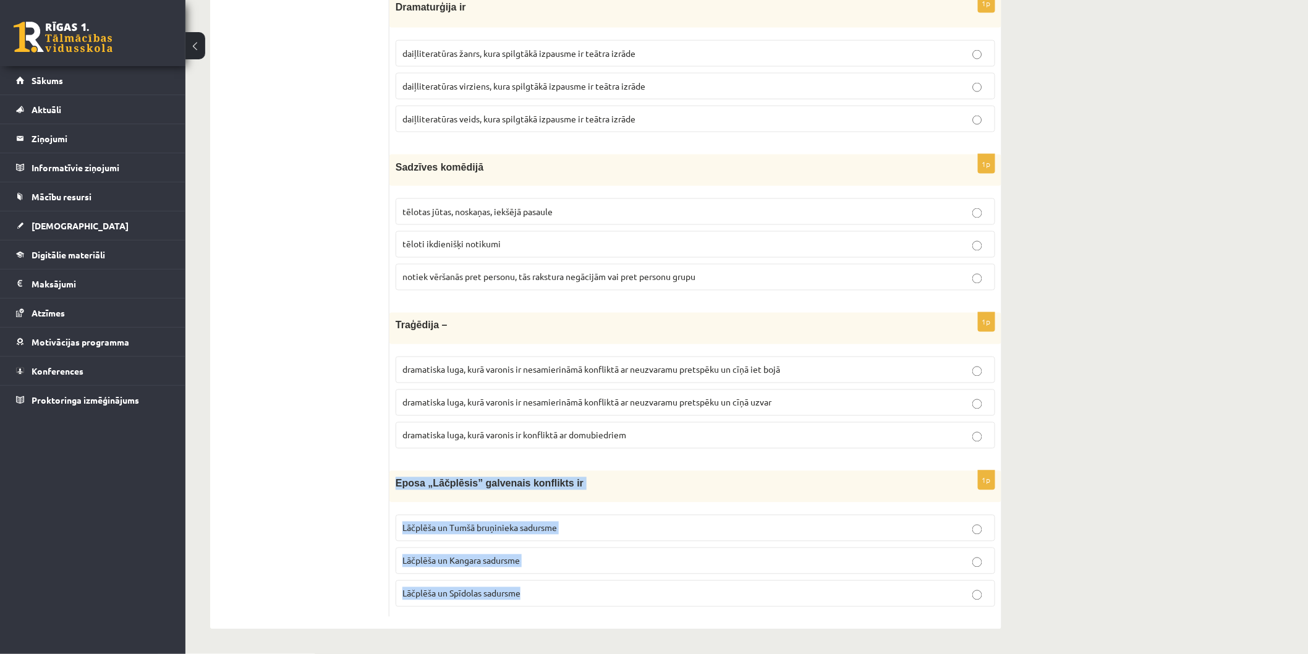
drag, startPoint x: 397, startPoint y: 486, endPoint x: 553, endPoint y: 587, distance: 185.8
click at [553, 587] on div "1p Eposa „Lāčplēsis” galvenais konflikts ir Lāčplēša un Tumšā bruņinieka sadurs…" at bounding box center [695, 544] width 612 height 146
click at [514, 562] on span "Lāčplēša un Kangara sadursme" at bounding box center [460, 560] width 117 height 11
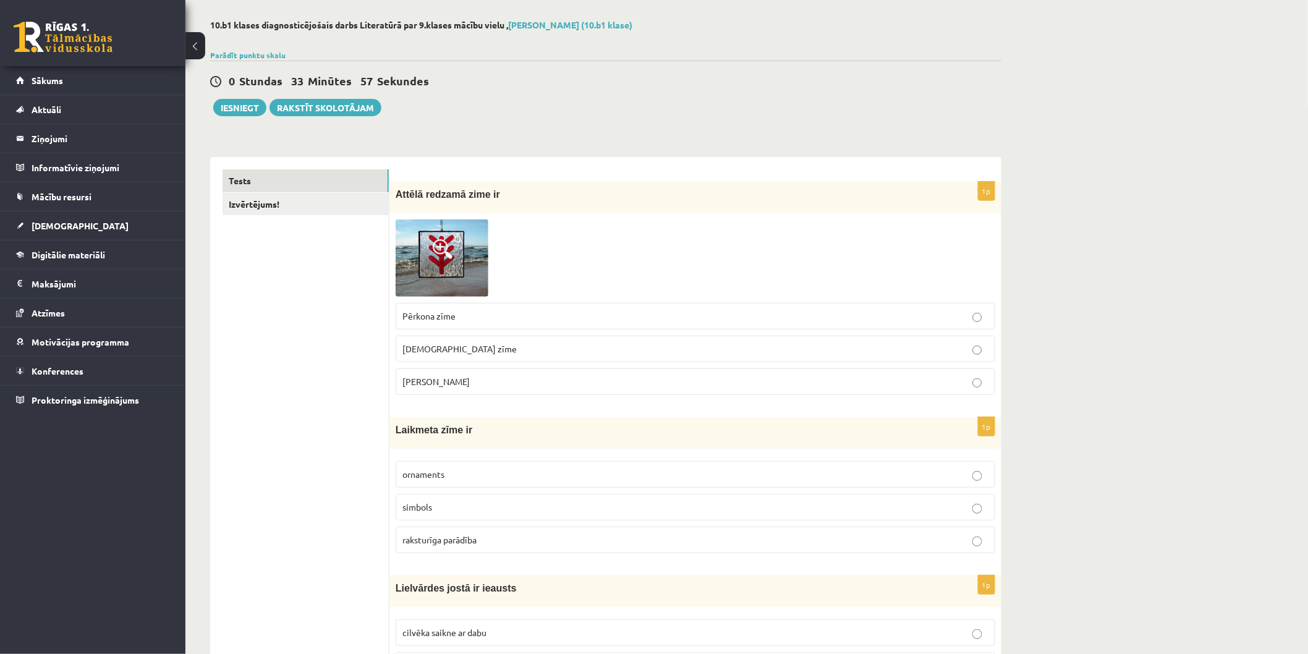
scroll to position [23, 0]
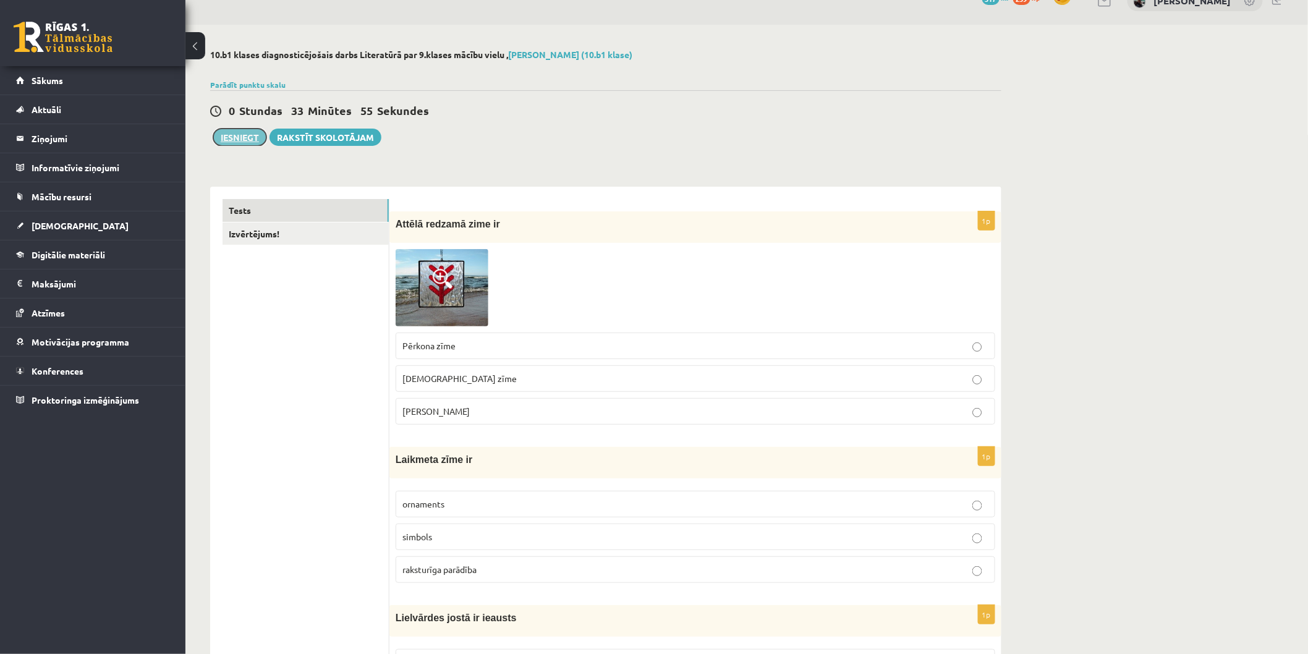
click at [252, 137] on button "Iesniegt" at bounding box center [239, 137] width 53 height 17
click at [338, 235] on link "Izvērtējums!" at bounding box center [305, 233] width 166 height 23
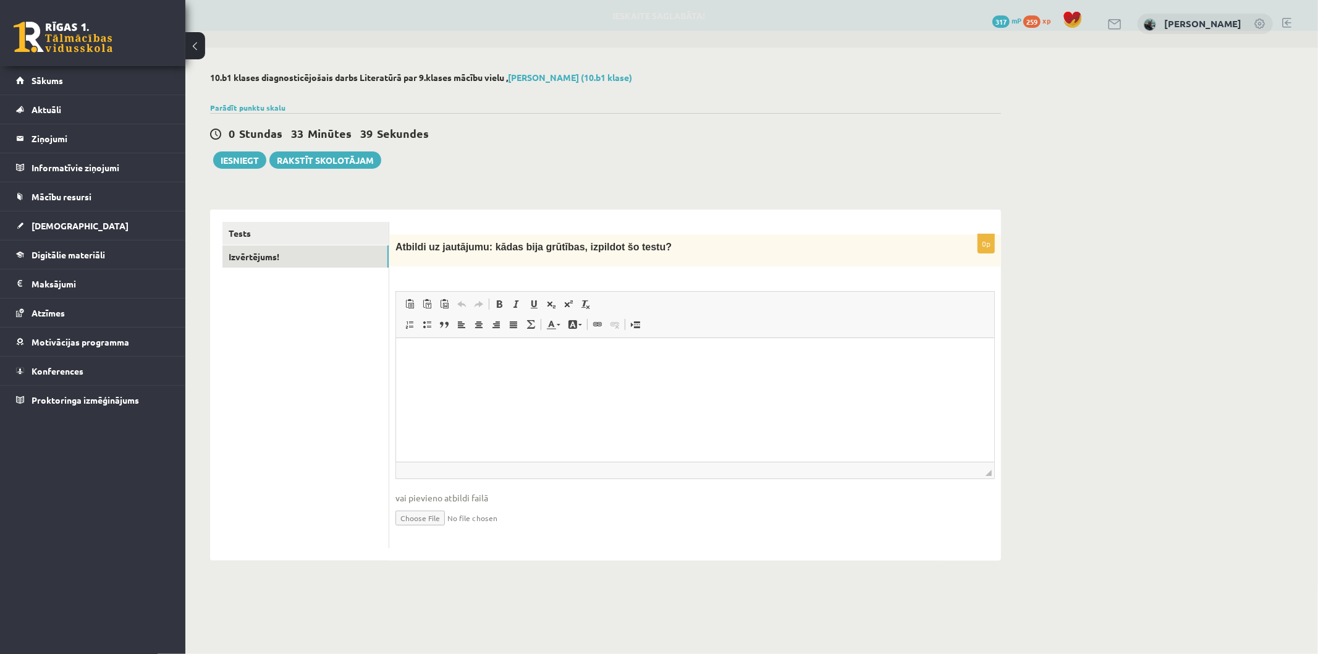
scroll to position [0, 0]
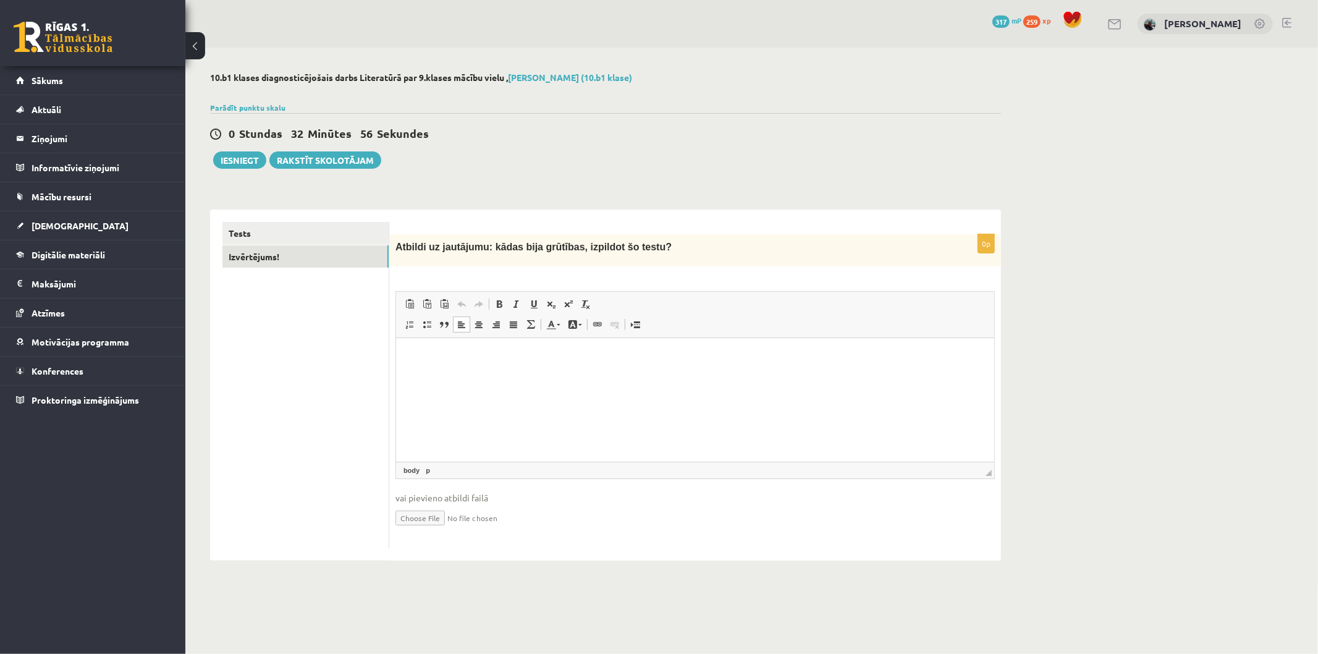
drag, startPoint x: 495, startPoint y: 369, endPoint x: 433, endPoint y: 397, distance: 67.8
click at [433, 376] on html at bounding box center [695, 357] width 598 height 38
click at [255, 163] on button "Iesniegt" at bounding box center [239, 159] width 53 height 17
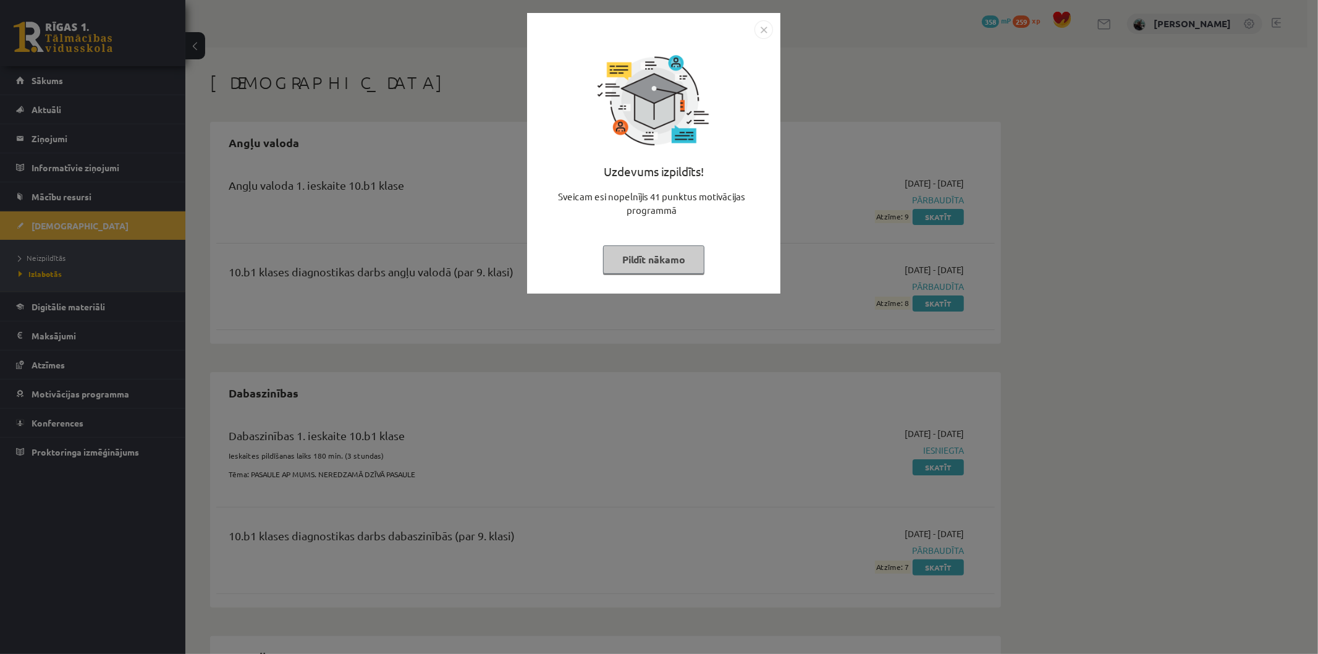
click at [676, 266] on button "Pildīt nākamo" at bounding box center [653, 259] width 101 height 28
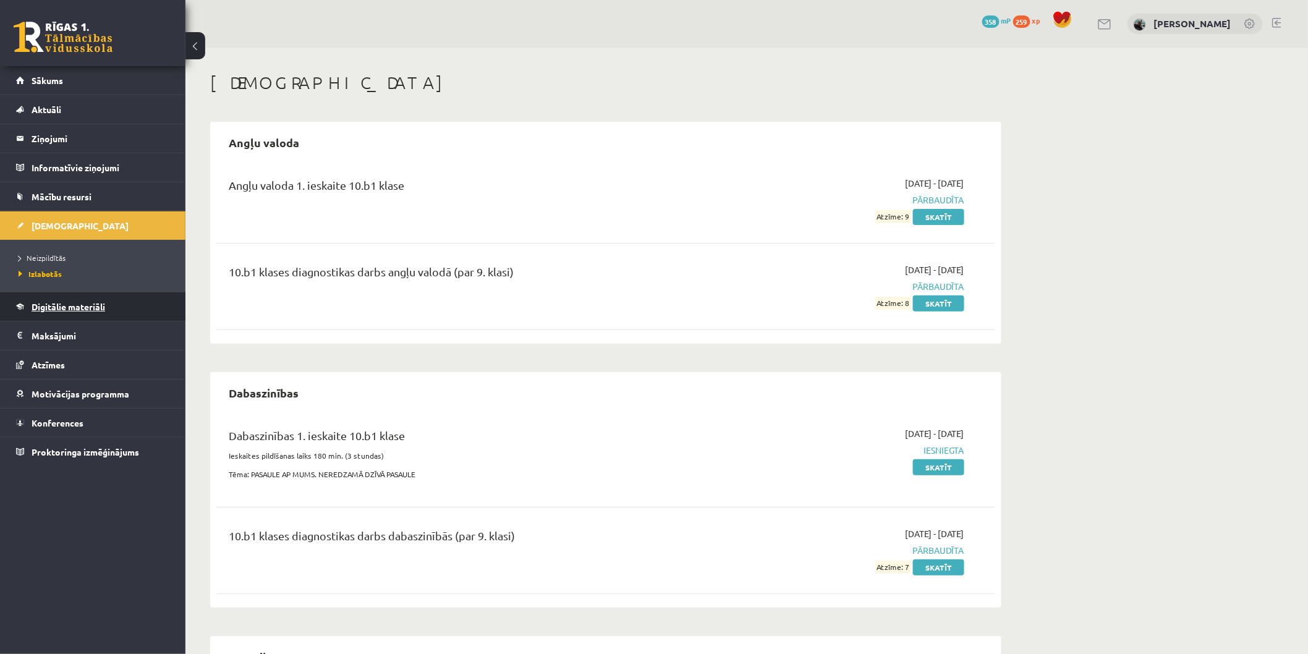
click at [70, 301] on span "Digitālie materiāli" at bounding box center [69, 306] width 74 height 11
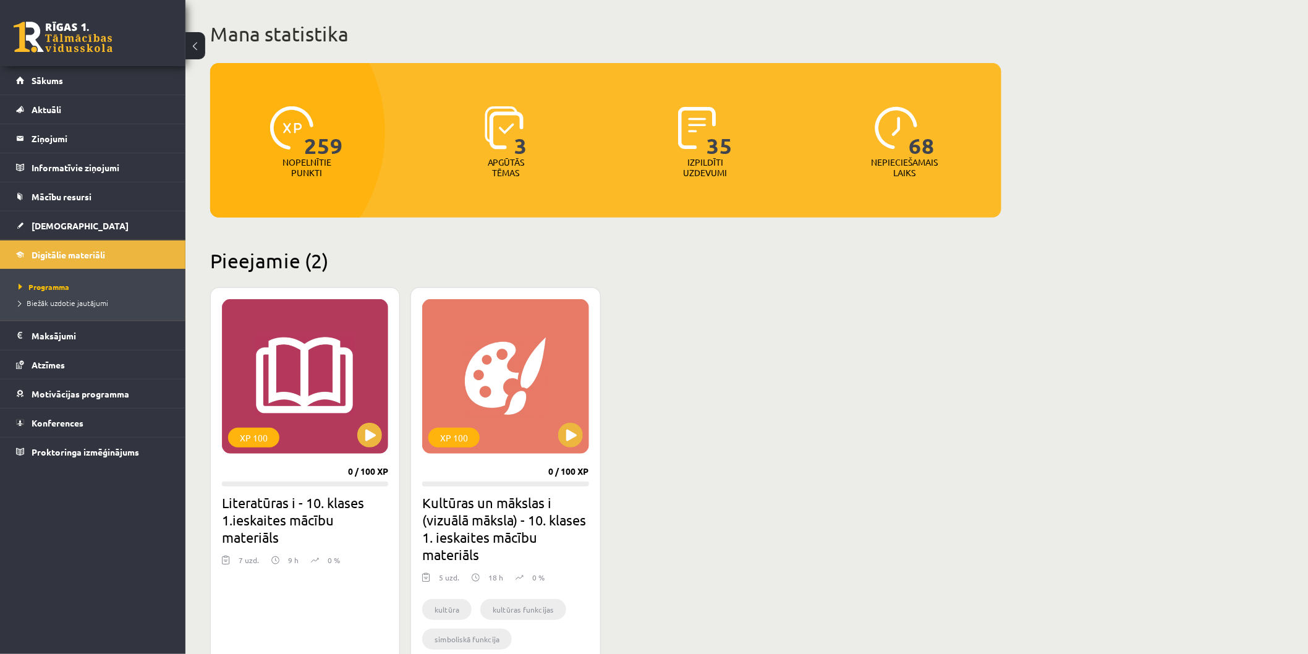
scroll to position [69, 0]
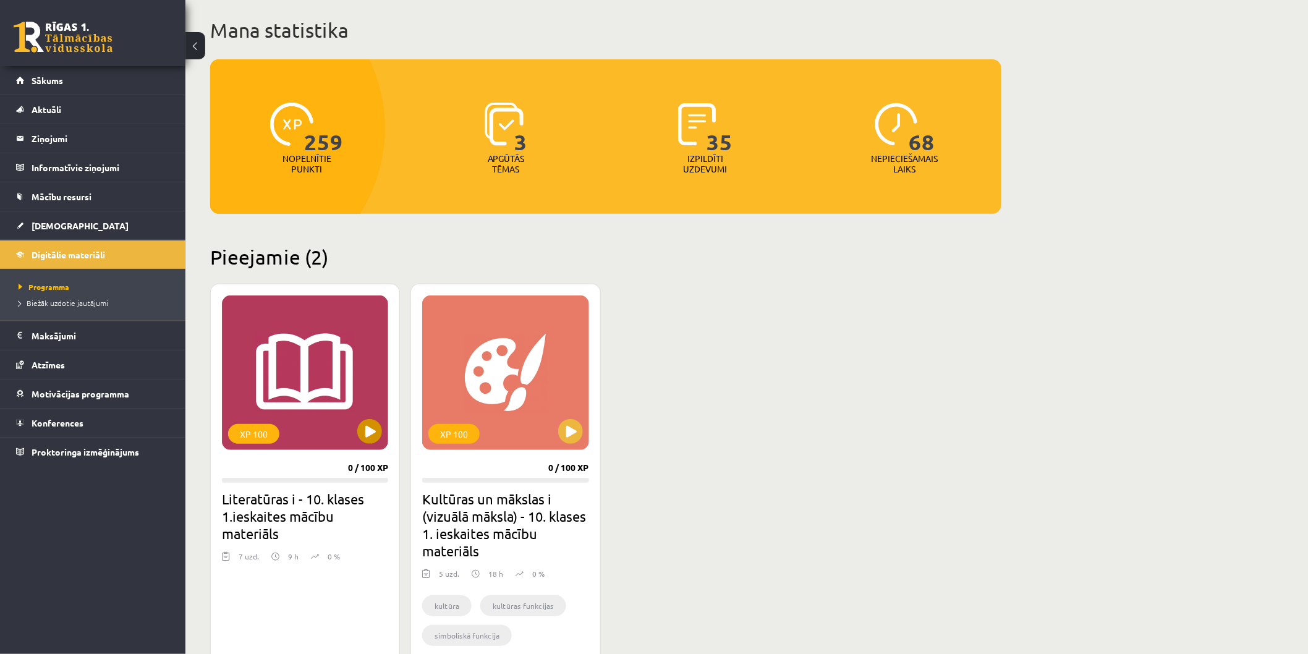
click at [350, 368] on div "XP 100" at bounding box center [305, 372] width 166 height 155
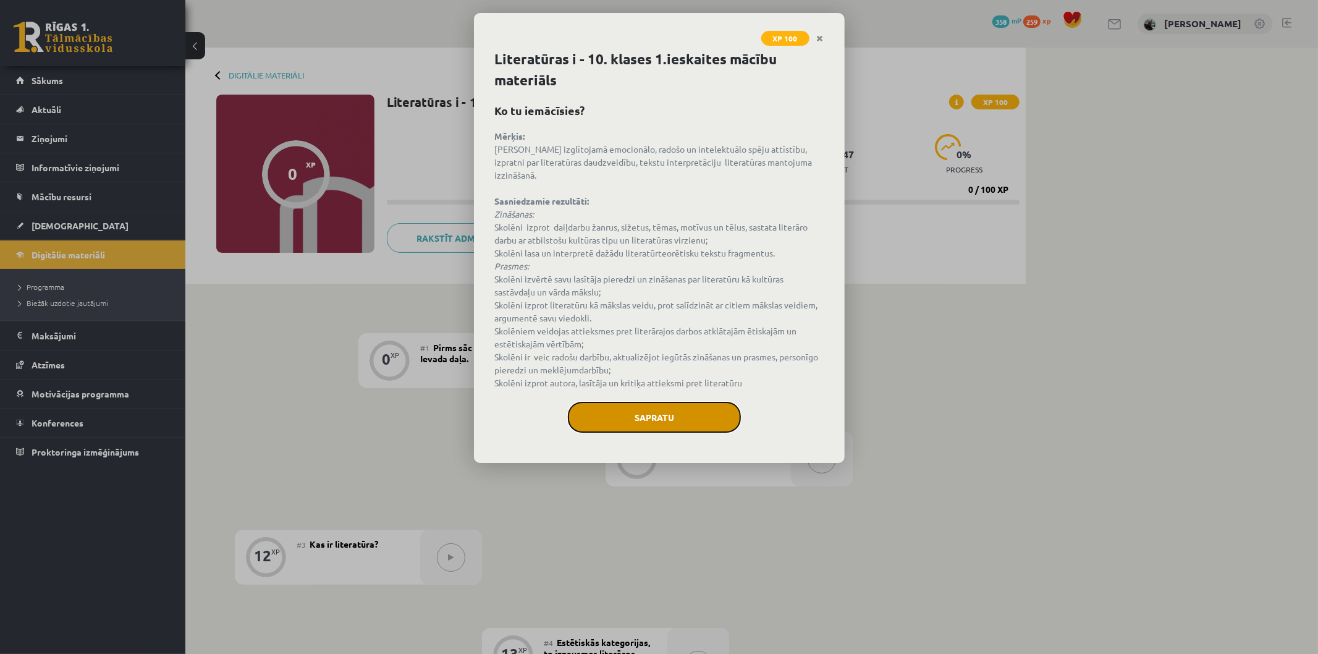
click at [606, 412] on button "Sapratu" at bounding box center [654, 417] width 173 height 31
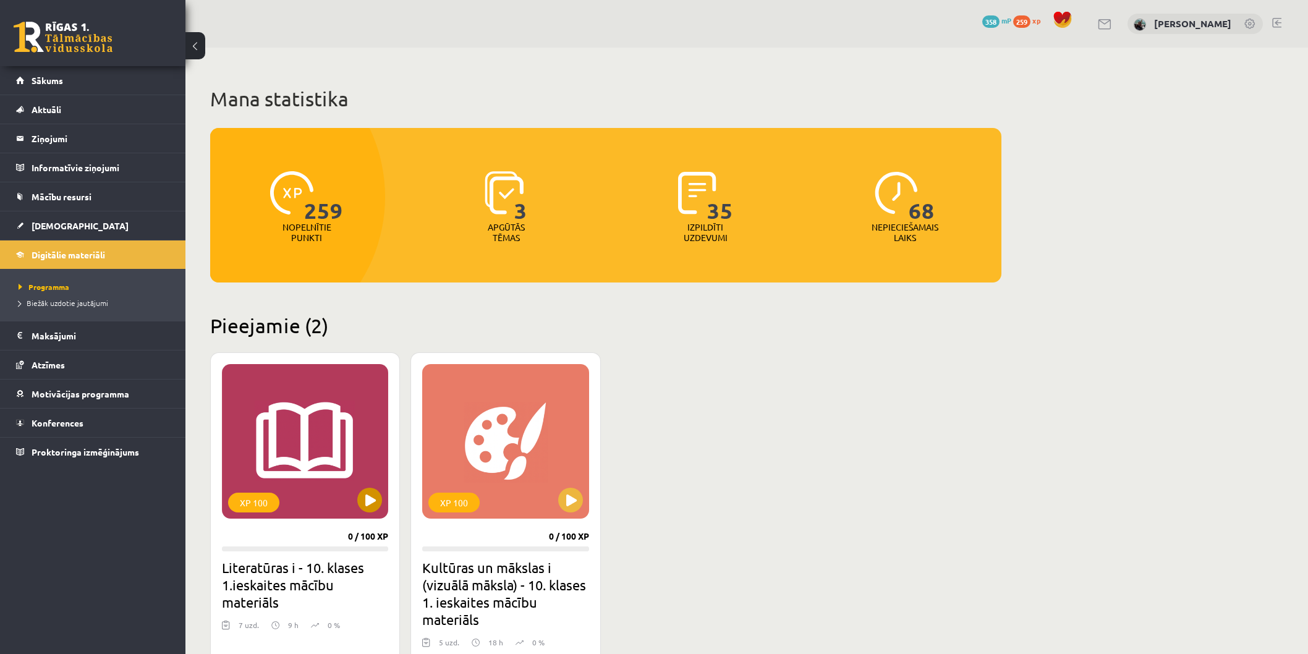
scroll to position [69, 0]
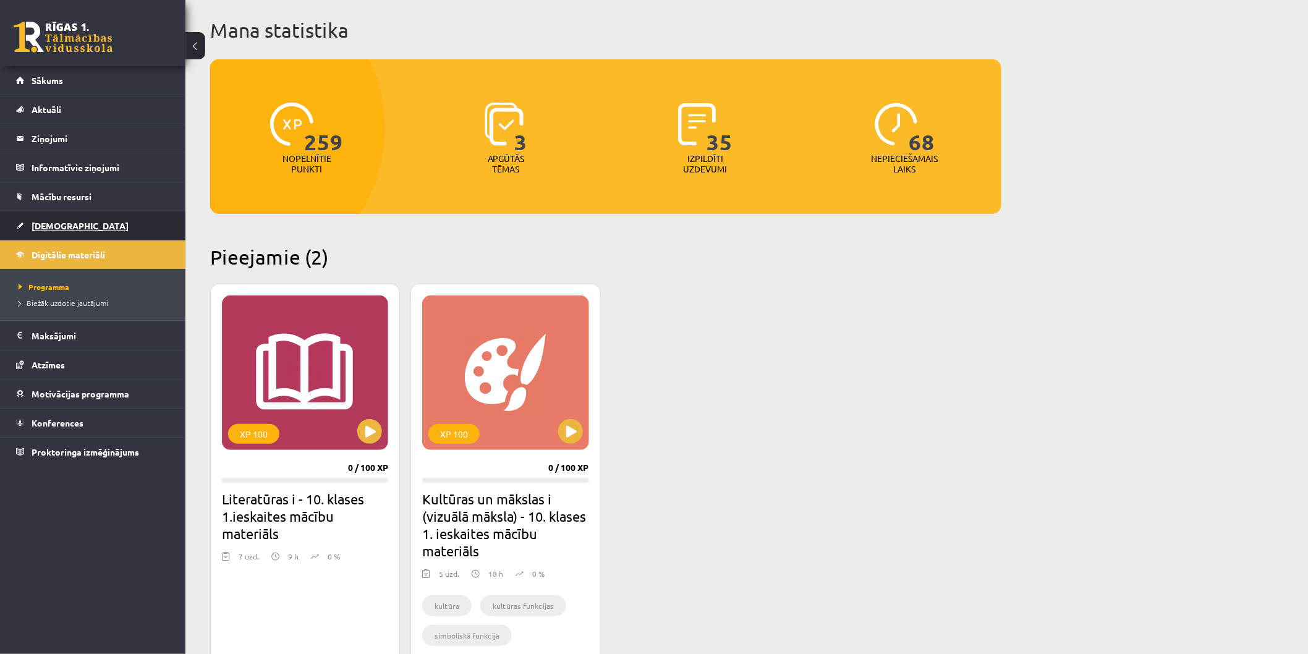
click at [58, 224] on span "[DEMOGRAPHIC_DATA]" at bounding box center [80, 225] width 97 height 11
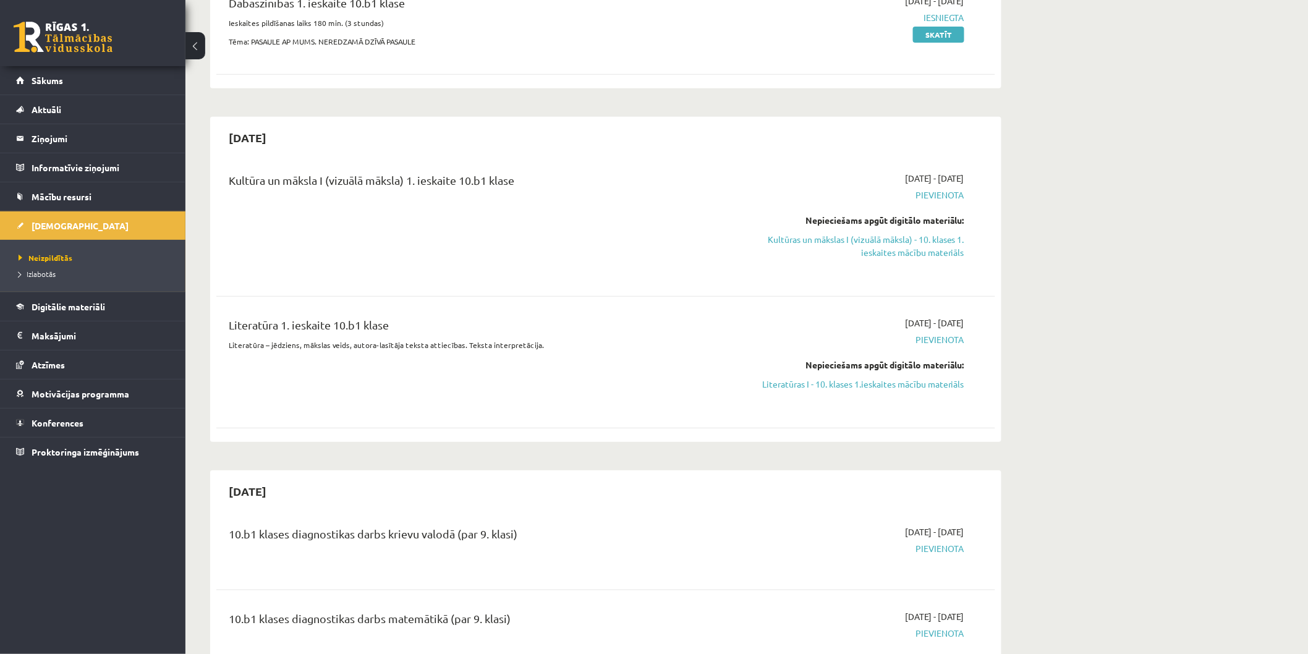
scroll to position [206, 0]
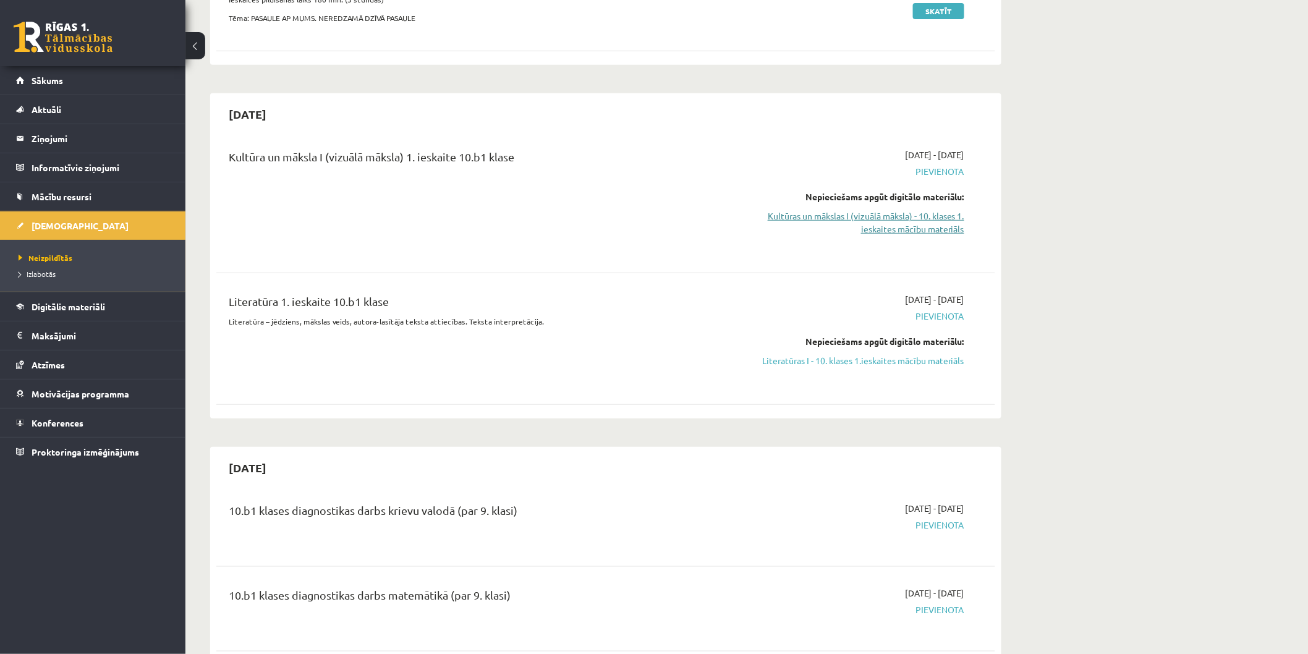
click at [853, 226] on link "Kultūras un mākslas I (vizuālā māksla) - 10. klases 1. ieskaites mācību materiā…" at bounding box center [847, 223] width 233 height 26
